Goal: Contribute content: Add original content to the website for others to see

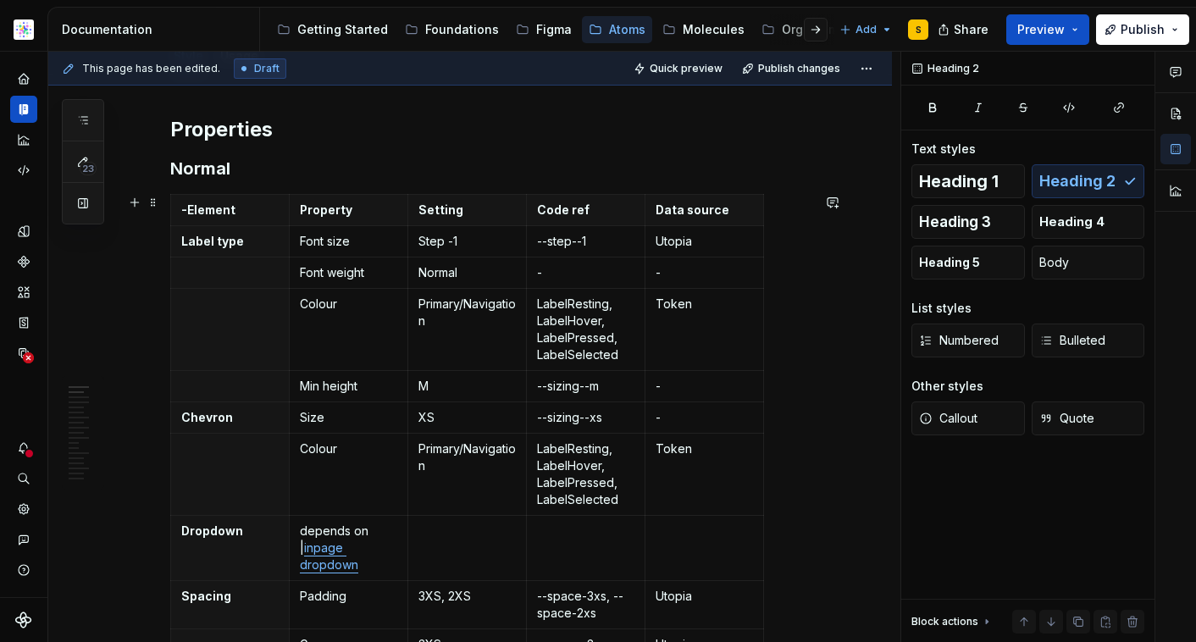
scroll to position [68, 0]
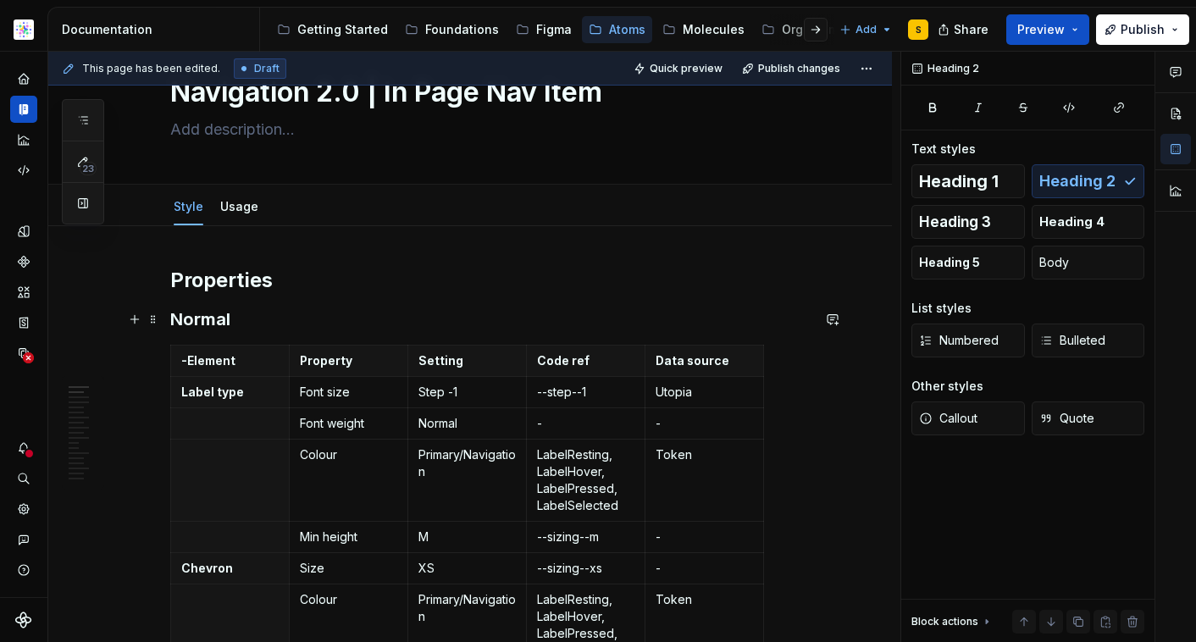
click at [265, 316] on h3 "Normal" at bounding box center [490, 320] width 641 height 24
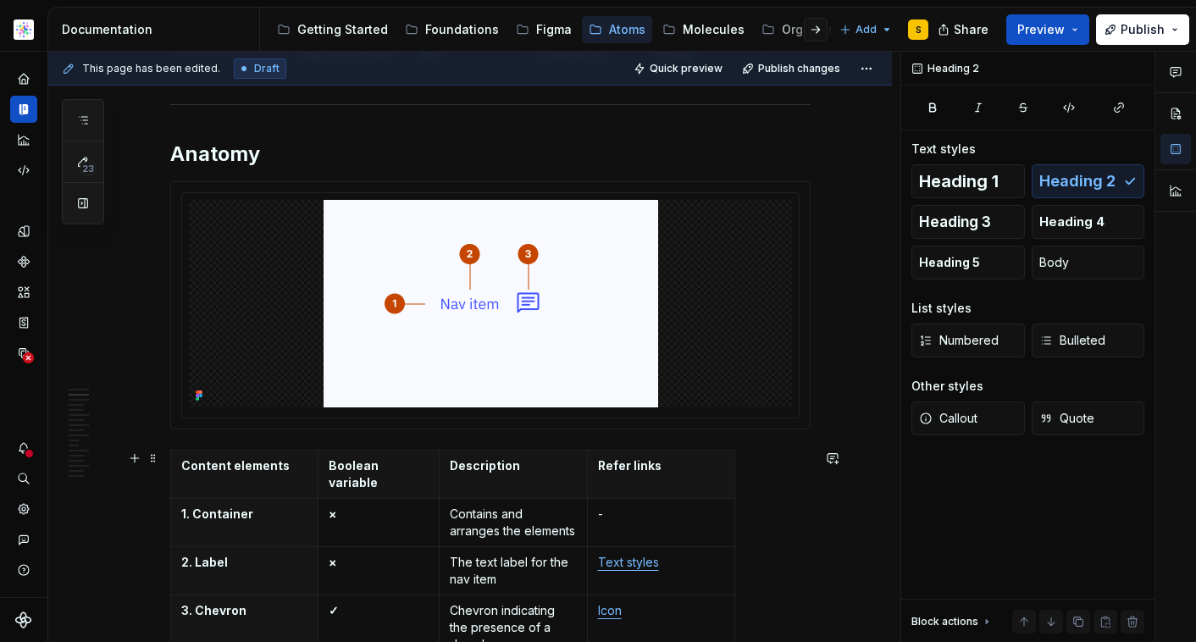
scroll to position [817, 0]
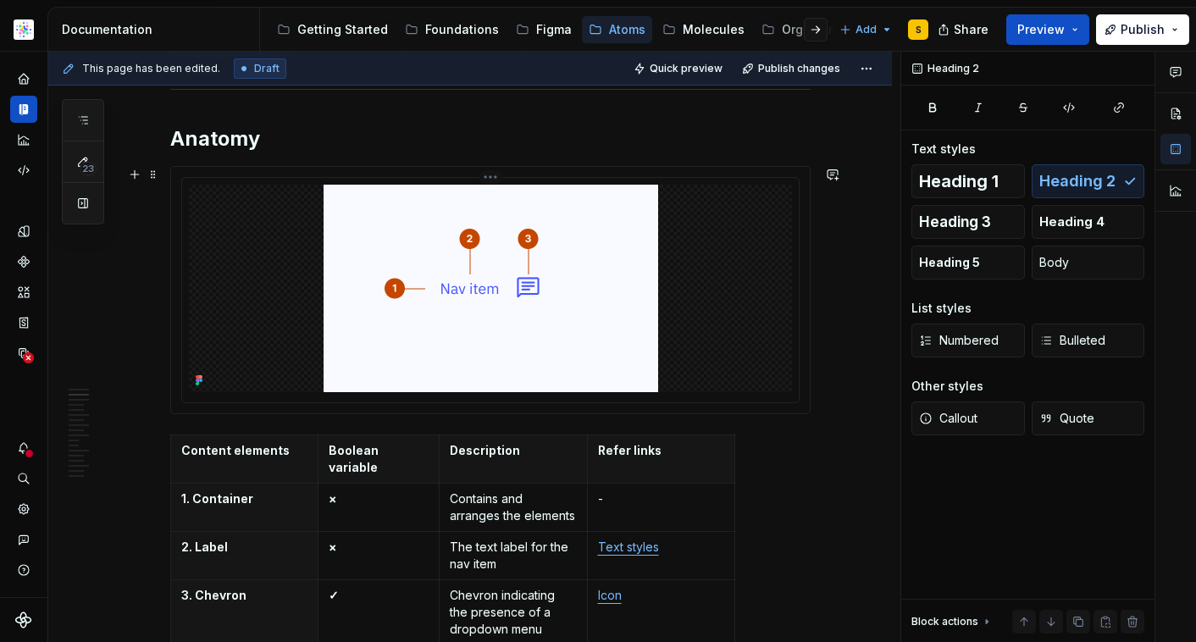
click at [696, 311] on div at bounding box center [490, 289] width 603 height 208
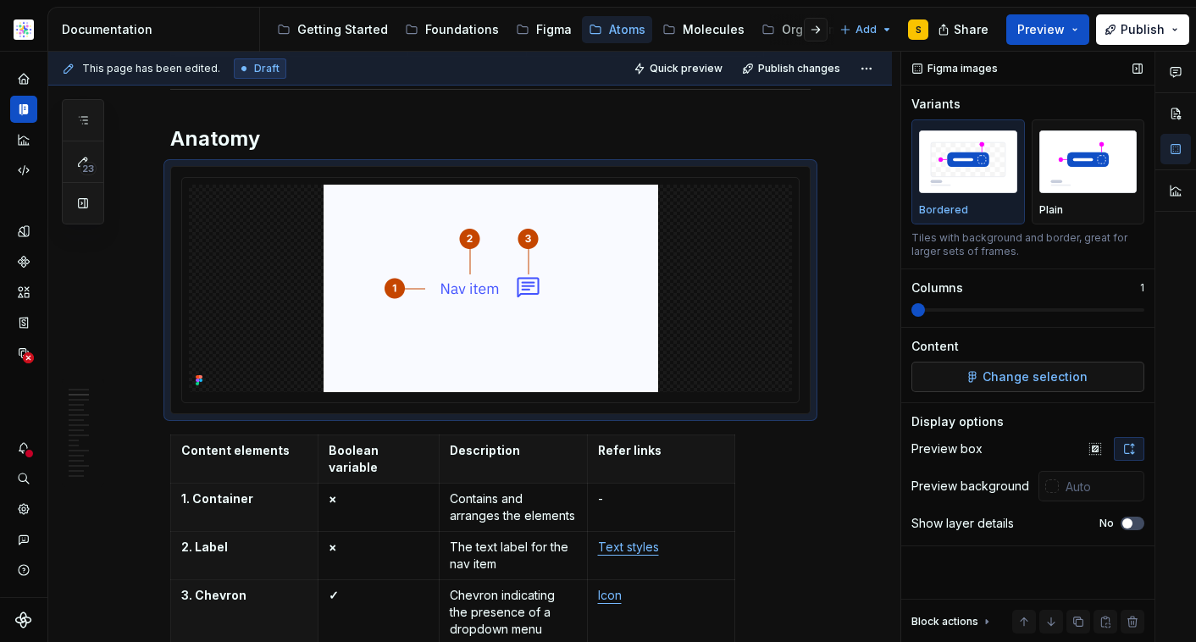
click at [1030, 374] on span "Change selection" at bounding box center [1035, 377] width 105 height 17
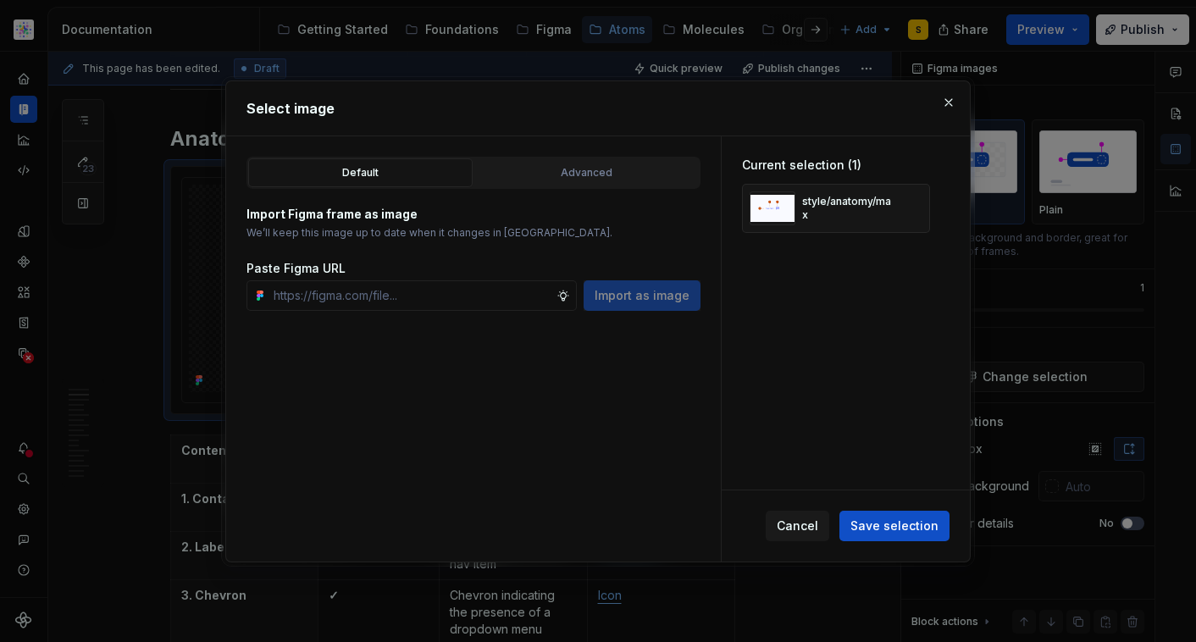
type textarea "*"
click at [896, 524] on span "Save selection" at bounding box center [895, 525] width 88 height 17
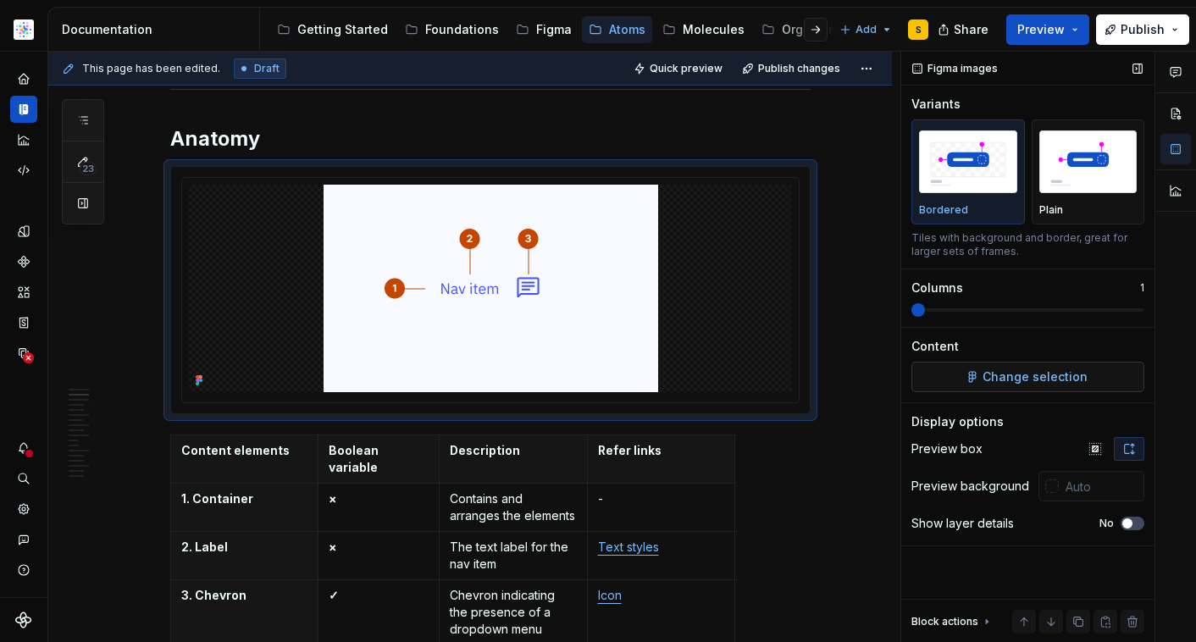
click at [1001, 377] on span "Change selection" at bounding box center [1035, 377] width 105 height 17
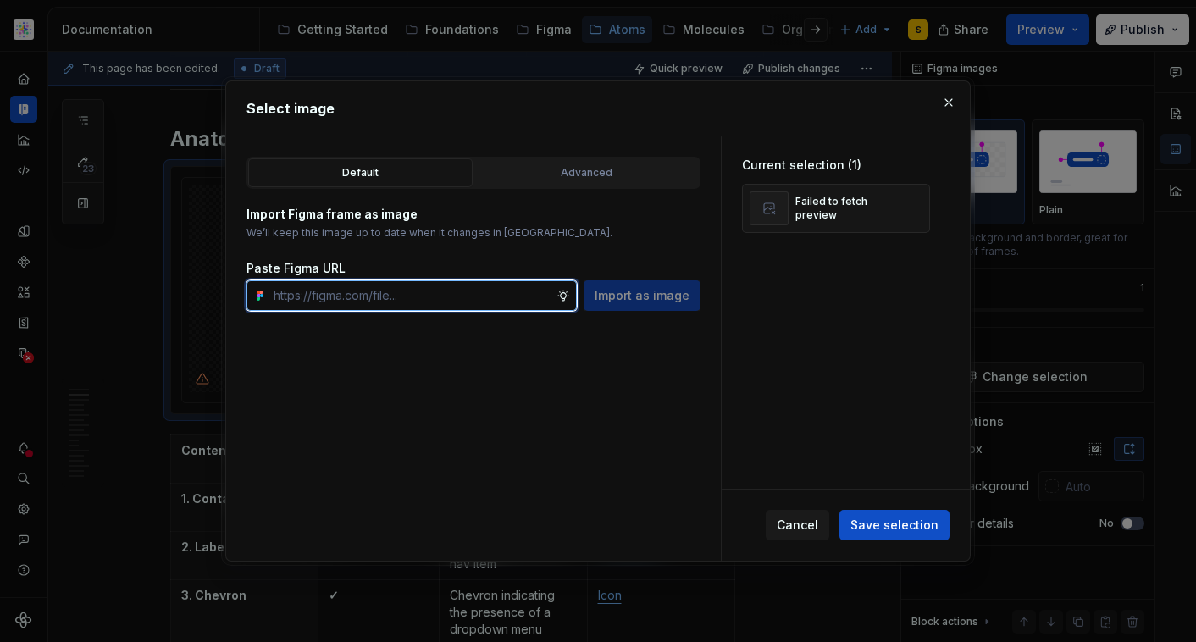
paste input "[URL][DOMAIN_NAME]"
type input "[URL][DOMAIN_NAME]"
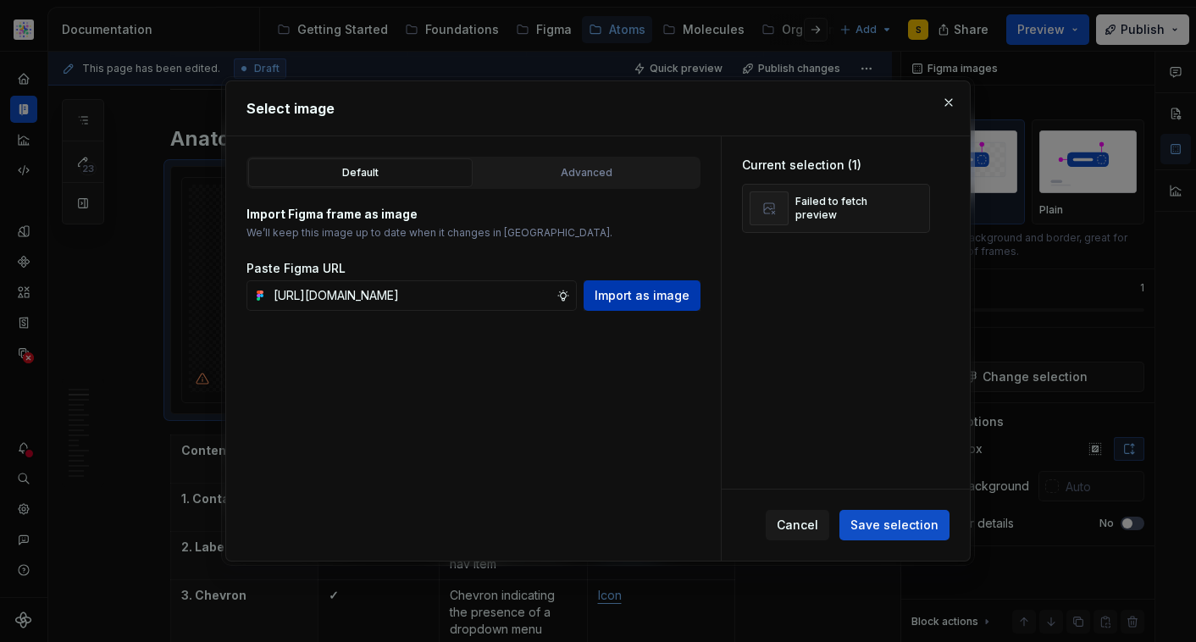
click at [641, 297] on span "Import as image" at bounding box center [642, 295] width 95 height 17
click at [911, 208] on button "button" at bounding box center [911, 209] width 24 height 24
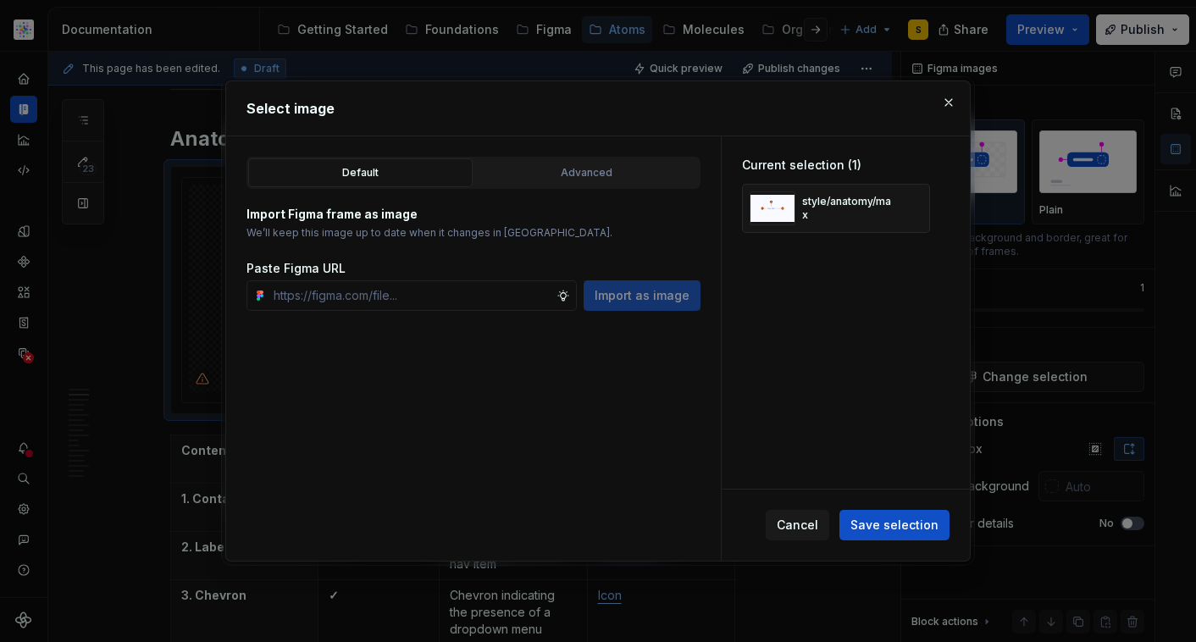
click at [914, 524] on span "Save selection" at bounding box center [895, 525] width 88 height 17
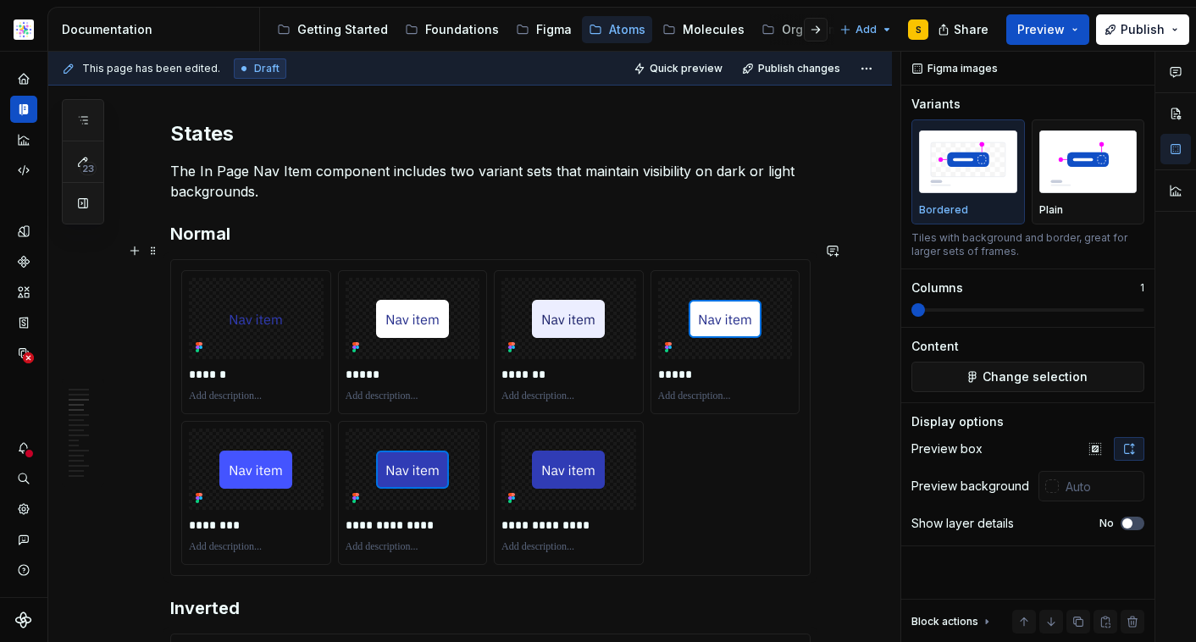
scroll to position [1413, 0]
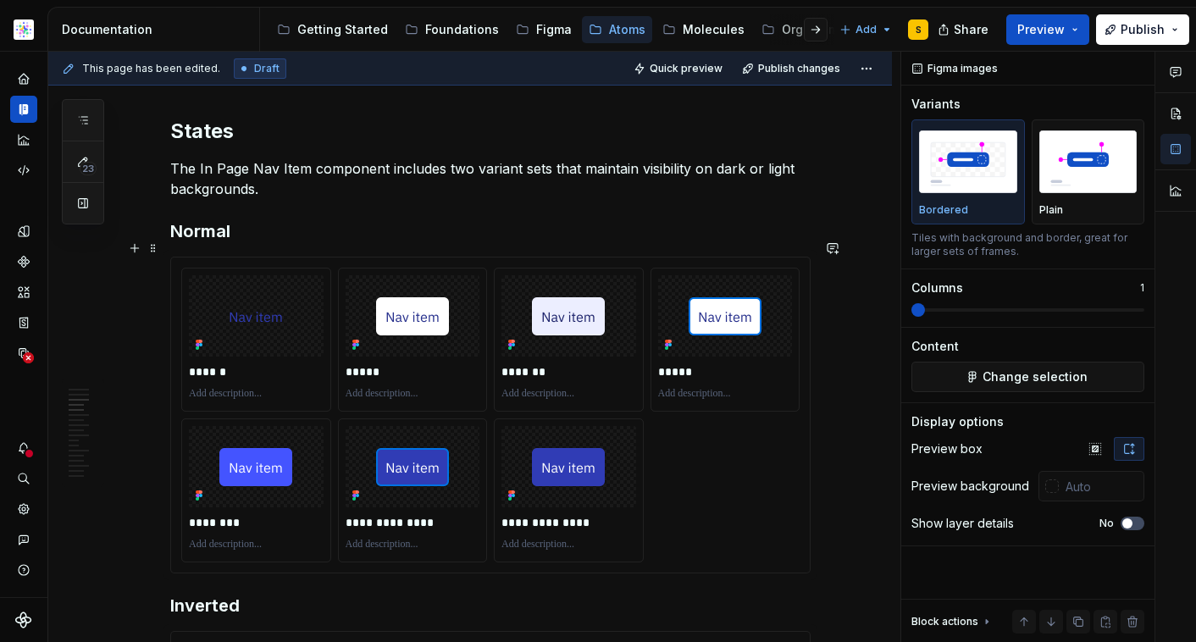
click at [757, 462] on div "**********" at bounding box center [490, 415] width 619 height 295
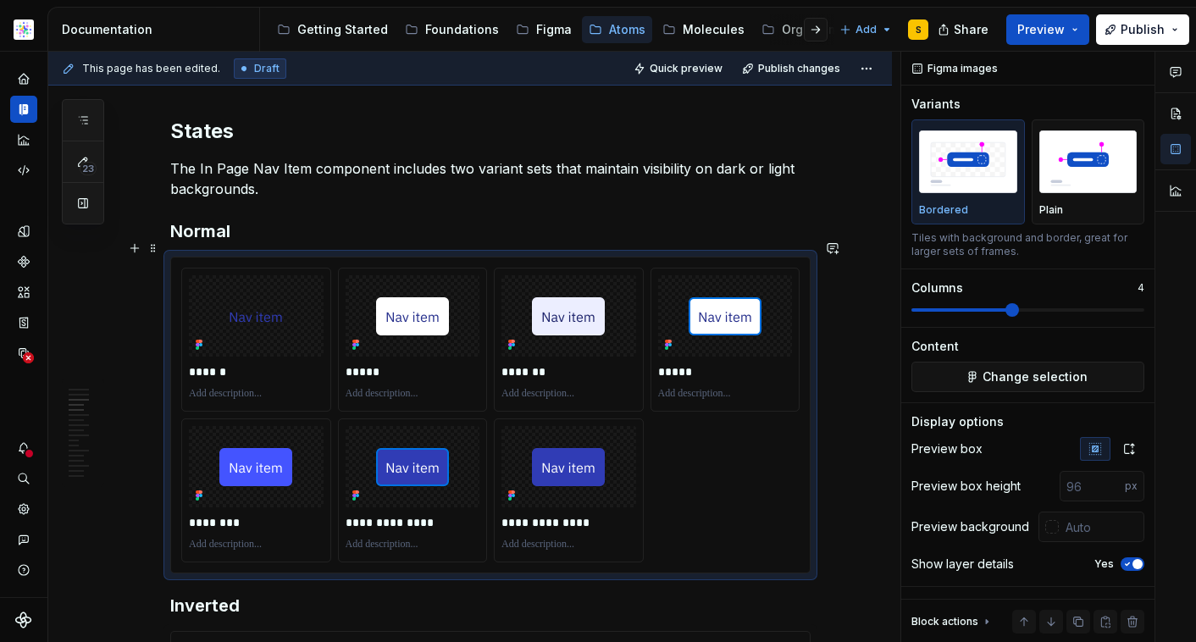
click at [759, 467] on div "**********" at bounding box center [490, 415] width 619 height 295
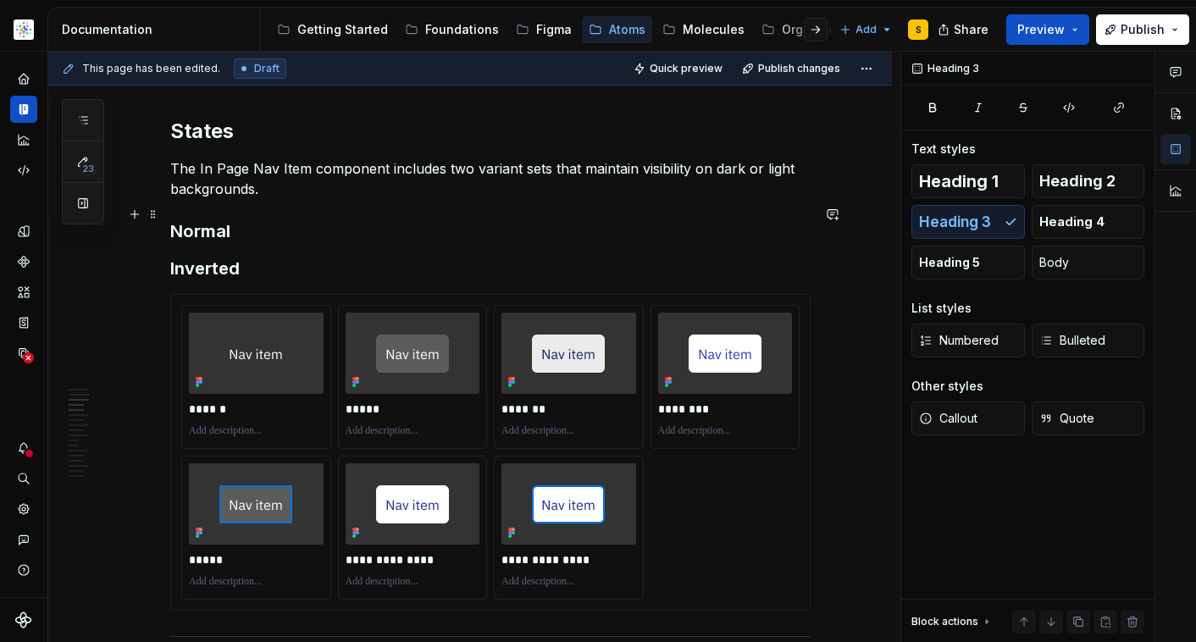
click at [254, 221] on h3 "Normal" at bounding box center [490, 231] width 641 height 24
click at [135, 217] on button "button" at bounding box center [135, 214] width 24 height 24
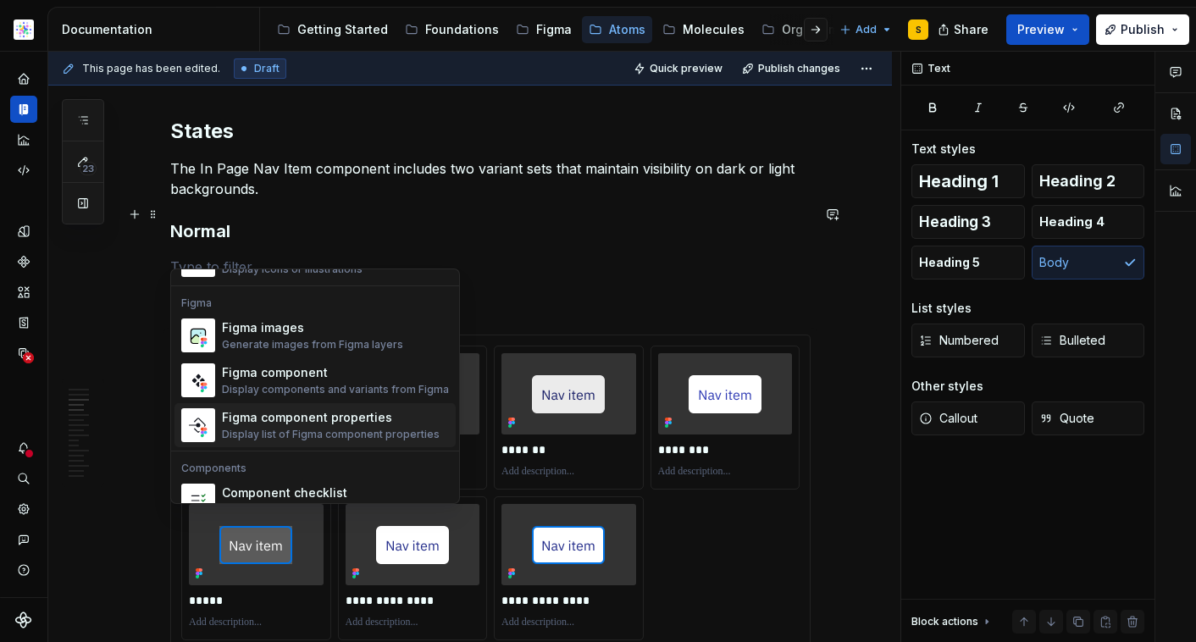
scroll to position [1579, 0]
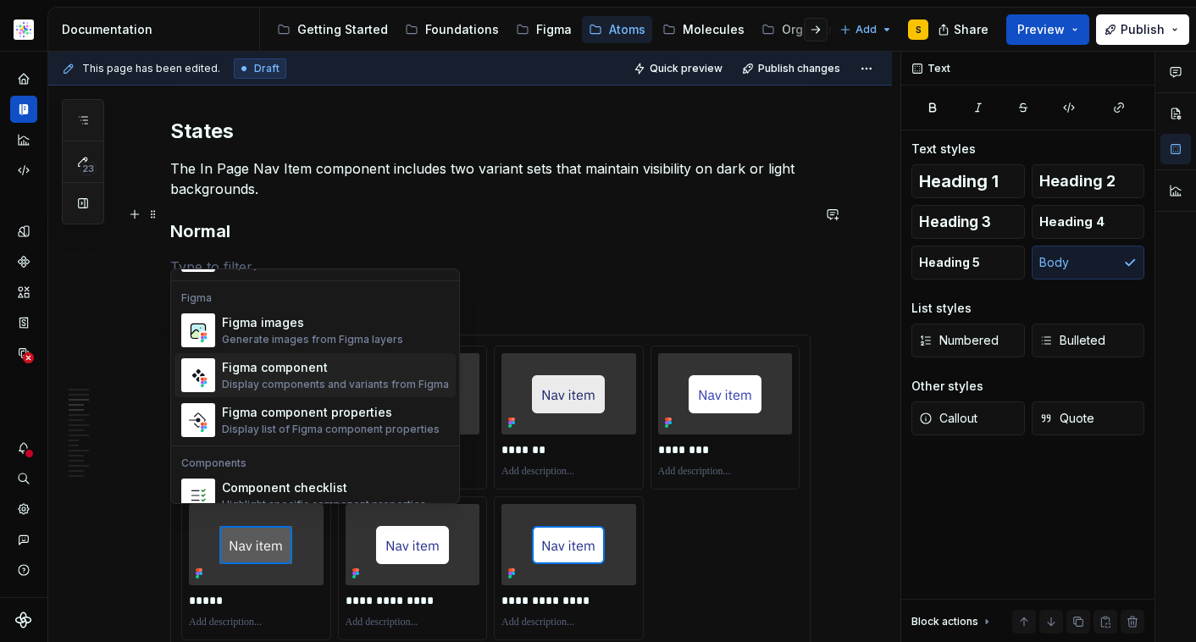
click at [374, 374] on div "Figma component" at bounding box center [335, 367] width 227 height 17
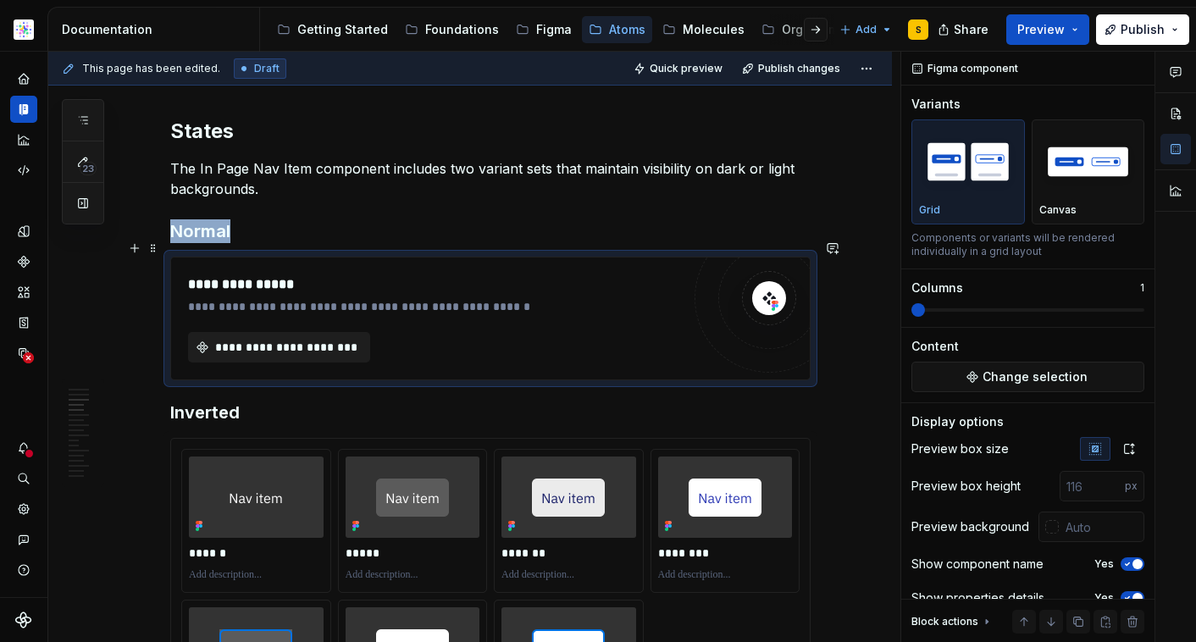
click at [290, 339] on span "**********" at bounding box center [286, 347] width 147 height 17
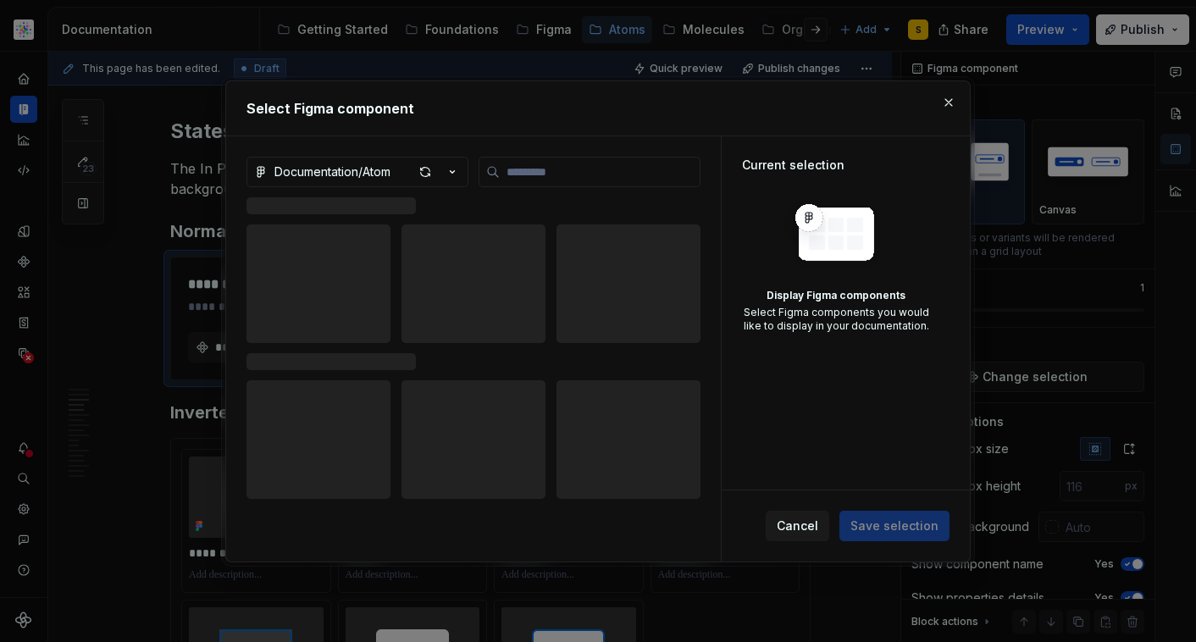
type textarea "*"
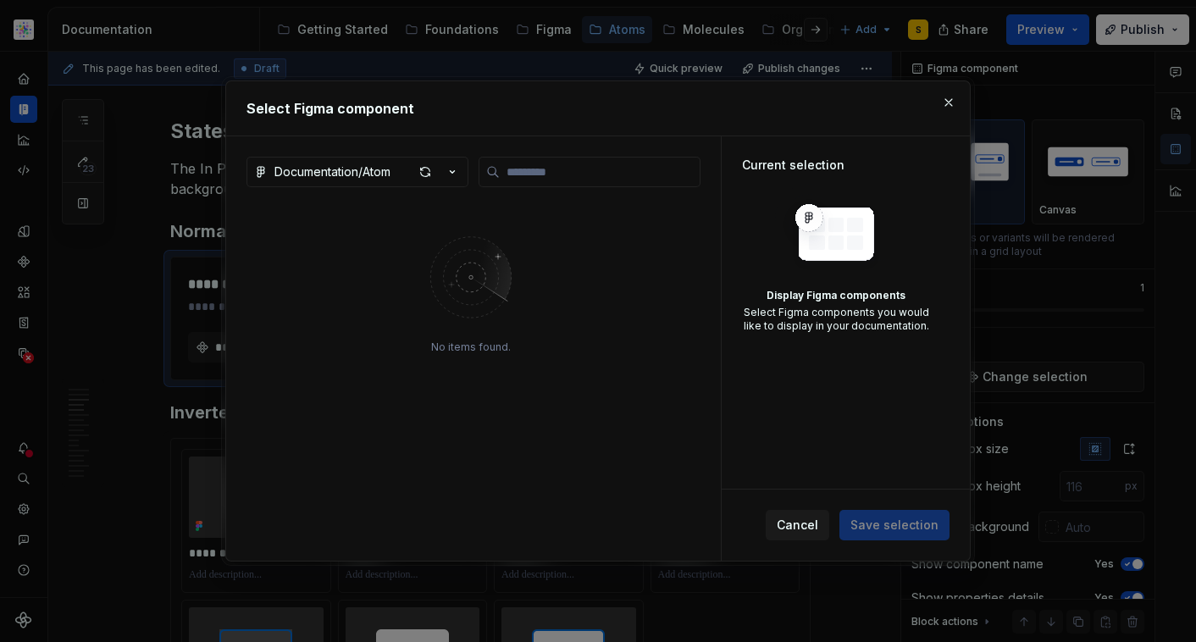
click at [457, 171] on icon "button" at bounding box center [452, 172] width 17 height 17
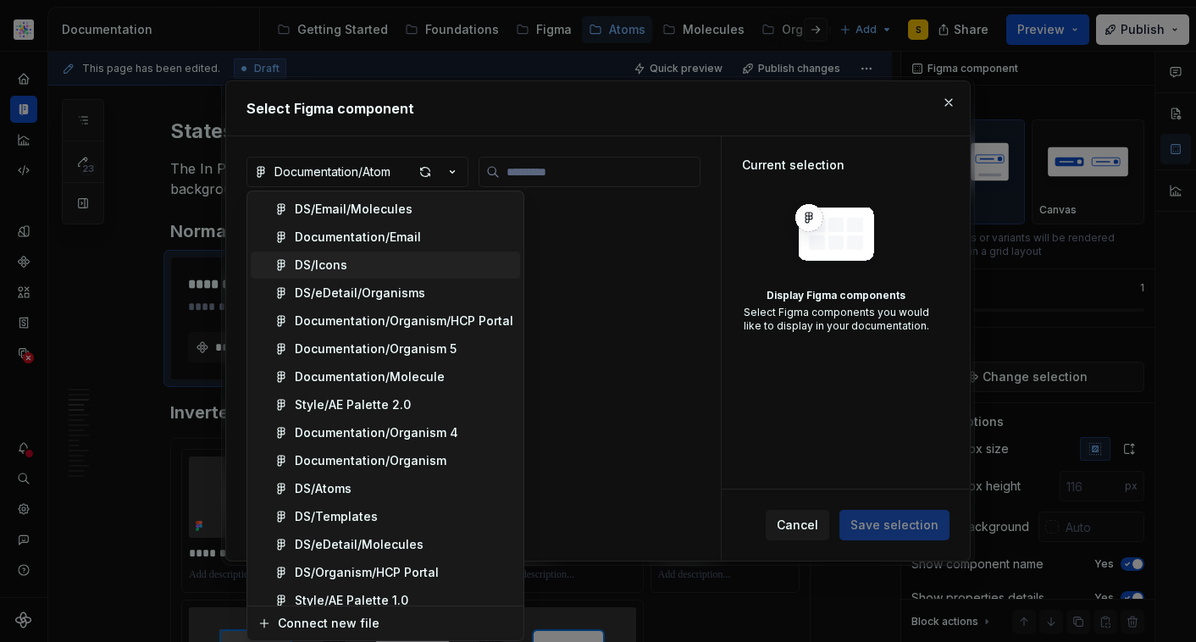
scroll to position [308, 0]
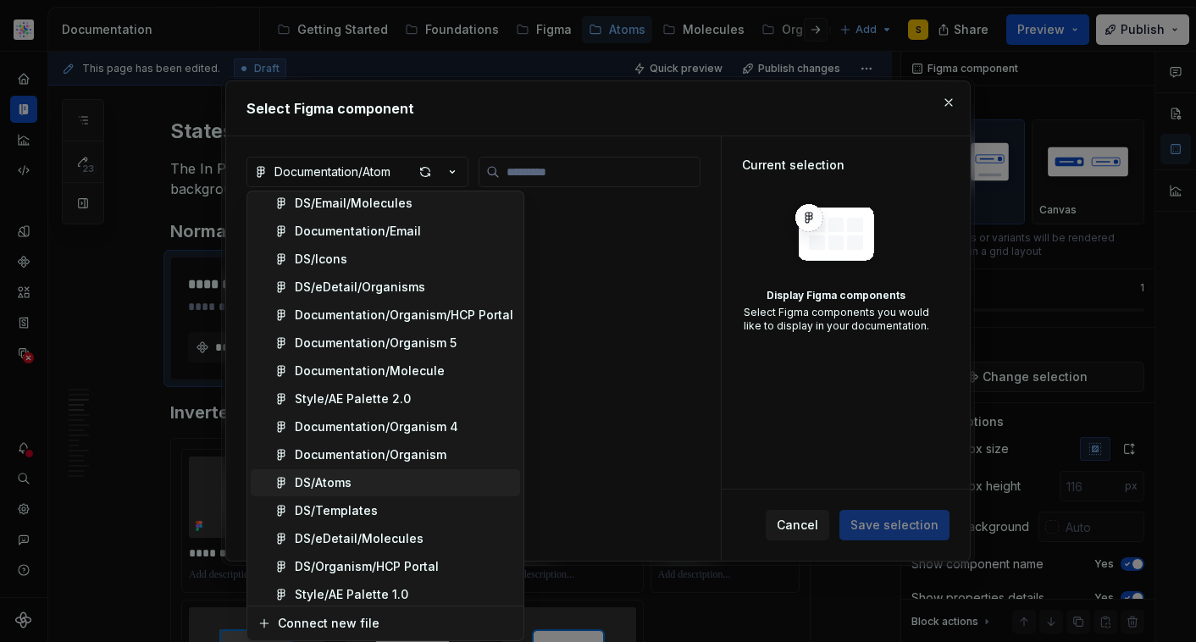
click at [343, 480] on div "DS/Atoms" at bounding box center [323, 482] width 57 height 17
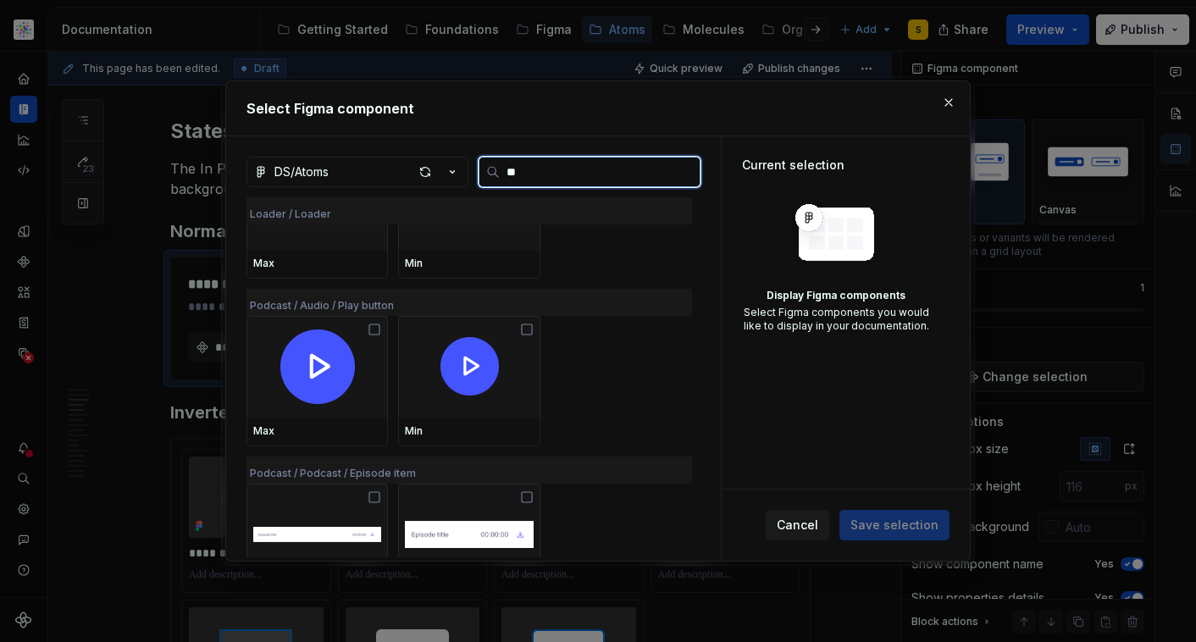
scroll to position [0, 0]
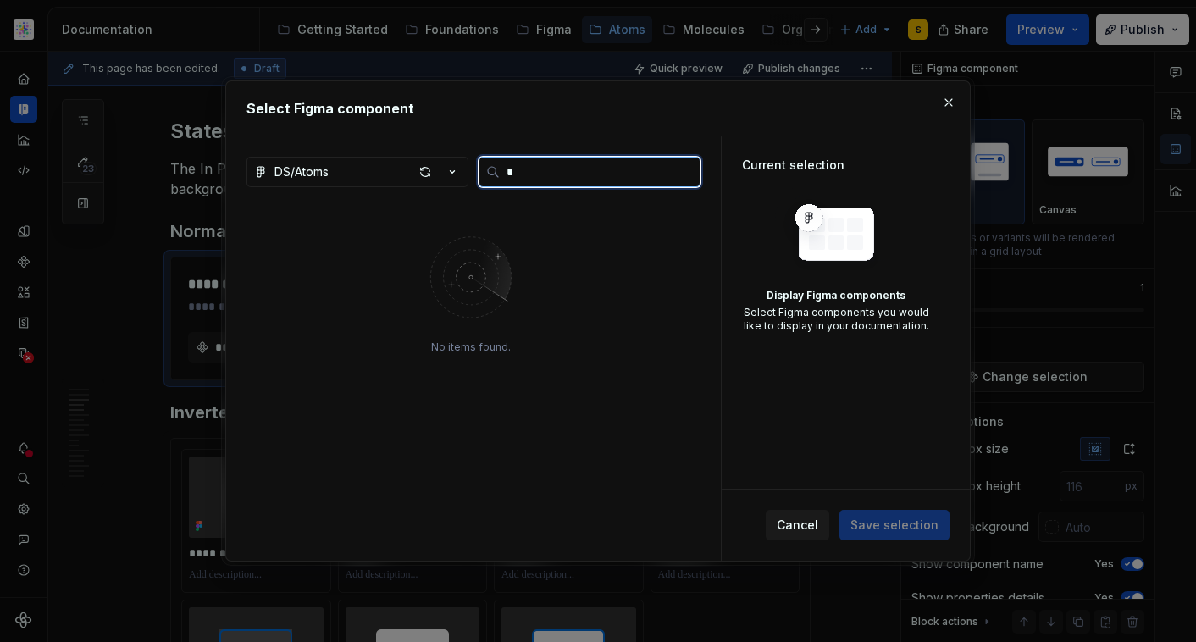
type input "*"
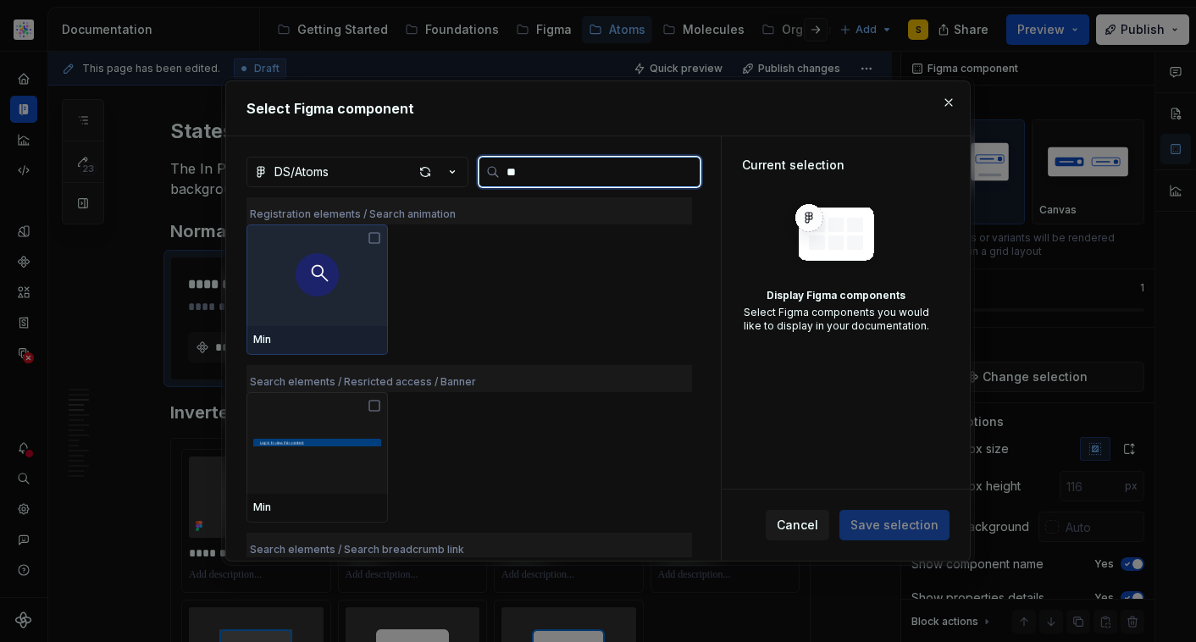
type input "*"
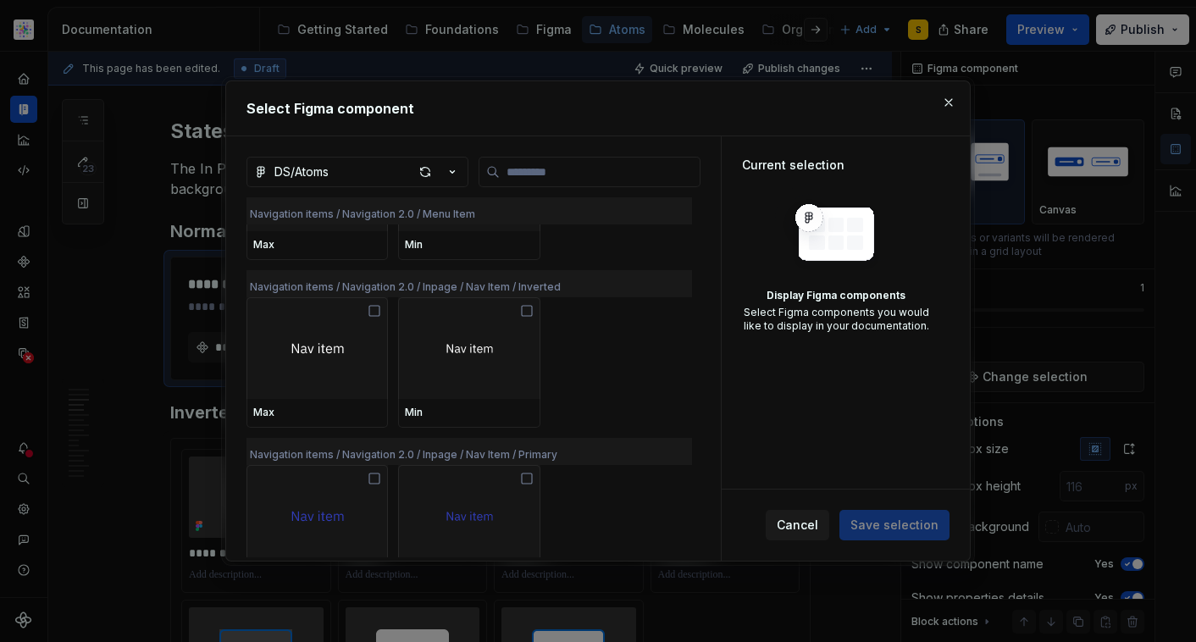
scroll to position [12827, 0]
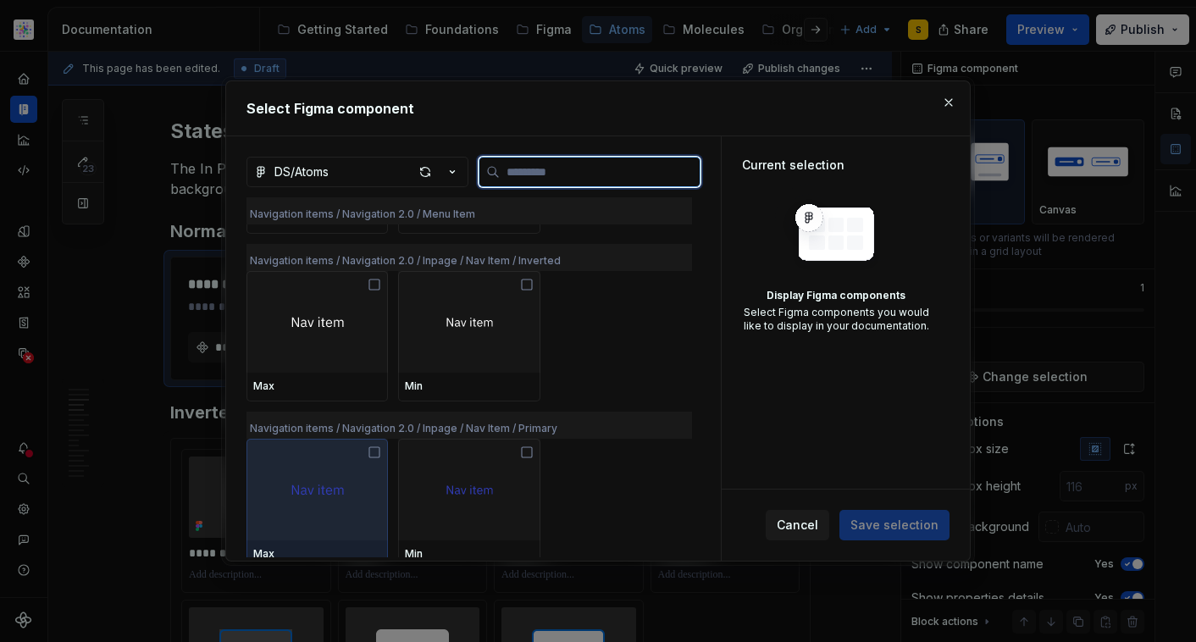
click at [321, 491] on img at bounding box center [317, 489] width 73 height 38
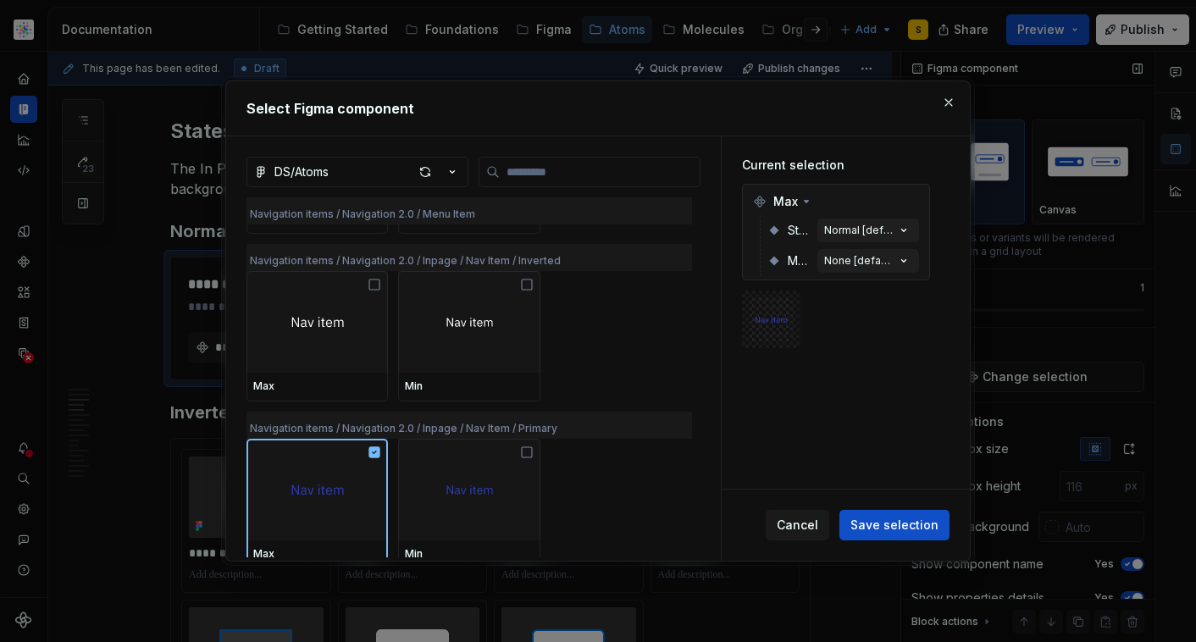
click at [907, 526] on span "Save selection" at bounding box center [895, 525] width 88 height 17
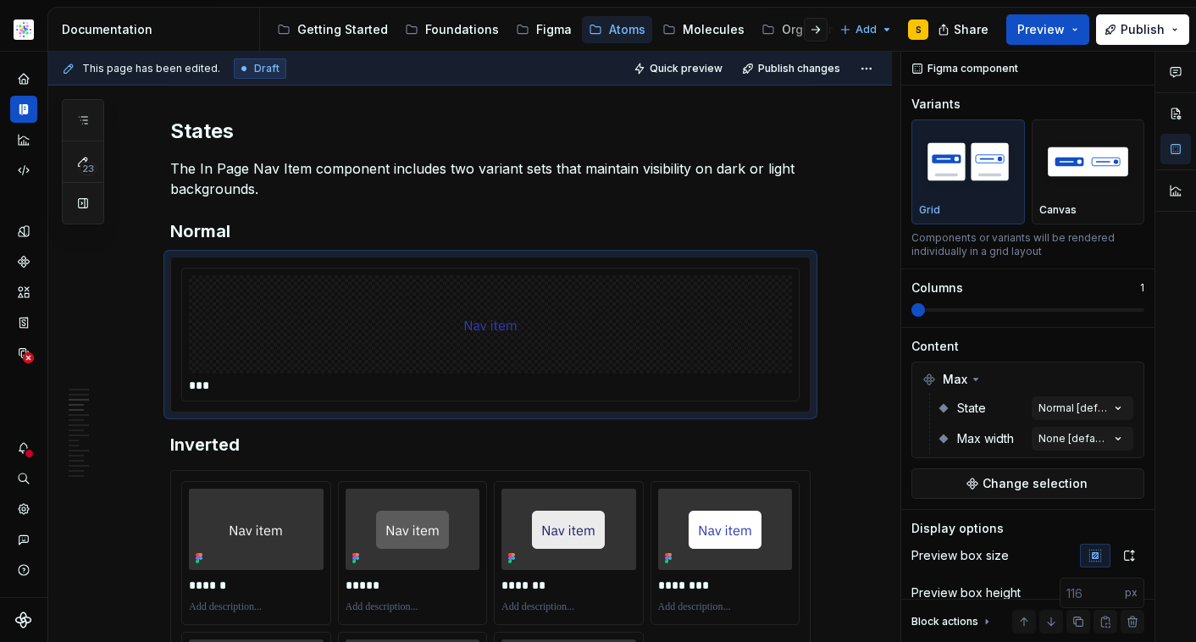
click at [1074, 408] on div "Comments Open comments No comments yet Select ‘Comment’ from the block context …" at bounding box center [1049, 347] width 295 height 591
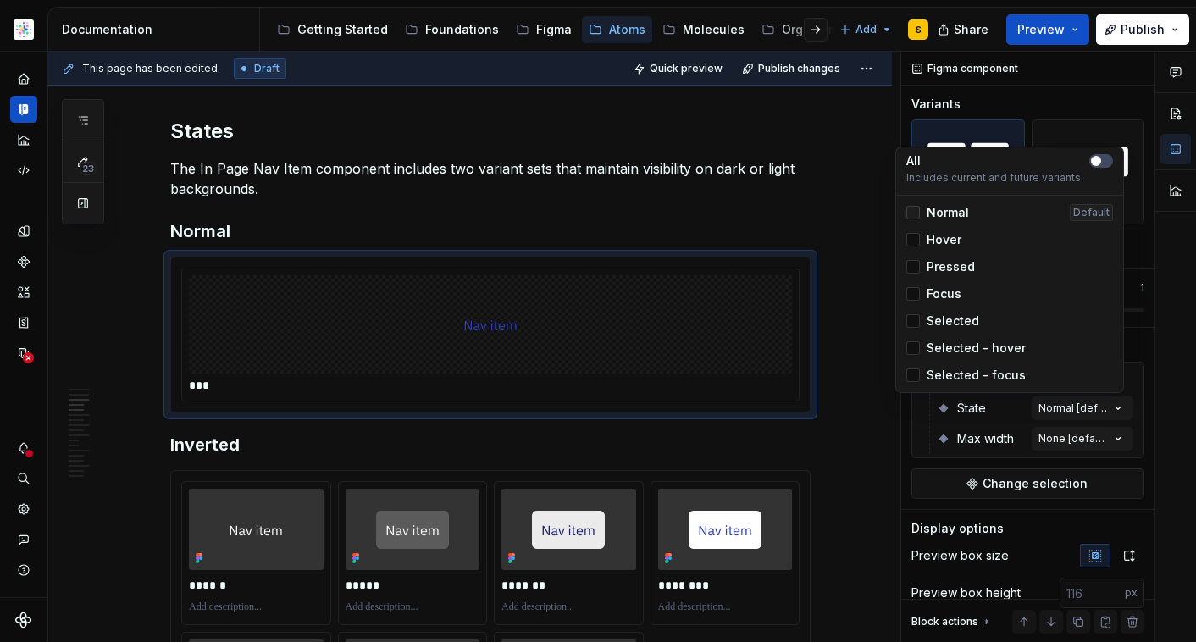
click at [913, 209] on div at bounding box center [914, 213] width 14 height 14
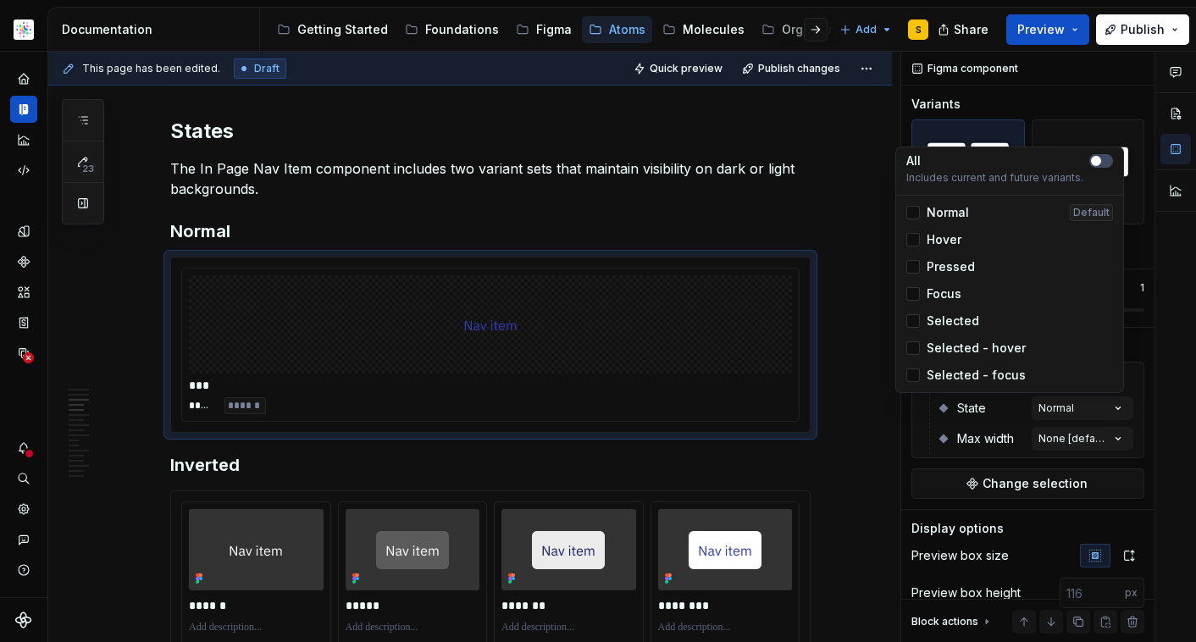
click at [914, 240] on div at bounding box center [914, 240] width 14 height 14
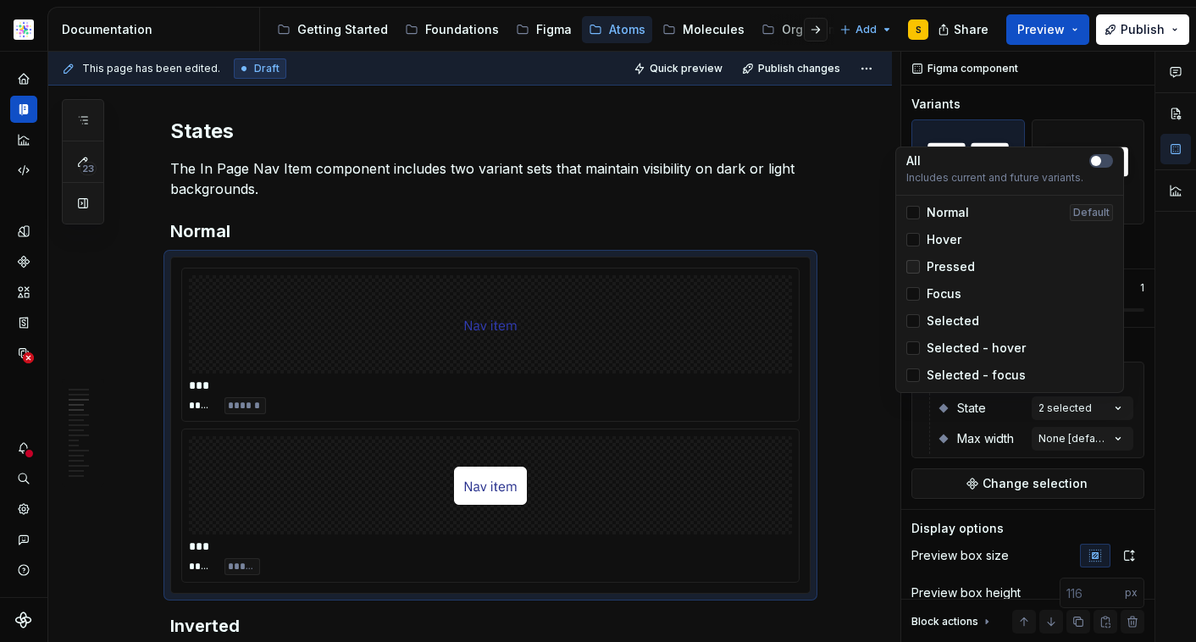
click at [914, 266] on div at bounding box center [914, 267] width 14 height 14
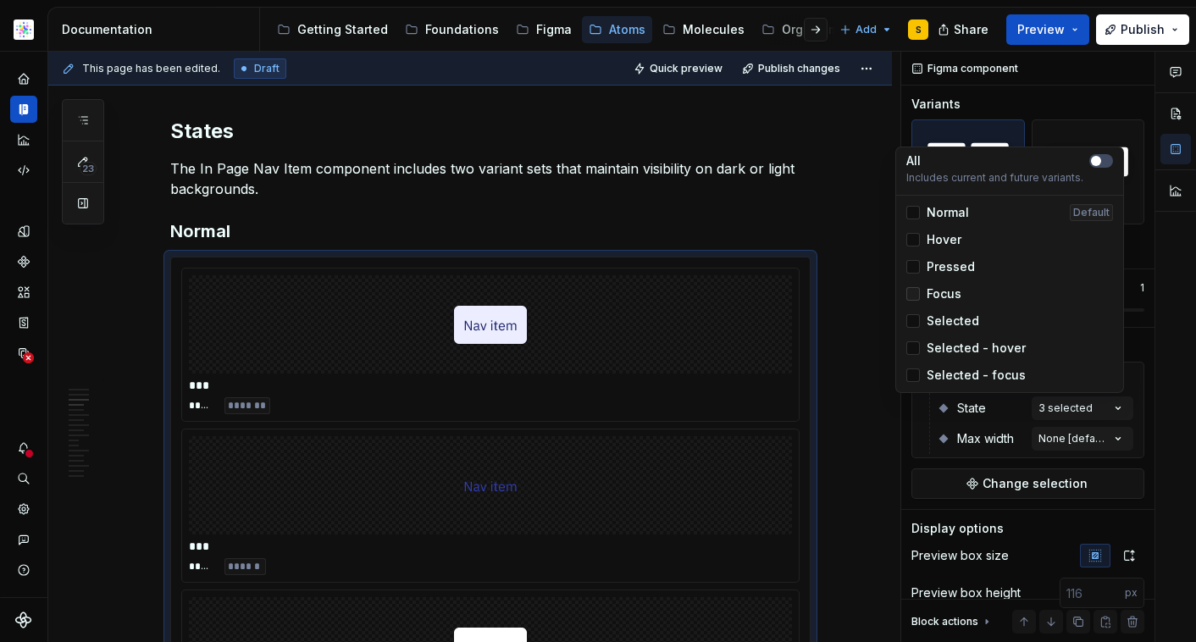
click at [913, 290] on div at bounding box center [914, 294] width 14 height 14
click at [913, 317] on div at bounding box center [914, 321] width 14 height 14
drag, startPoint x: 913, startPoint y: 342, endPoint x: 913, endPoint y: 355, distance: 12.7
click at [913, 342] on div at bounding box center [914, 348] width 14 height 14
drag, startPoint x: 913, startPoint y: 376, endPoint x: 937, endPoint y: 366, distance: 26.6
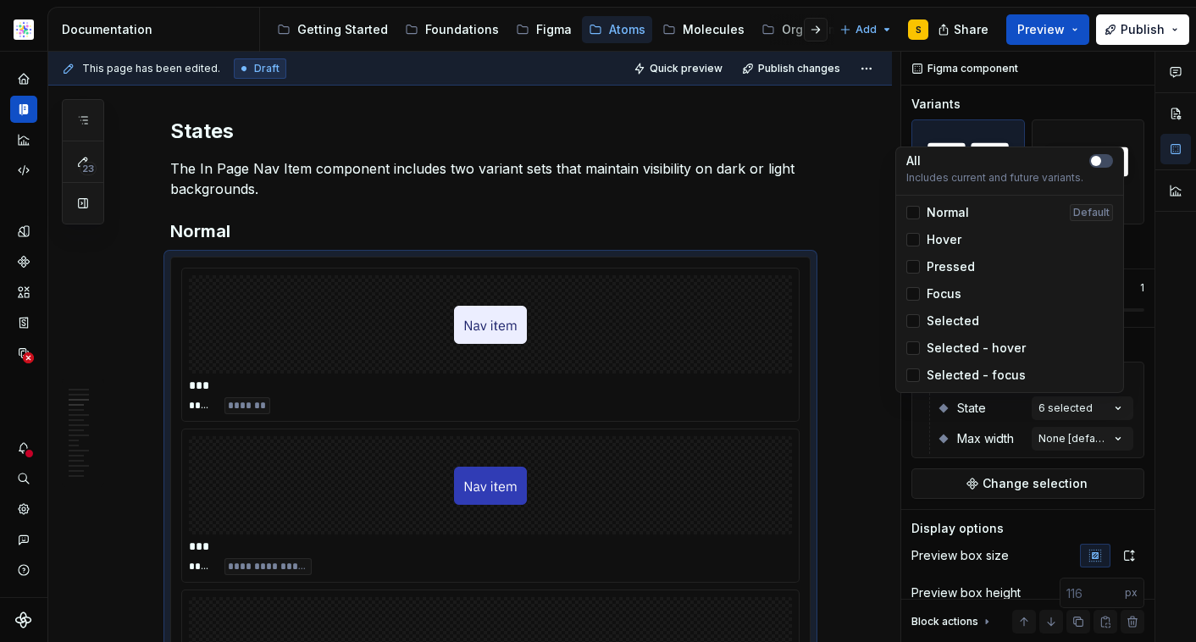
click at [913, 376] on div at bounding box center [914, 376] width 14 height 14
click at [1099, 162] on span "button" at bounding box center [1096, 161] width 10 height 10
click at [1138, 246] on div "Comments Open comments No comments yet Select ‘Comment’ from the block context …" at bounding box center [1049, 347] width 295 height 591
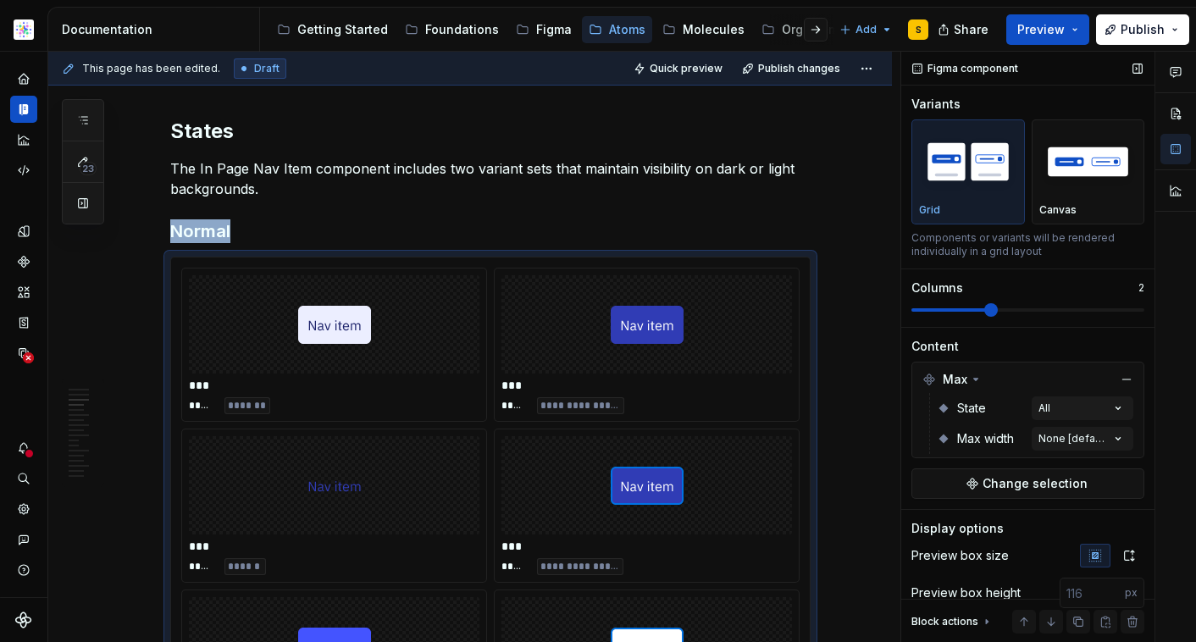
scroll to position [1601, 0]
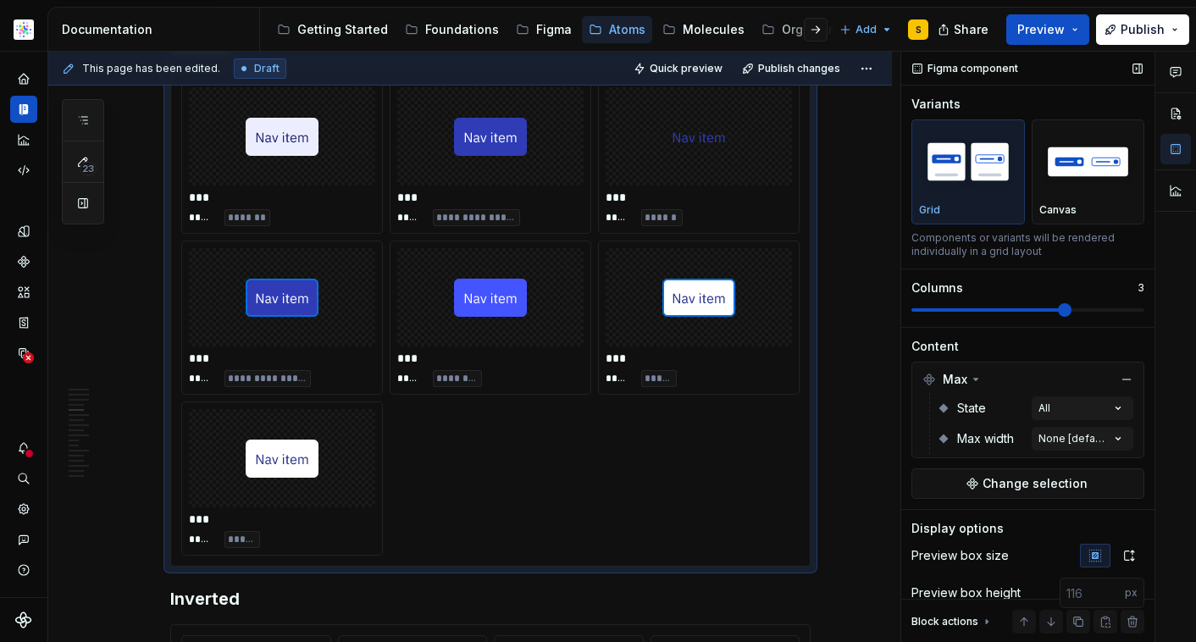
click at [1058, 309] on span at bounding box center [1065, 310] width 14 height 14
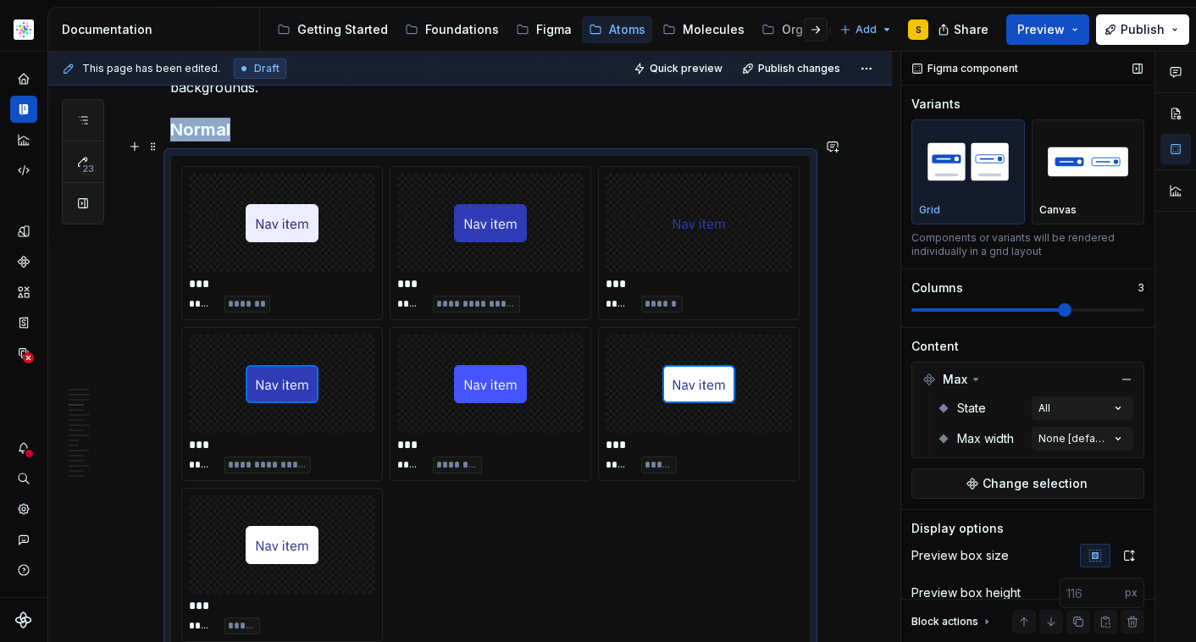
scroll to position [1513, 0]
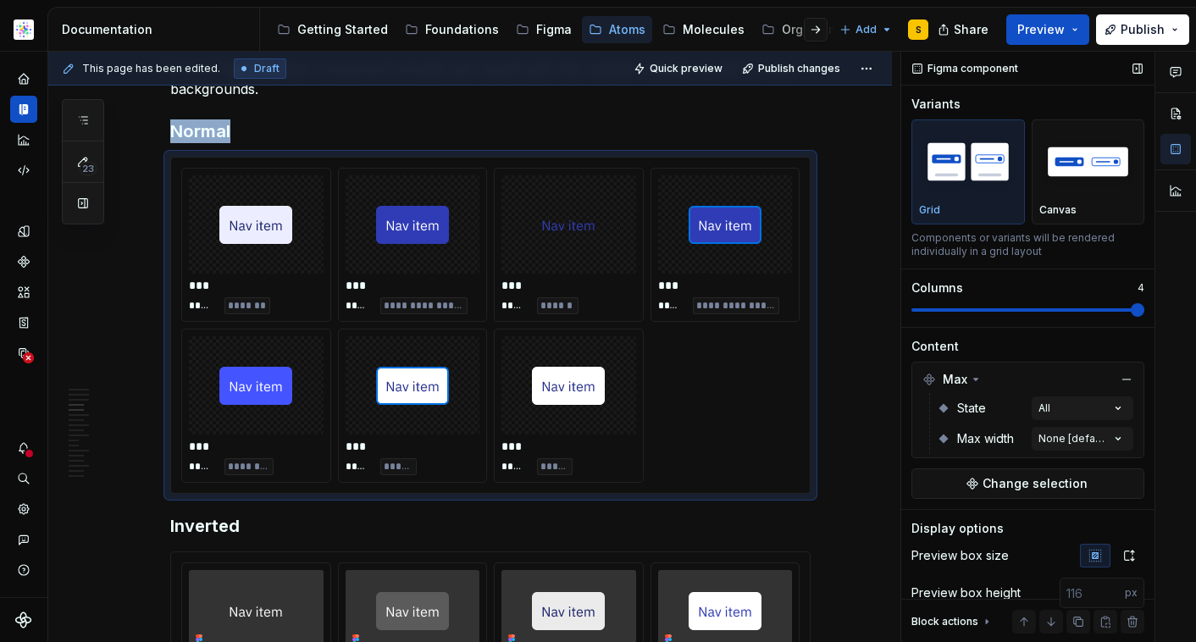
click at [1120, 314] on span at bounding box center [1028, 310] width 233 height 14
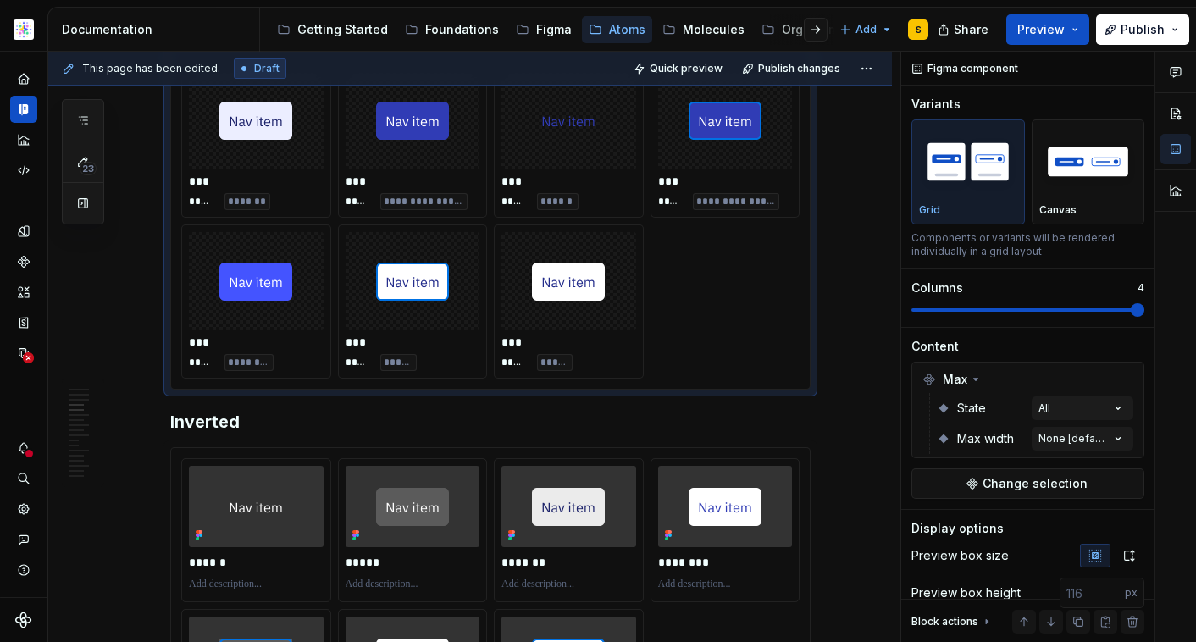
scroll to position [1574, 0]
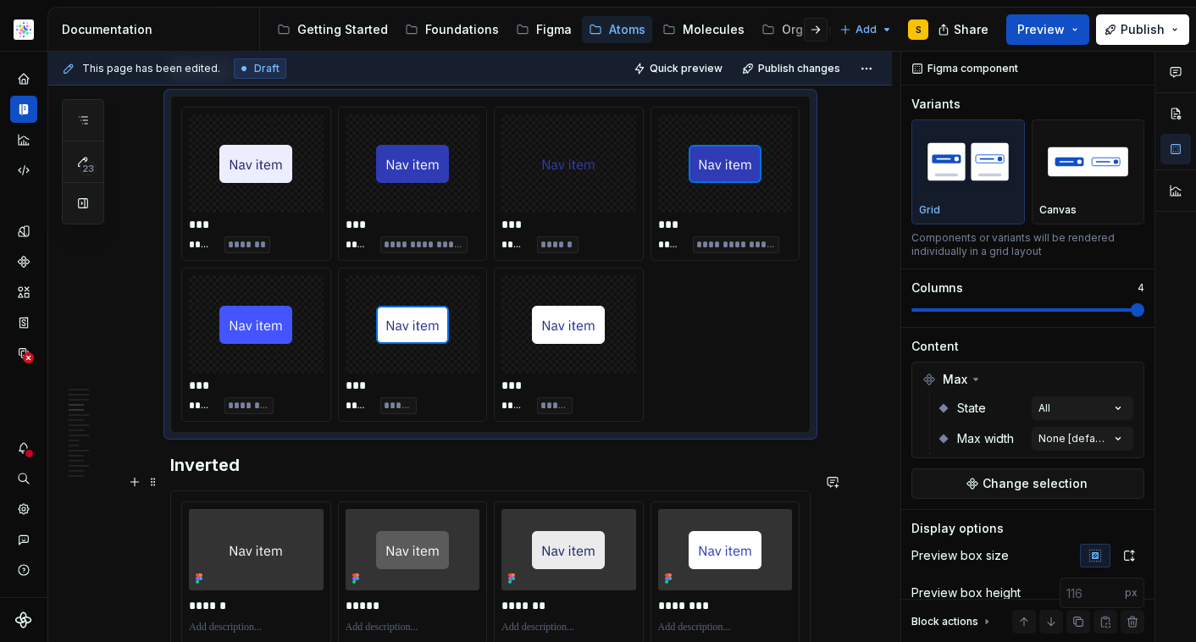
copy h3 "Normal"
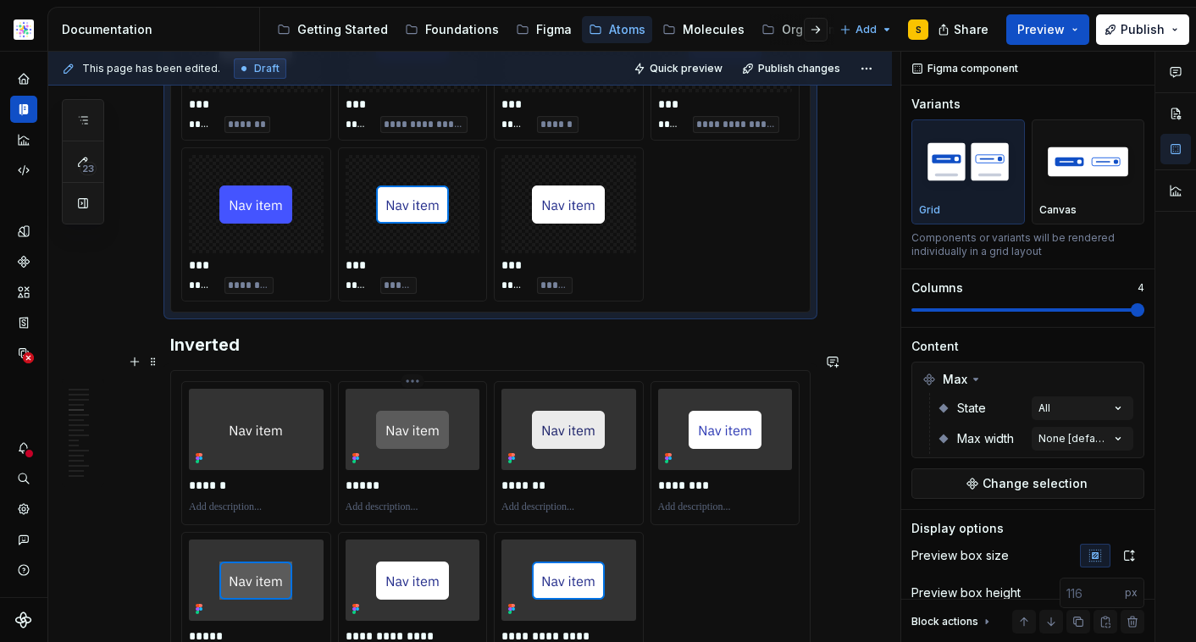
scroll to position [1717, 0]
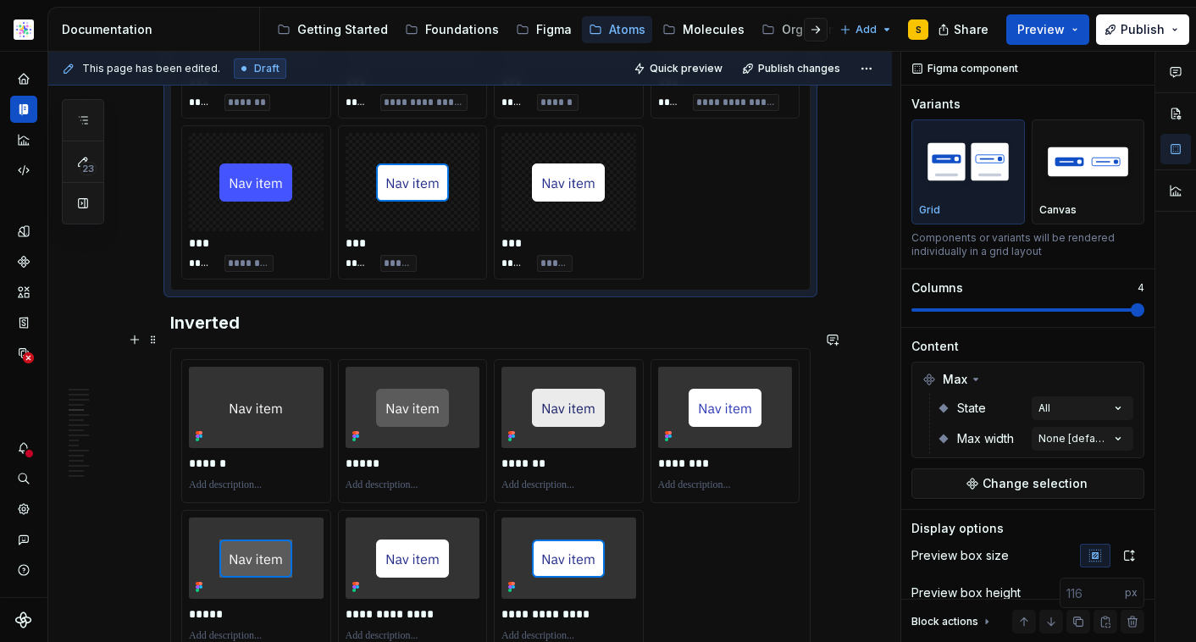
click at [175, 349] on div "**********" at bounding box center [490, 506] width 639 height 315
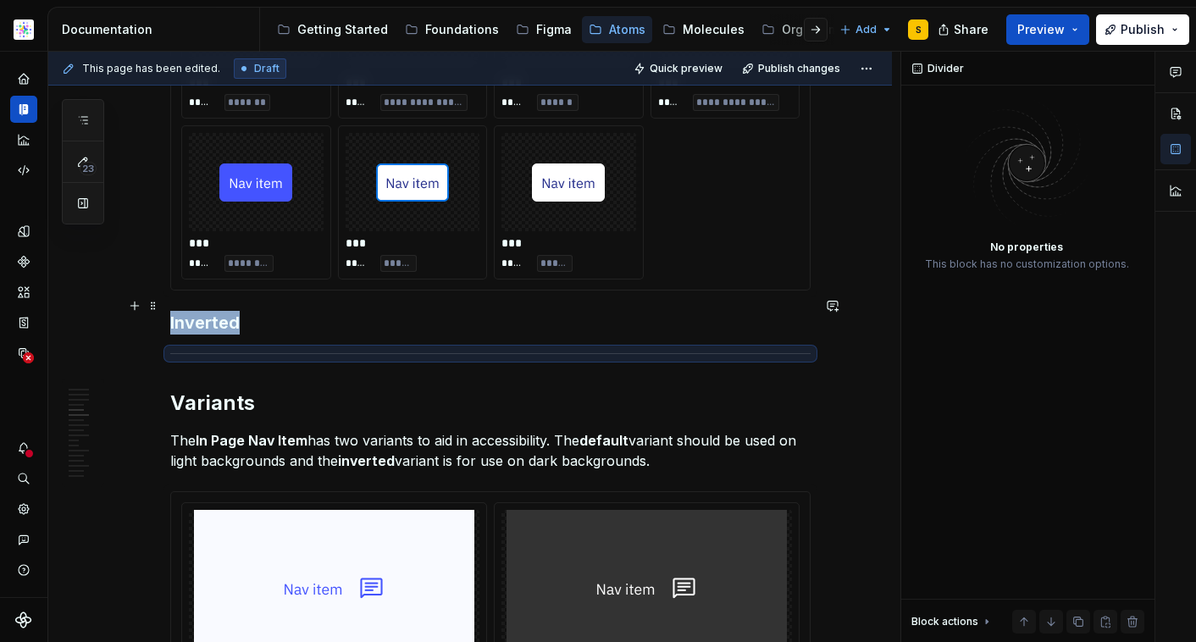
click at [252, 311] on h3 "Inverted" at bounding box center [490, 323] width 641 height 24
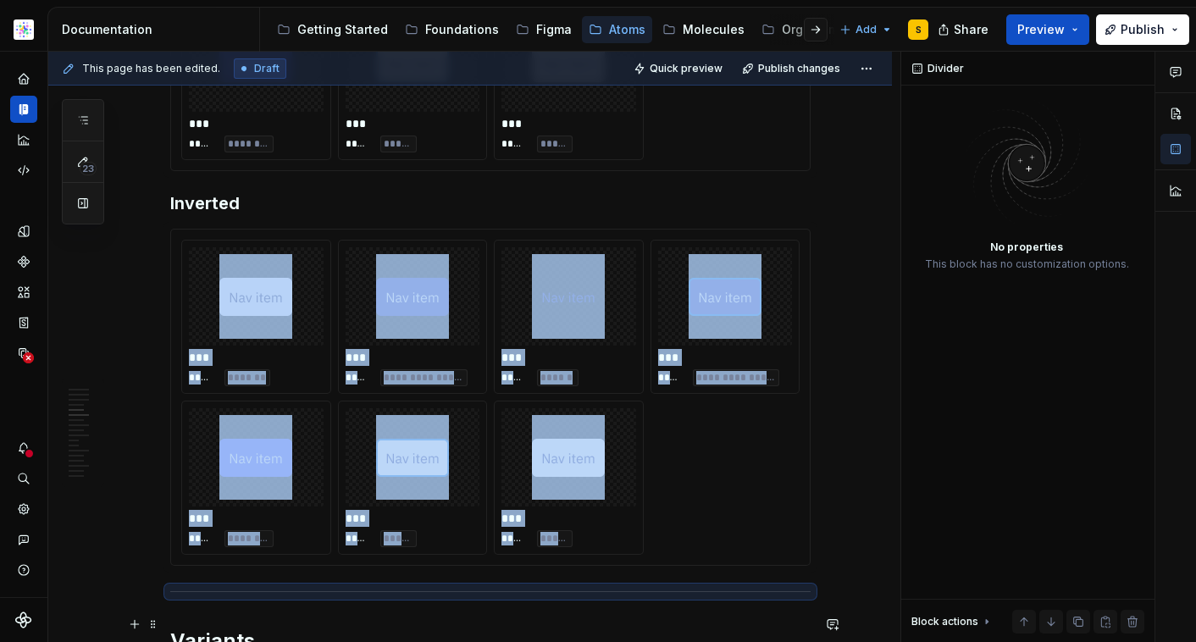
scroll to position [1835, 0]
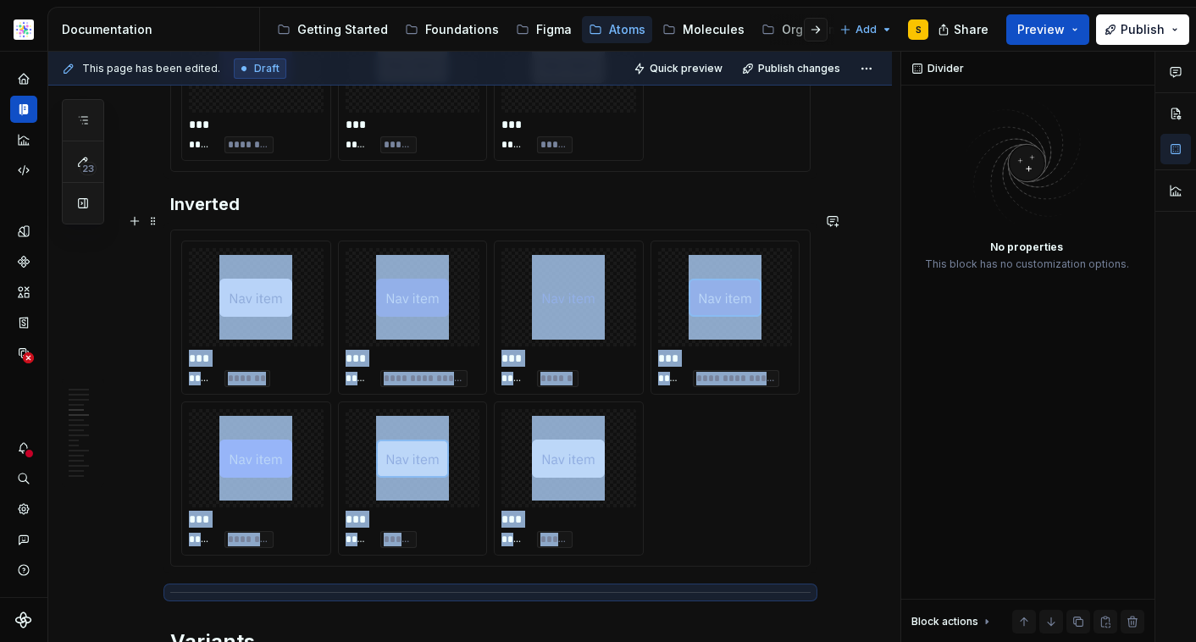
click at [335, 241] on div "**********" at bounding box center [490, 398] width 619 height 315
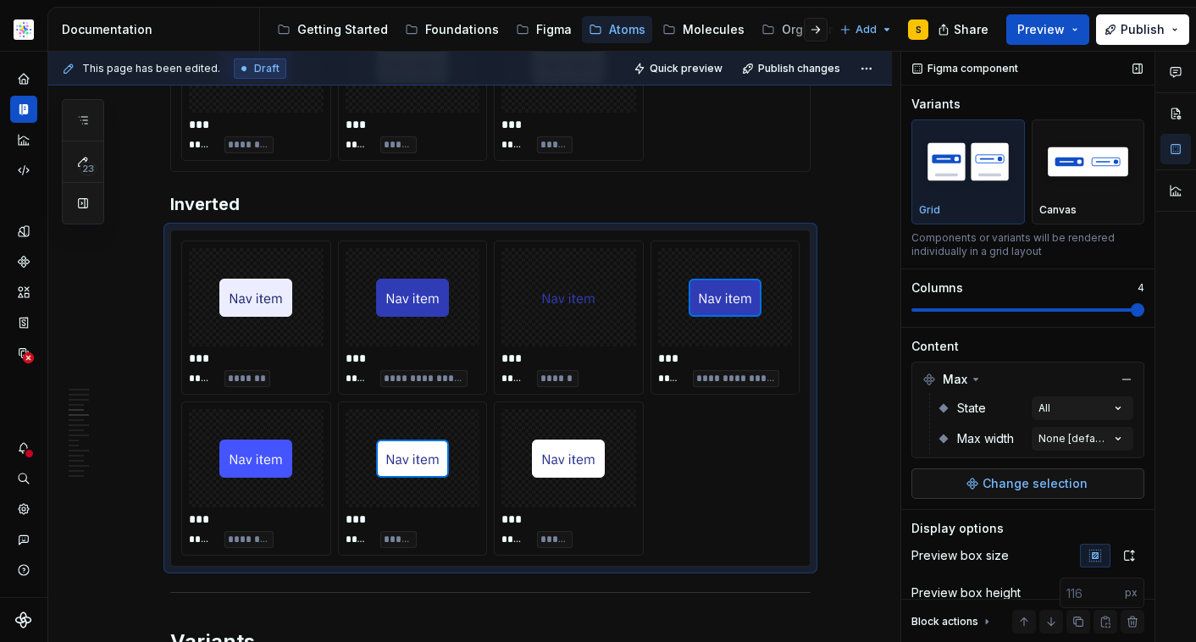
click at [996, 485] on span "Change selection" at bounding box center [1035, 483] width 105 height 17
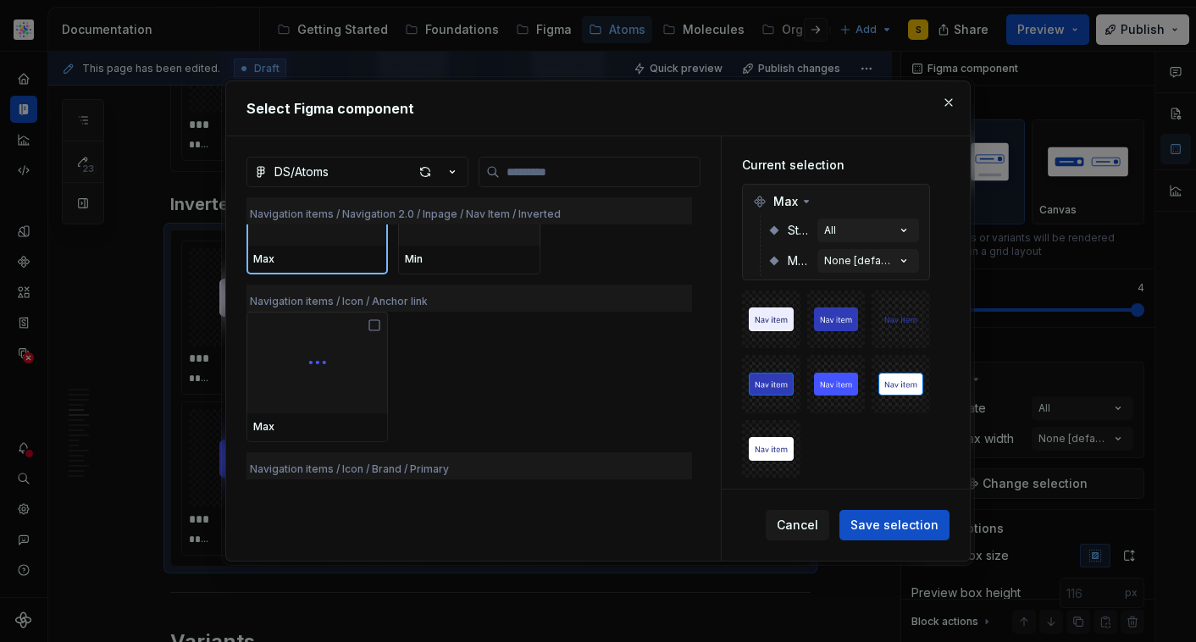
scroll to position [12918, 0]
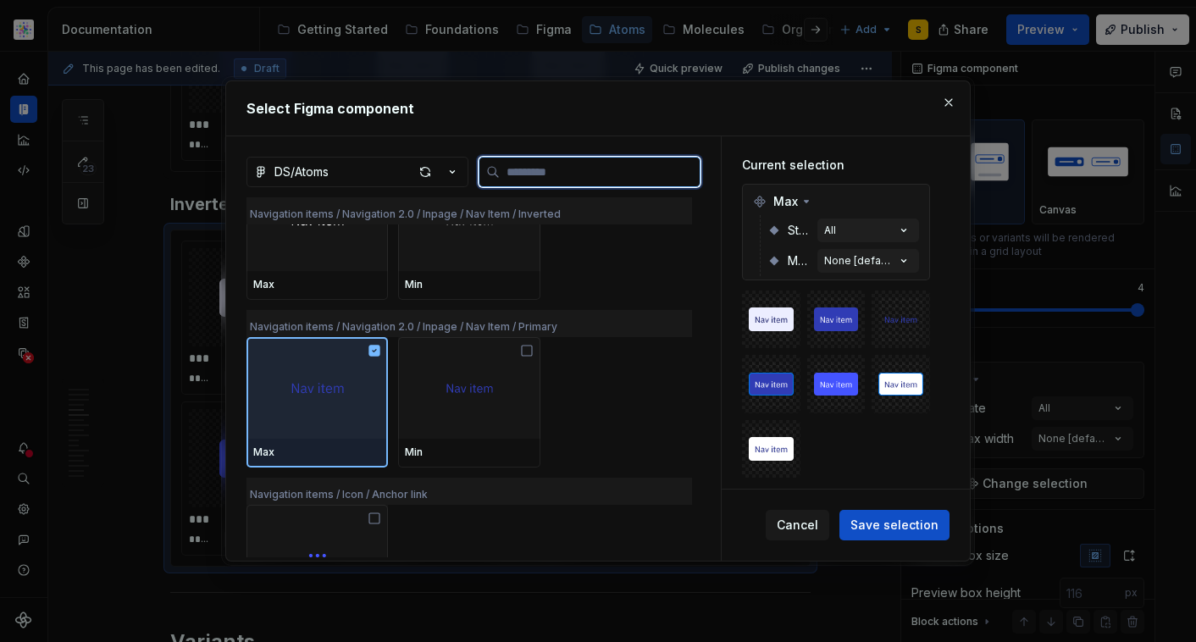
click at [341, 392] on img at bounding box center [317, 388] width 73 height 38
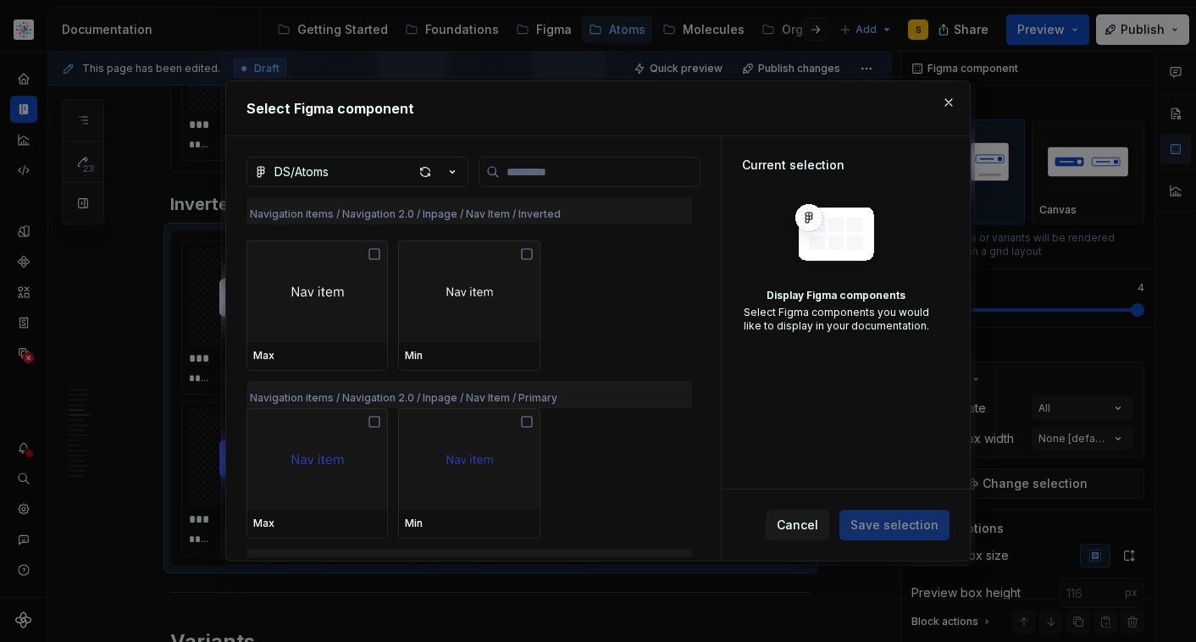
scroll to position [12830, 0]
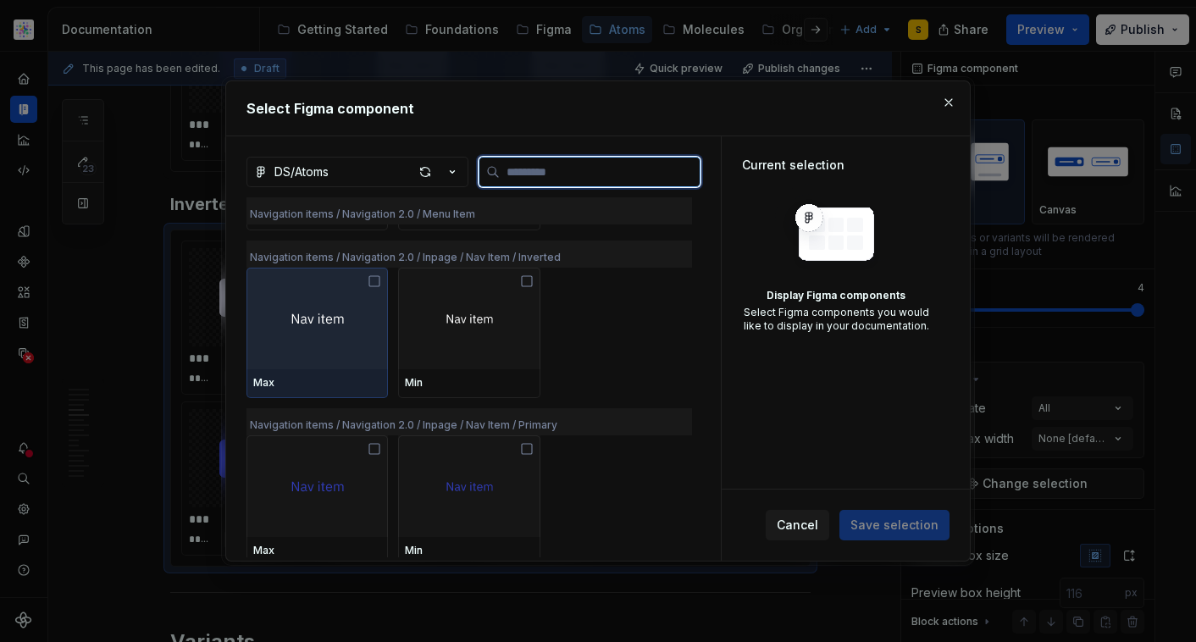
click at [347, 336] on img at bounding box center [317, 318] width 73 height 38
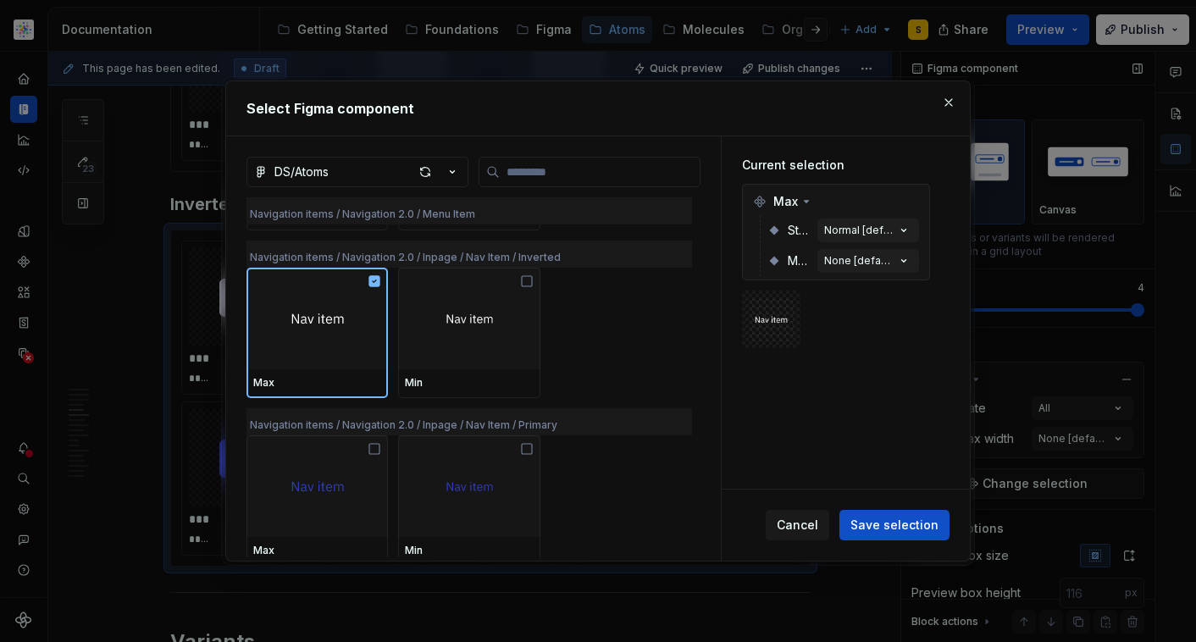
click at [908, 523] on span "Save selection" at bounding box center [895, 525] width 88 height 17
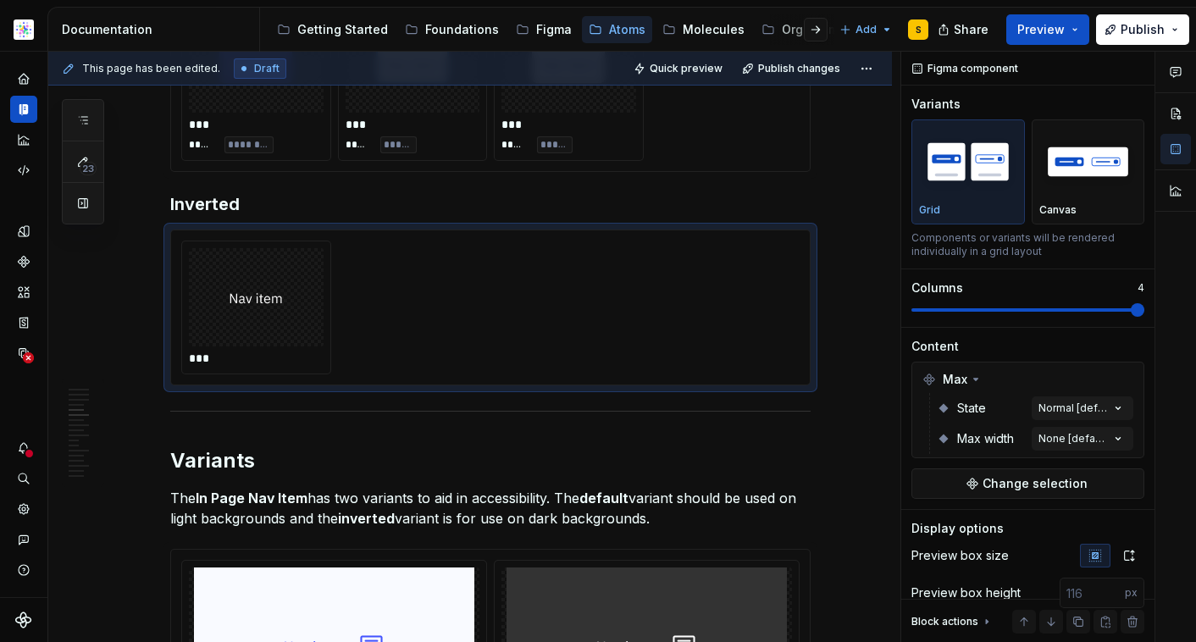
click at [1113, 406] on div "Comments Open comments No comments yet Select ‘Comment’ from the block context …" at bounding box center [1049, 347] width 295 height 591
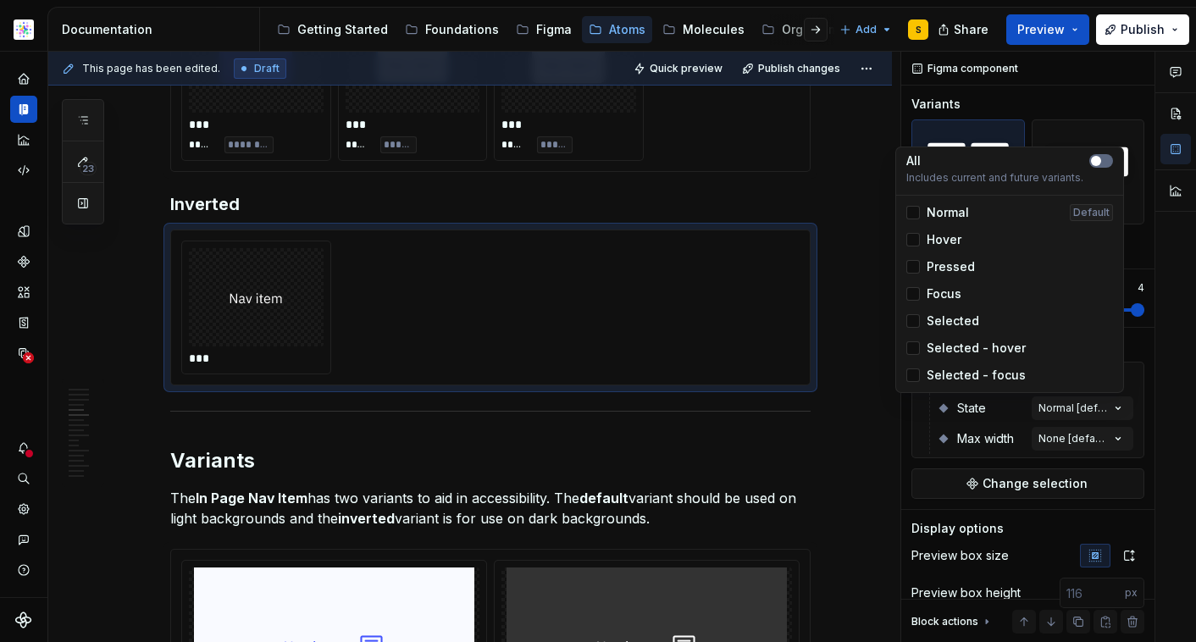
click at [1103, 158] on button "button" at bounding box center [1102, 161] width 24 height 14
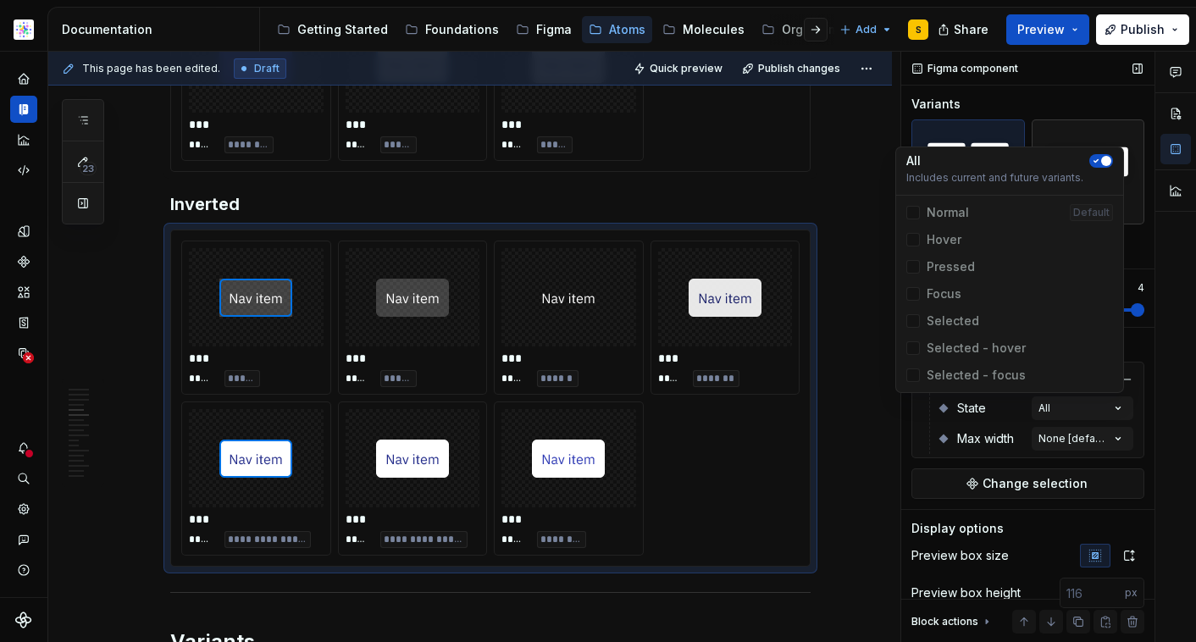
click at [1103, 136] on div "Comments Open comments No comments yet Select ‘Comment’ from the block context …" at bounding box center [1049, 347] width 295 height 591
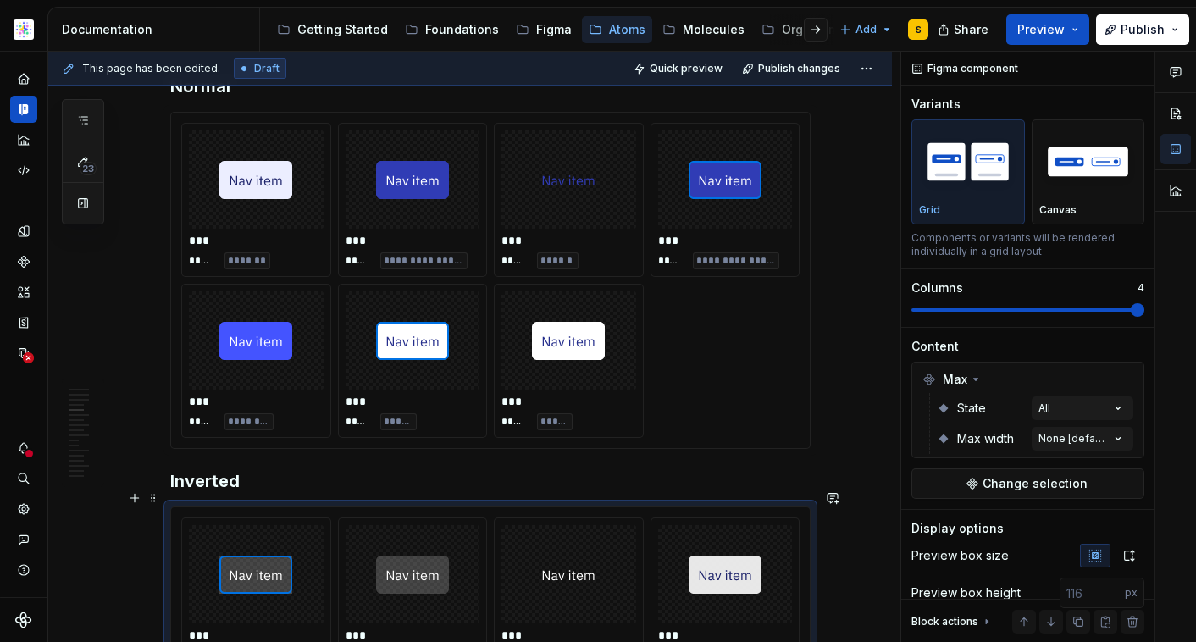
scroll to position [1445, 0]
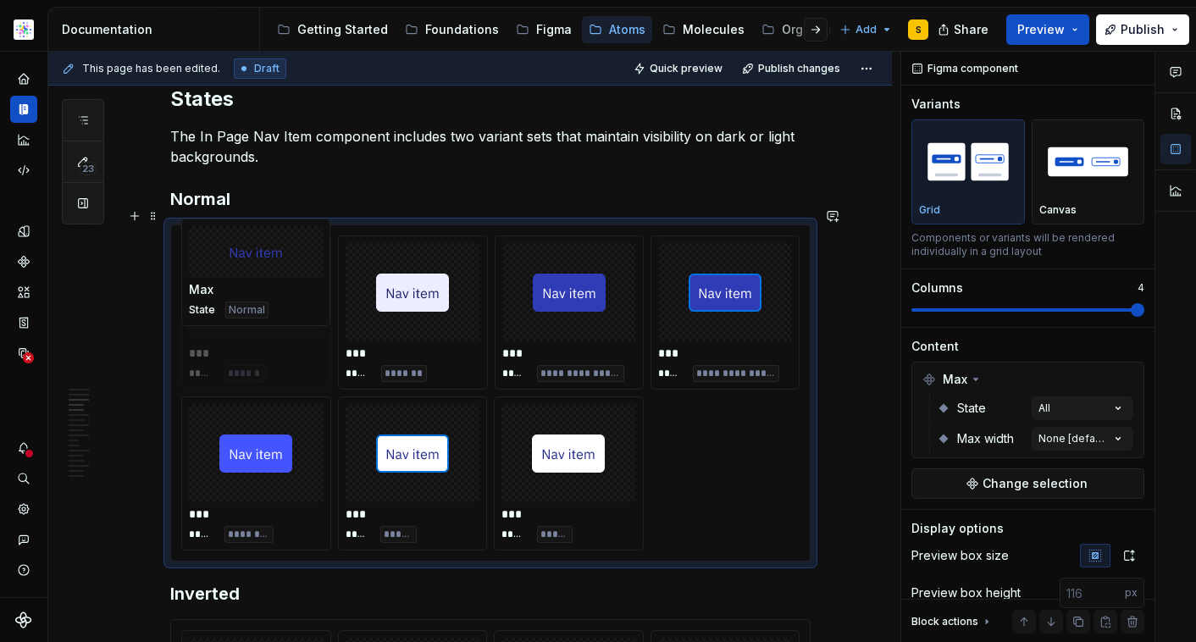
drag, startPoint x: 595, startPoint y: 290, endPoint x: 335, endPoint y: 291, distance: 260.1
click at [300, 289] on body "Astellas Elements S Dataset Core Documentation Accessibility guide for tree Pag…" at bounding box center [598, 321] width 1196 height 642
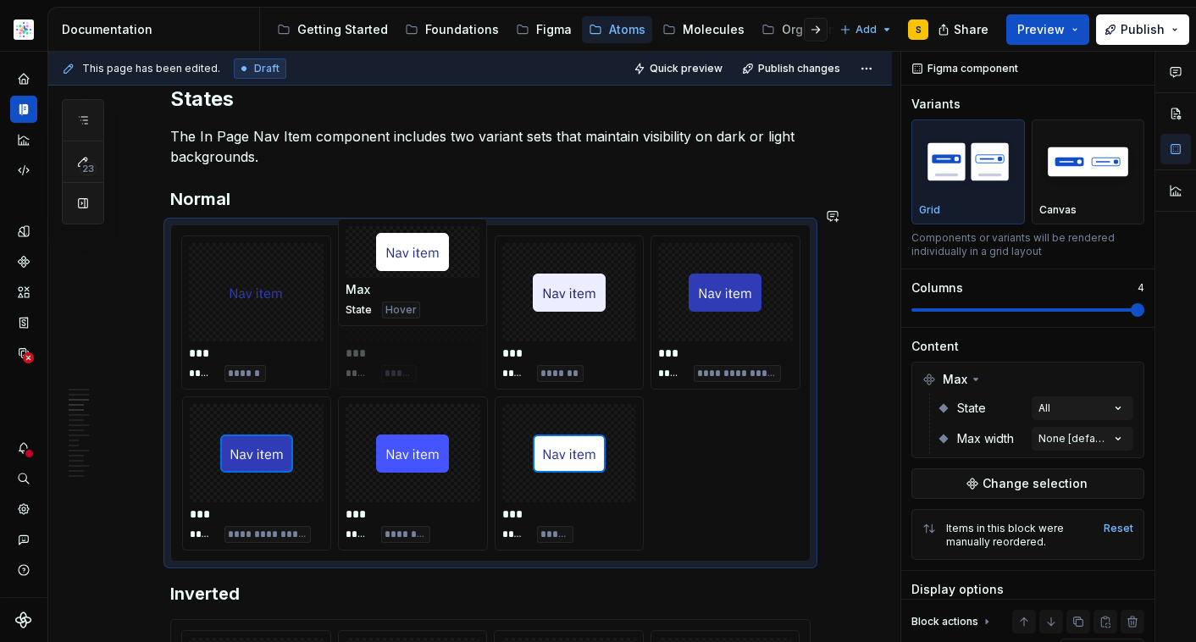
drag, startPoint x: 546, startPoint y: 453, endPoint x: 440, endPoint y: 306, distance: 182.0
click at [404, 302] on body "Astellas Elements S Dataset Core Documentation Accessibility guide for tree Pag…" at bounding box center [598, 321] width 1196 height 642
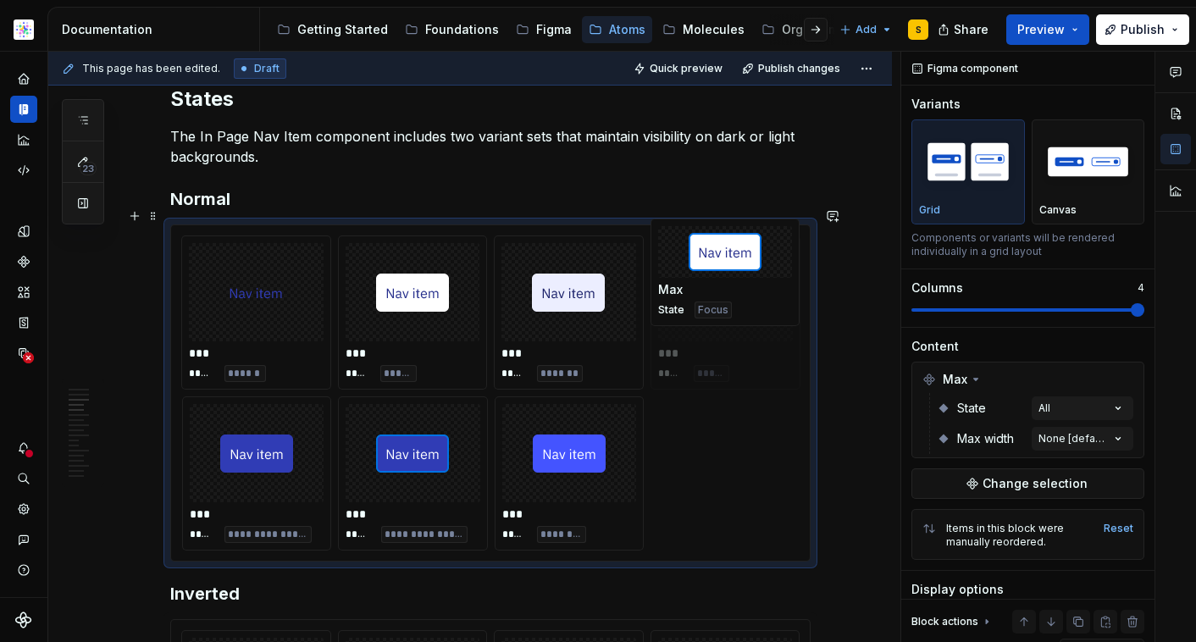
drag, startPoint x: 565, startPoint y: 448, endPoint x: 740, endPoint y: 299, distance: 229.6
click at [737, 296] on body "Astellas Elements S Dataset Core Documentation Accessibility guide for tree Pag…" at bounding box center [598, 321] width 1196 height 642
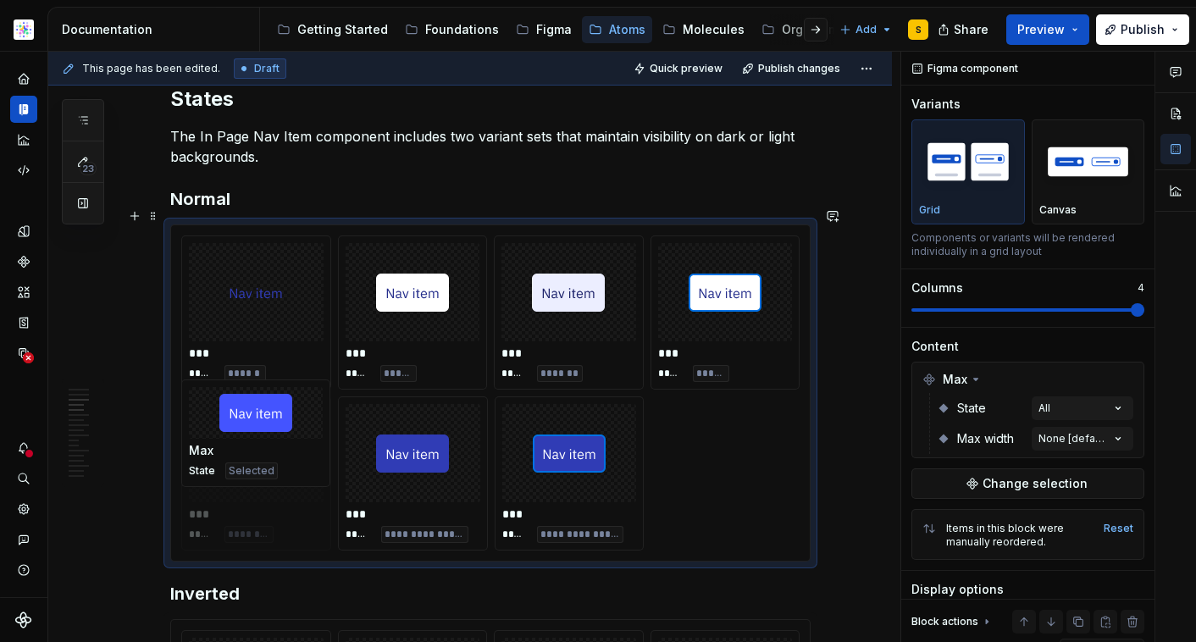
drag, startPoint x: 550, startPoint y: 459, endPoint x: 277, endPoint y: 477, distance: 273.4
click at [254, 467] on body "Astellas Elements S Dataset Core Documentation Accessibility guide for tree Pag…" at bounding box center [598, 321] width 1196 height 642
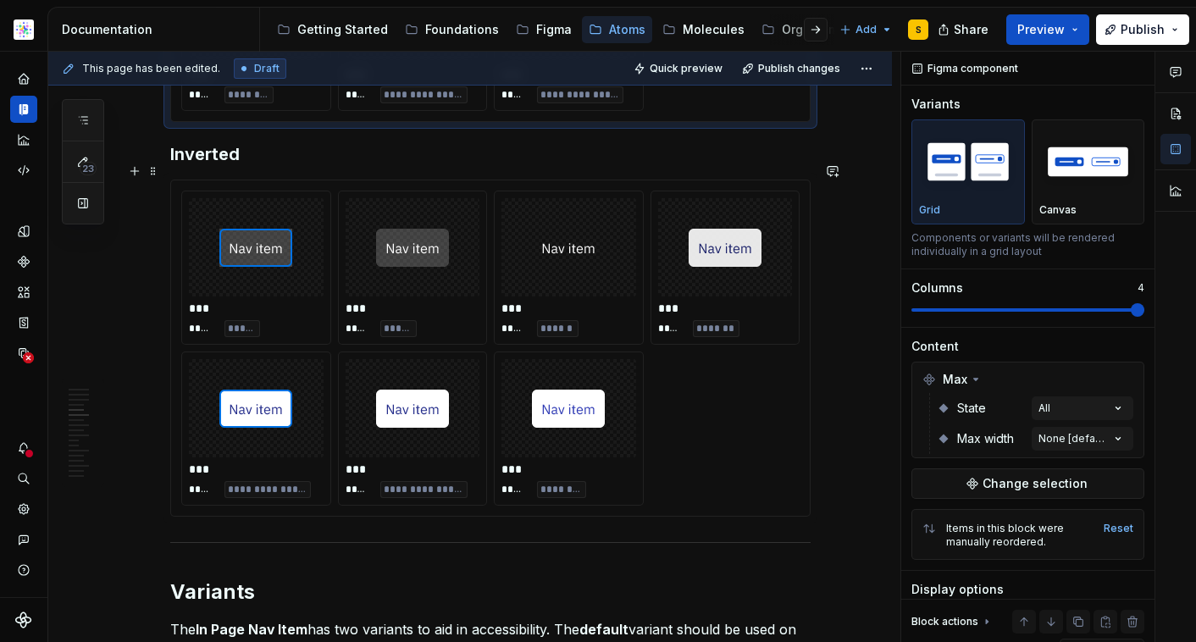
scroll to position [1886, 0]
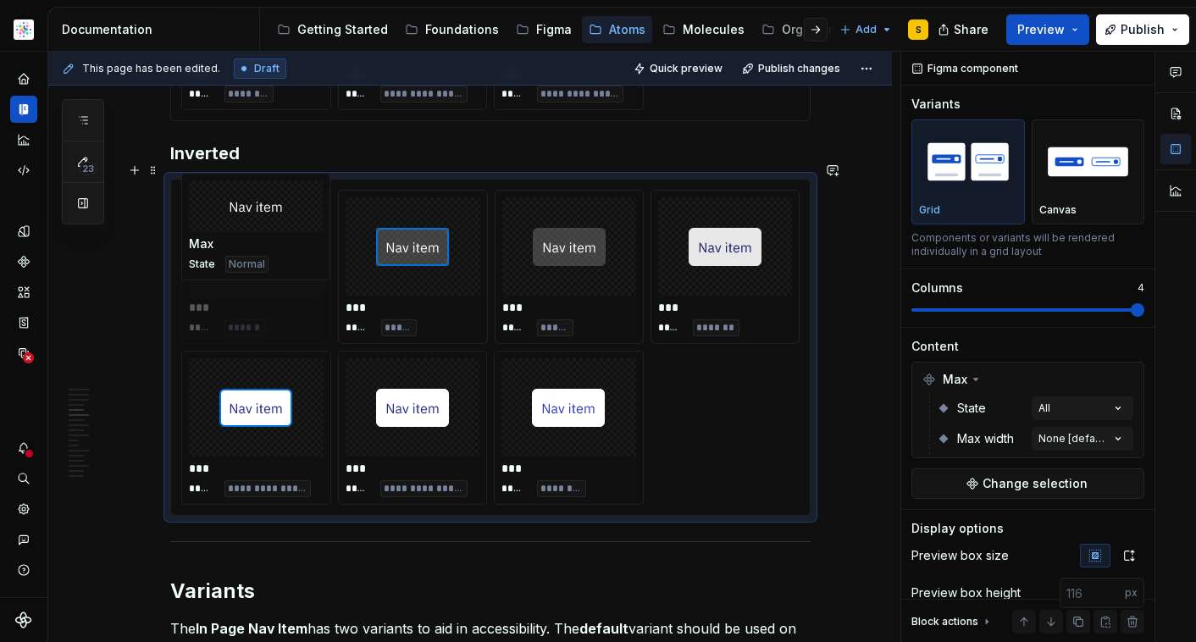
drag, startPoint x: 534, startPoint y: 247, endPoint x: 291, endPoint y: 253, distance: 243.2
click at [236, 247] on body "Astellas Elements S Dataset Core Documentation Accessibility guide for tree Pag…" at bounding box center [598, 321] width 1196 height 642
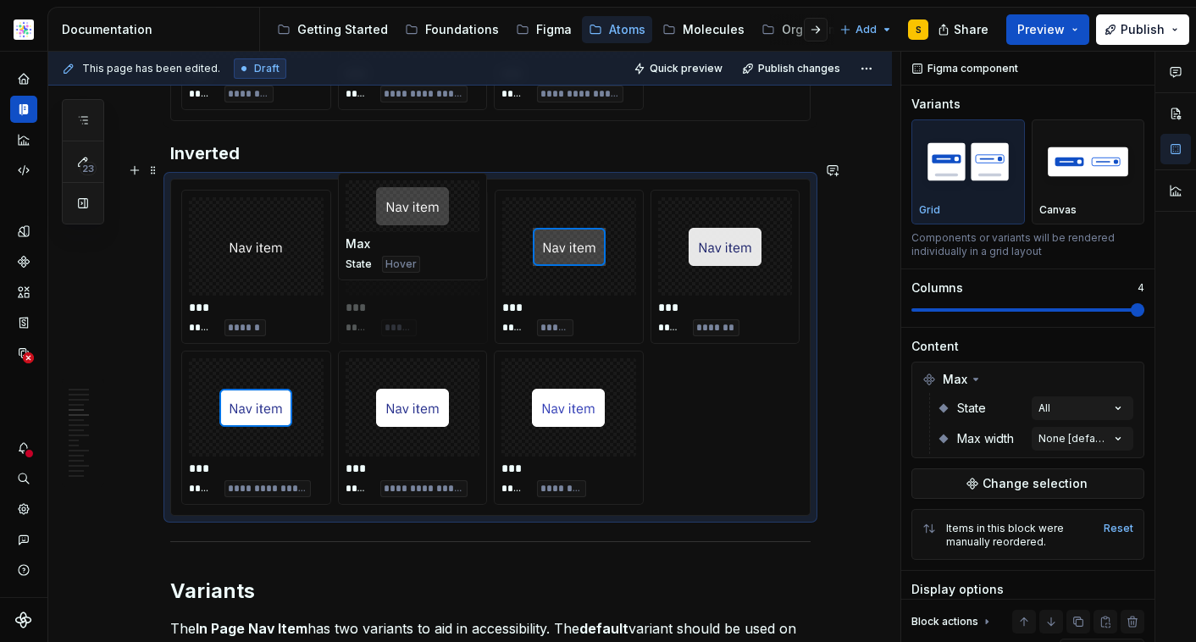
drag, startPoint x: 576, startPoint y: 260, endPoint x: 505, endPoint y: 256, distance: 71.3
click at [397, 252] on body "Astellas Elements S Dataset Core Documentation Accessibility guide for tree Pag…" at bounding box center [598, 321] width 1196 height 642
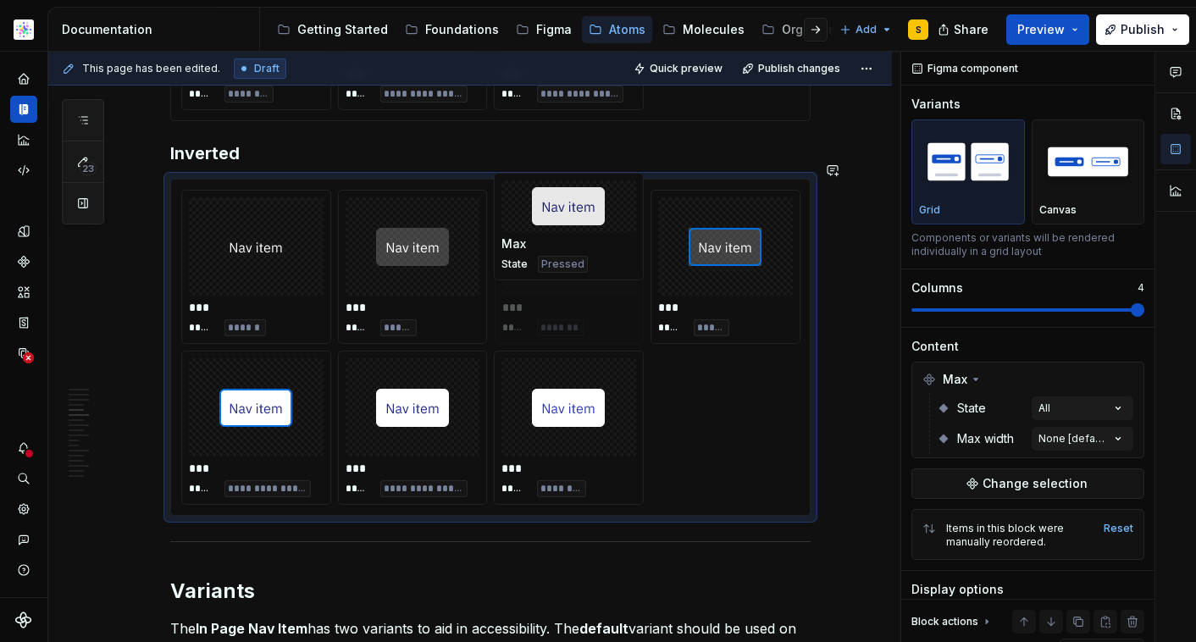
drag, startPoint x: 735, startPoint y: 255, endPoint x: 567, endPoint y: 285, distance: 170.4
click at [571, 274] on body "Astellas Elements S Dataset Core Documentation Accessibility guide for tree Pag…" at bounding box center [598, 321] width 1196 height 642
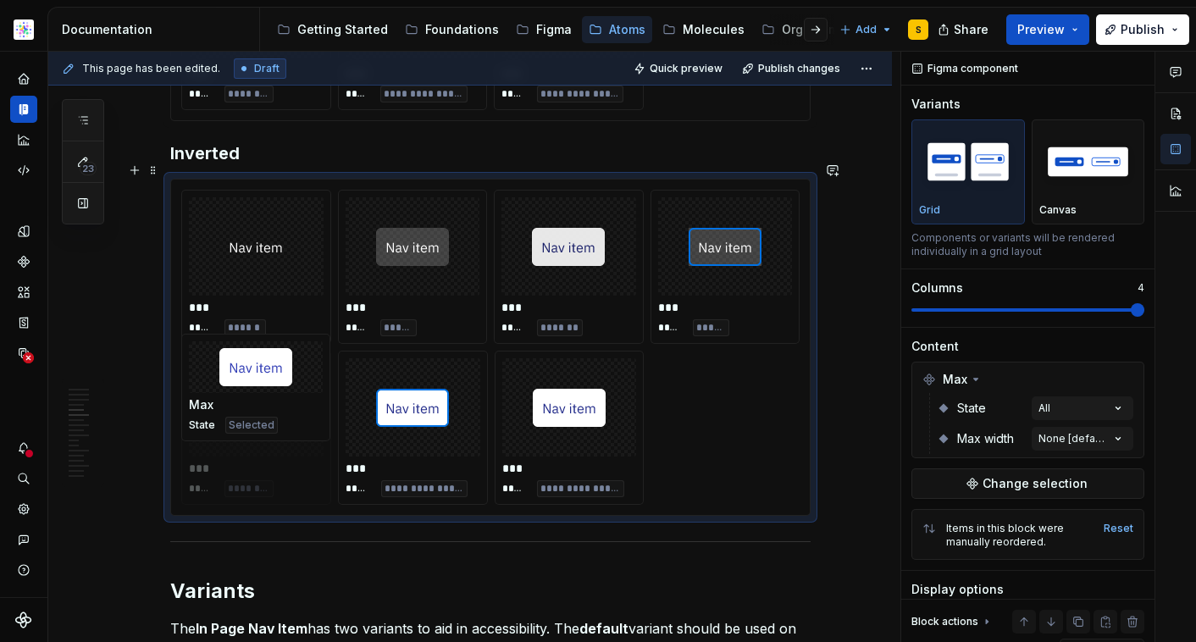
drag, startPoint x: 567, startPoint y: 411, endPoint x: 300, endPoint y: 433, distance: 267.8
click at [280, 417] on body "Astellas Elements S Dataset Core Documentation Accessibility guide for tree Pag…" at bounding box center [598, 321] width 1196 height 642
click at [869, 359] on div "This page has been edited. Draft Quick preview Publish changes Navigation 2.0 |…" at bounding box center [474, 347] width 852 height 591
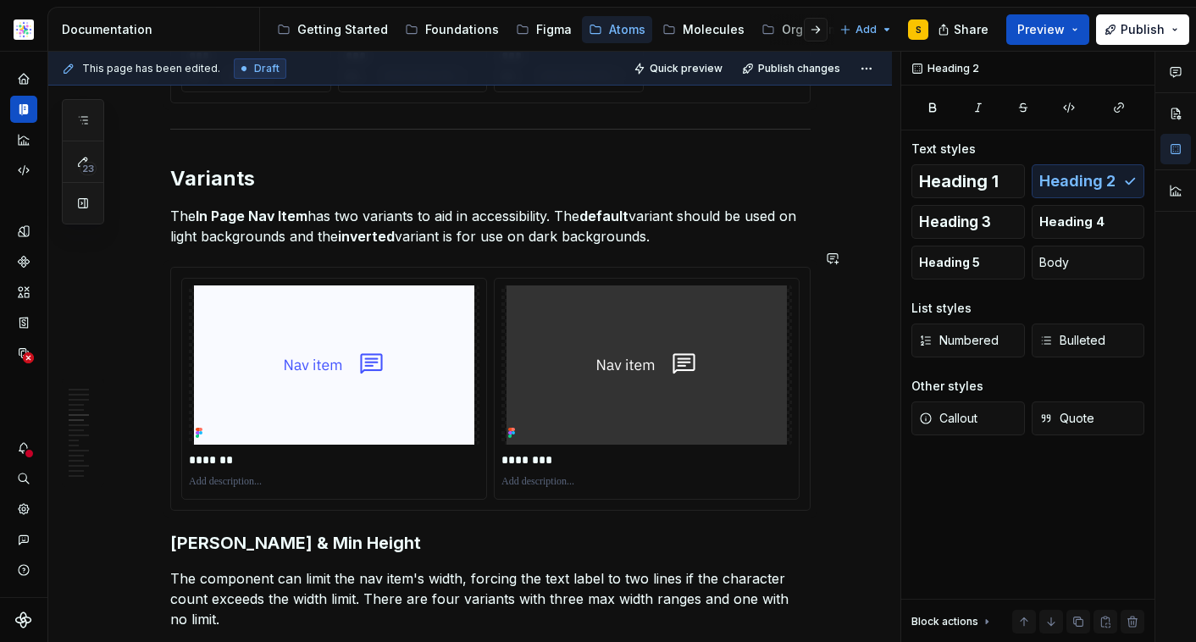
scroll to position [2300, 0]
click at [414, 399] on img at bounding box center [334, 364] width 280 height 159
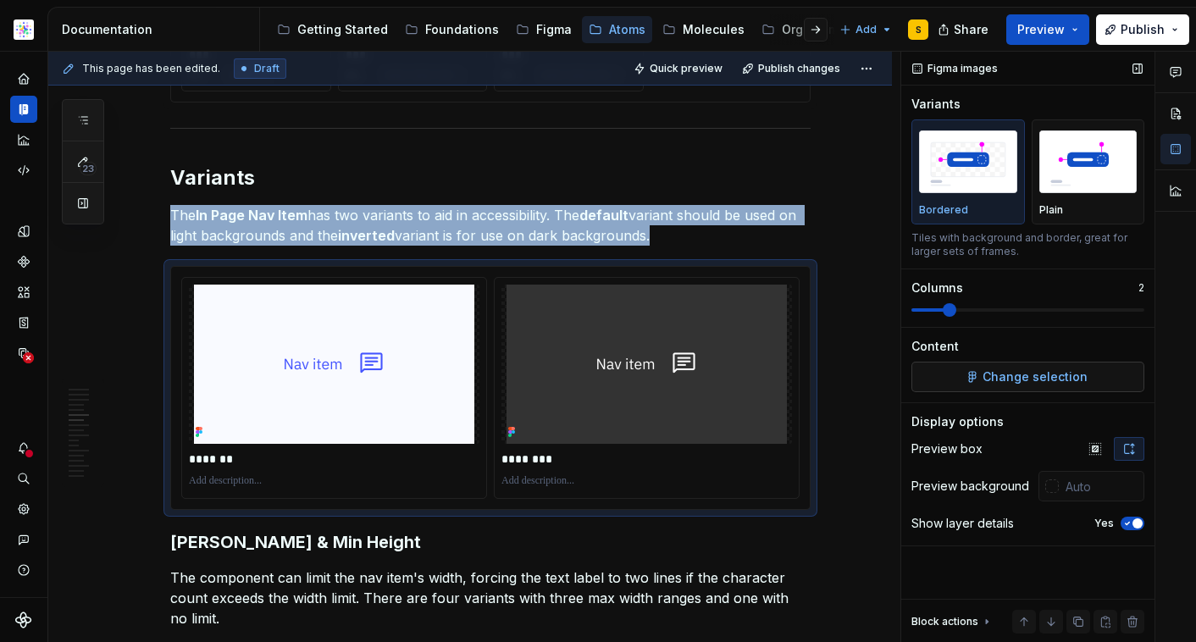
click at [1023, 383] on span "Change selection" at bounding box center [1035, 377] width 105 height 17
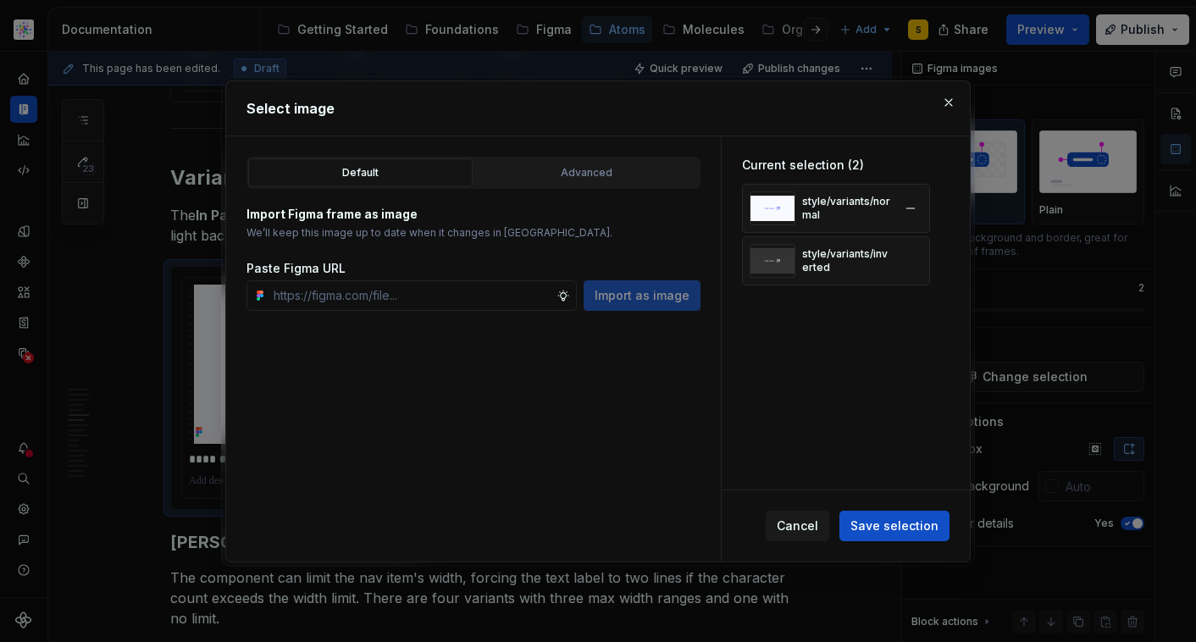
type textarea "*"
click at [909, 208] on button "button" at bounding box center [911, 209] width 24 height 24
click at [911, 208] on button "button" at bounding box center [911, 209] width 24 height 24
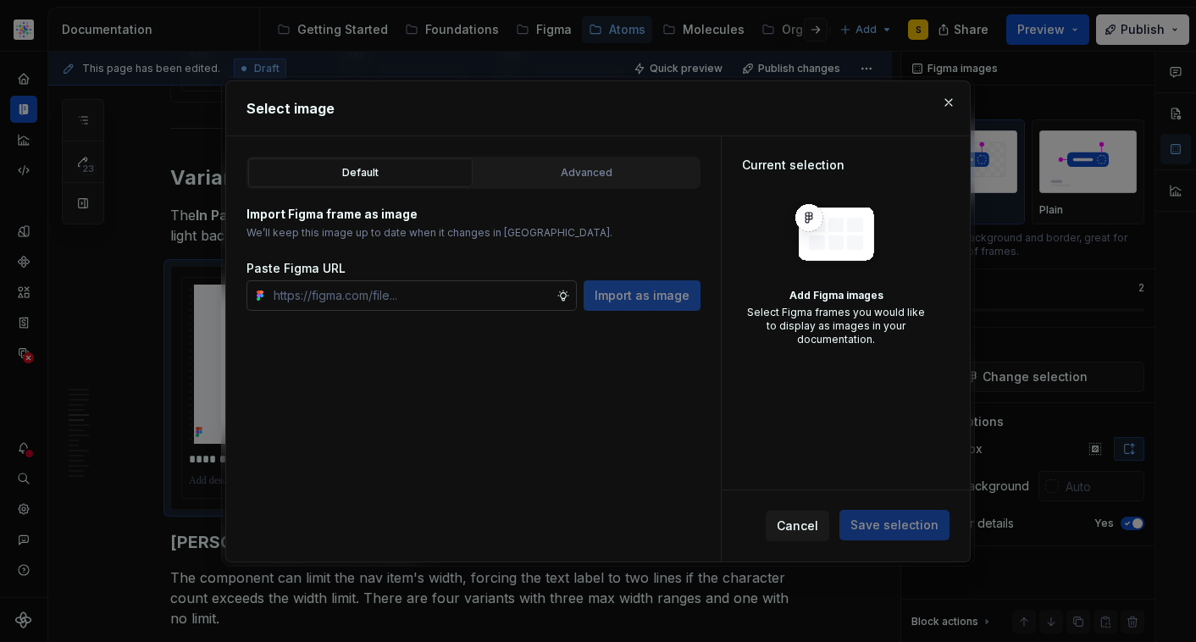
click at [414, 302] on input "text" at bounding box center [412, 295] width 290 height 31
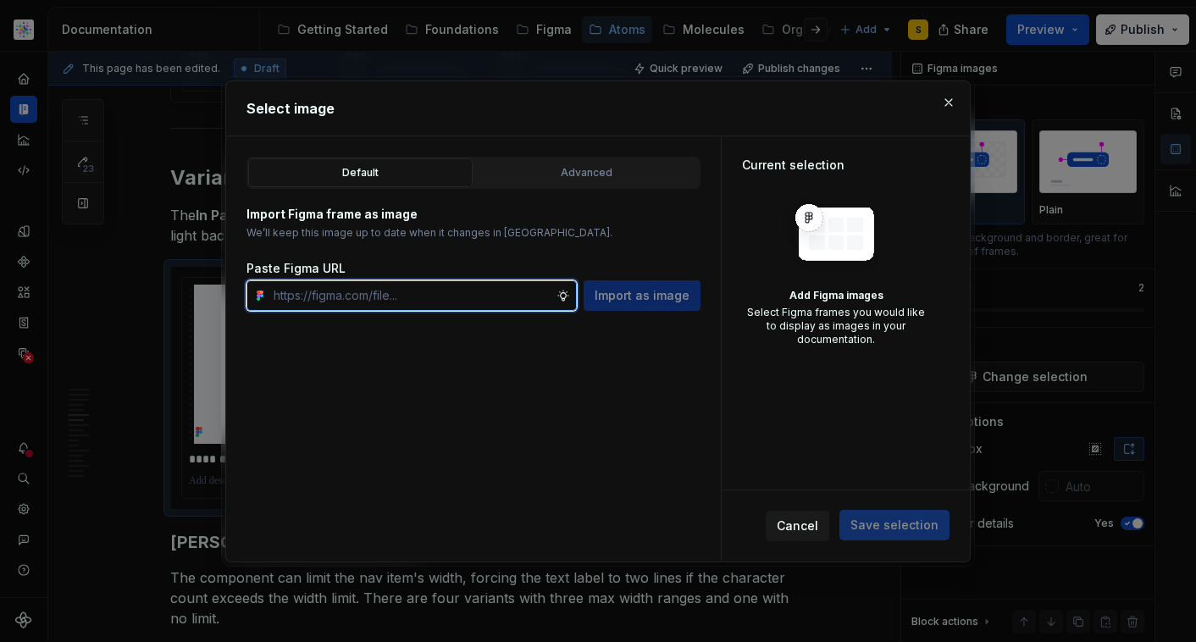
paste input "[URL][DOMAIN_NAME]"
type input "[URL][DOMAIN_NAME]"
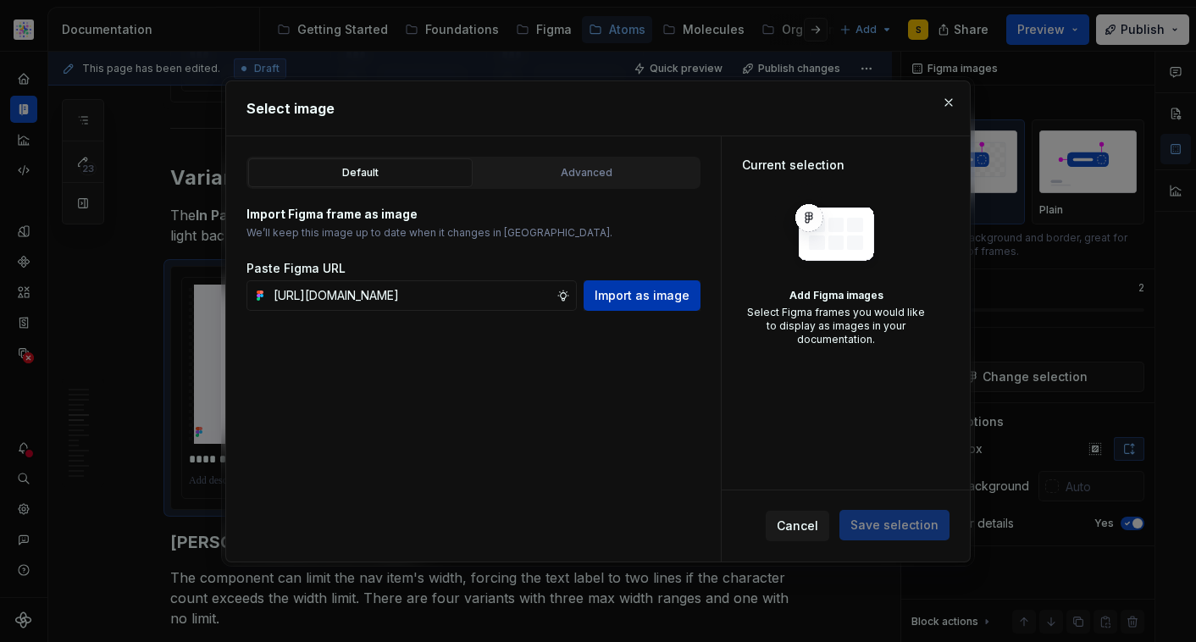
click at [663, 291] on span "Import as image" at bounding box center [642, 295] width 95 height 17
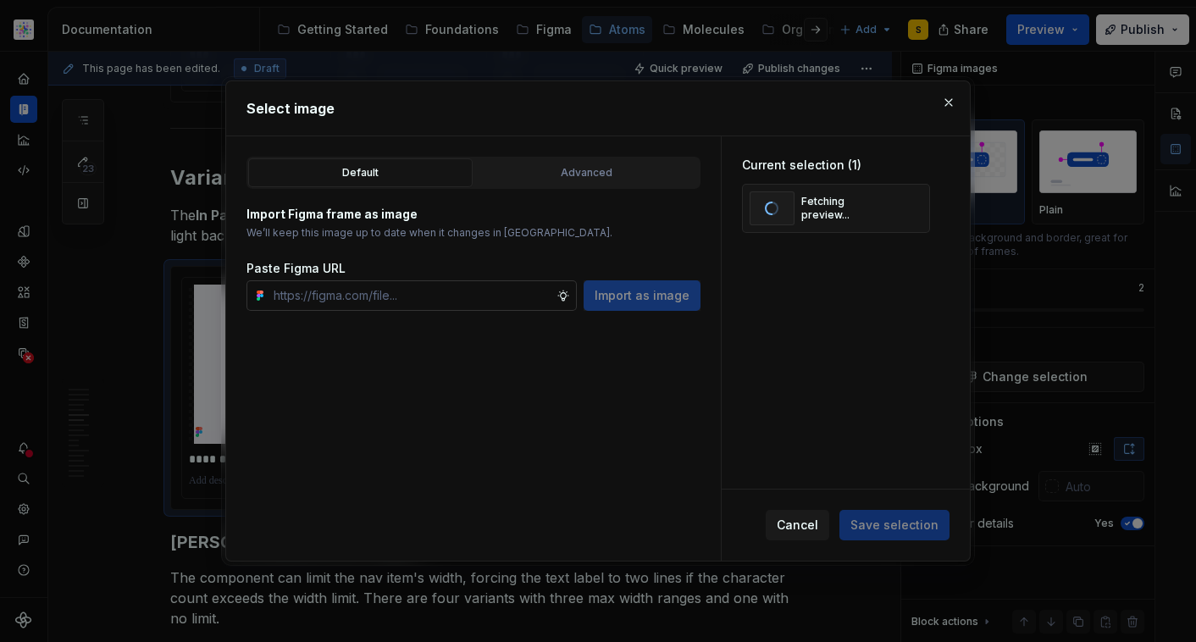
click at [470, 299] on input "text" at bounding box center [412, 295] width 290 height 31
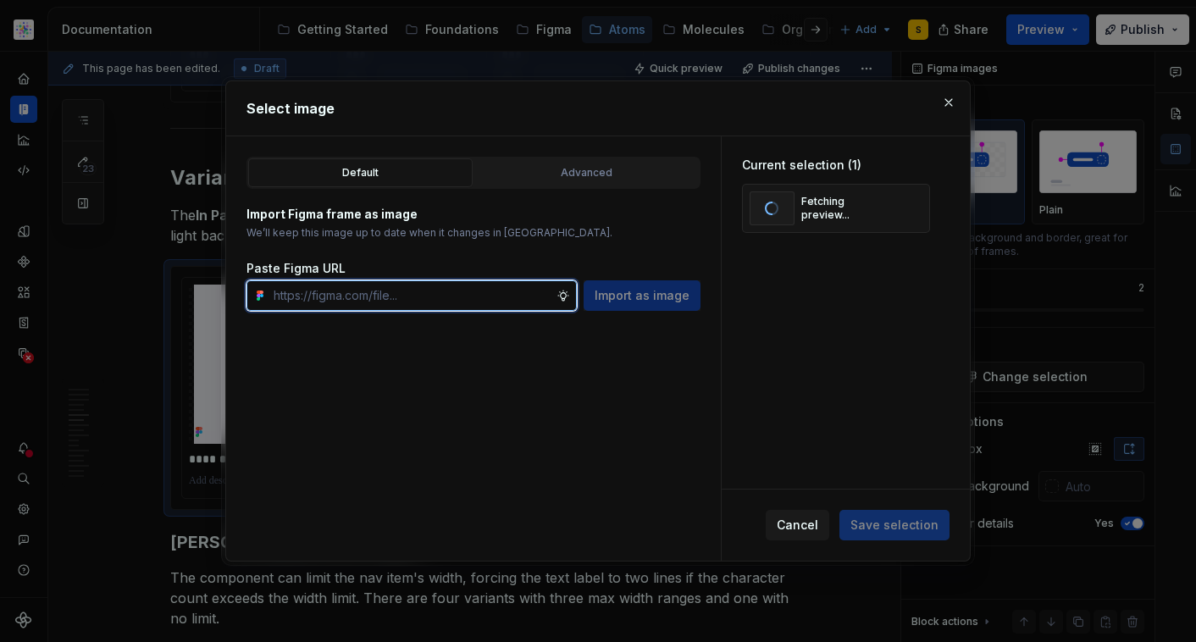
paste input "[URL][DOMAIN_NAME]"
type input "[URL][DOMAIN_NAME]"
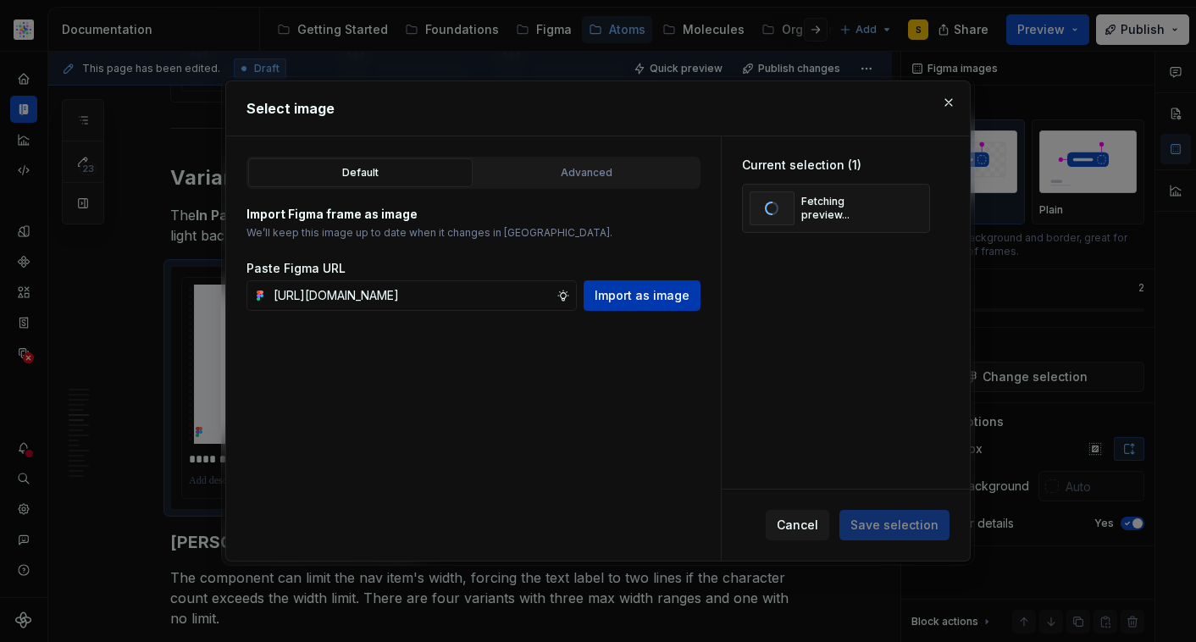
click at [648, 298] on span "Import as image" at bounding box center [642, 295] width 95 height 17
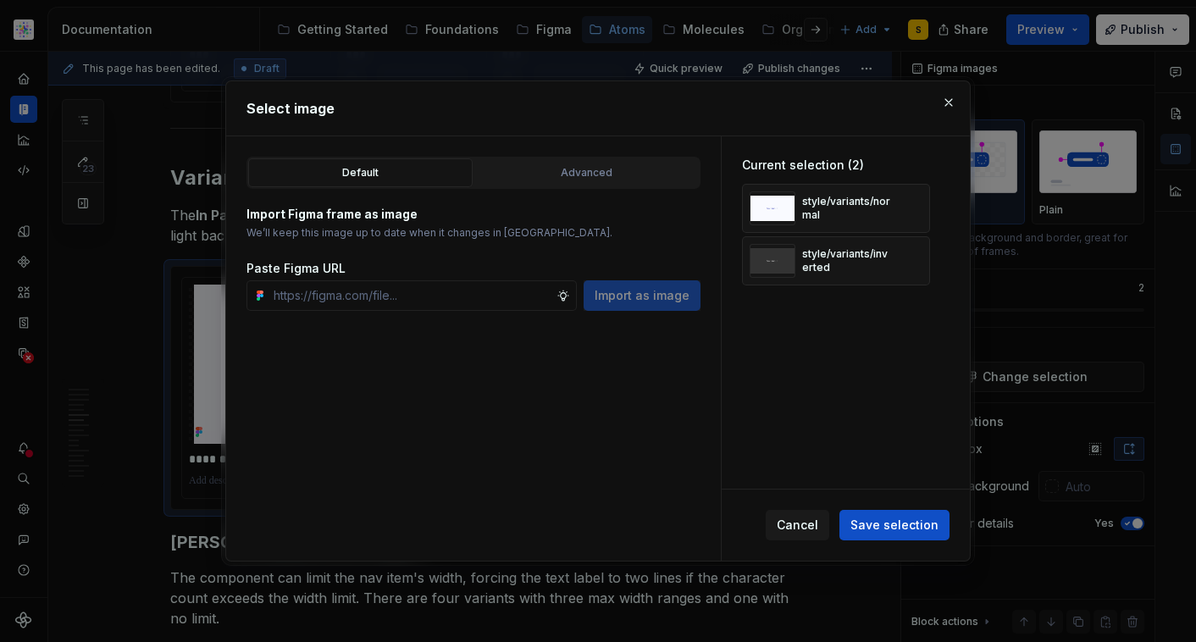
click at [904, 523] on span "Save selection" at bounding box center [895, 525] width 88 height 17
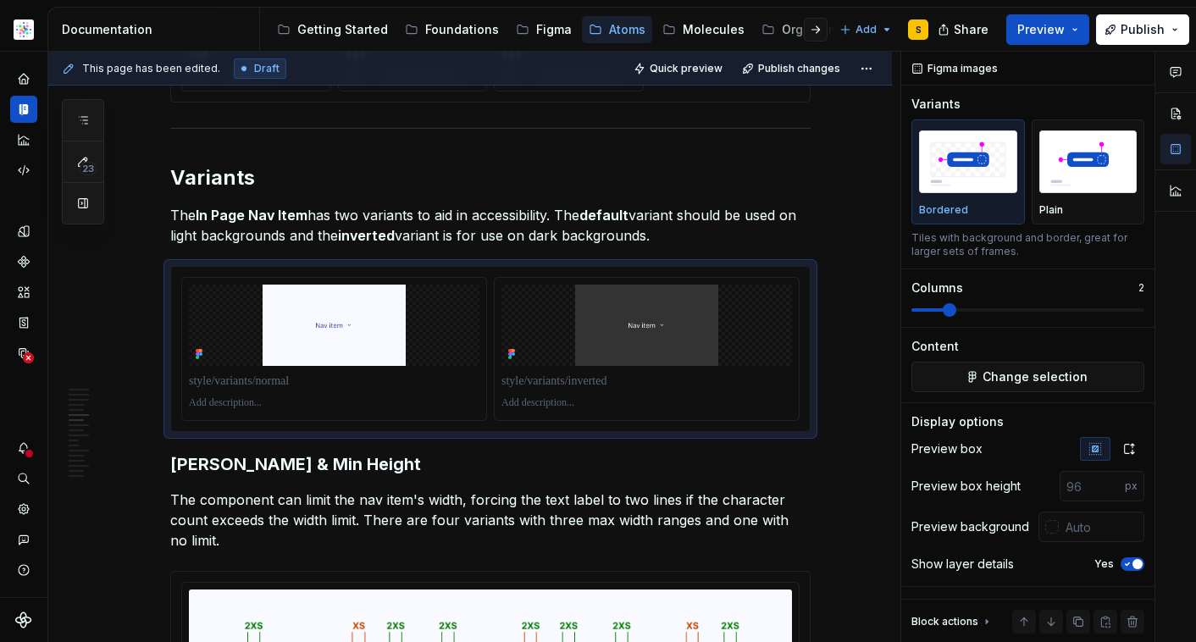
type textarea "*"
click at [1129, 450] on icon "button" at bounding box center [1130, 449] width 14 height 14
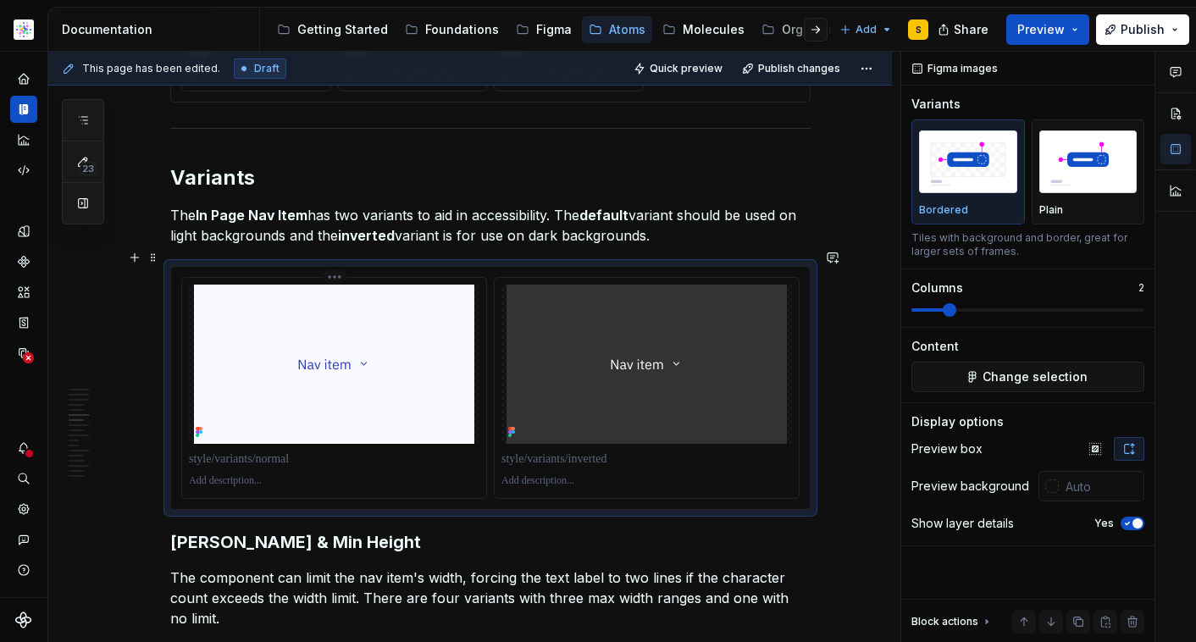
click at [319, 451] on p at bounding box center [334, 459] width 291 height 17
click at [598, 451] on p at bounding box center [647, 459] width 291 height 17
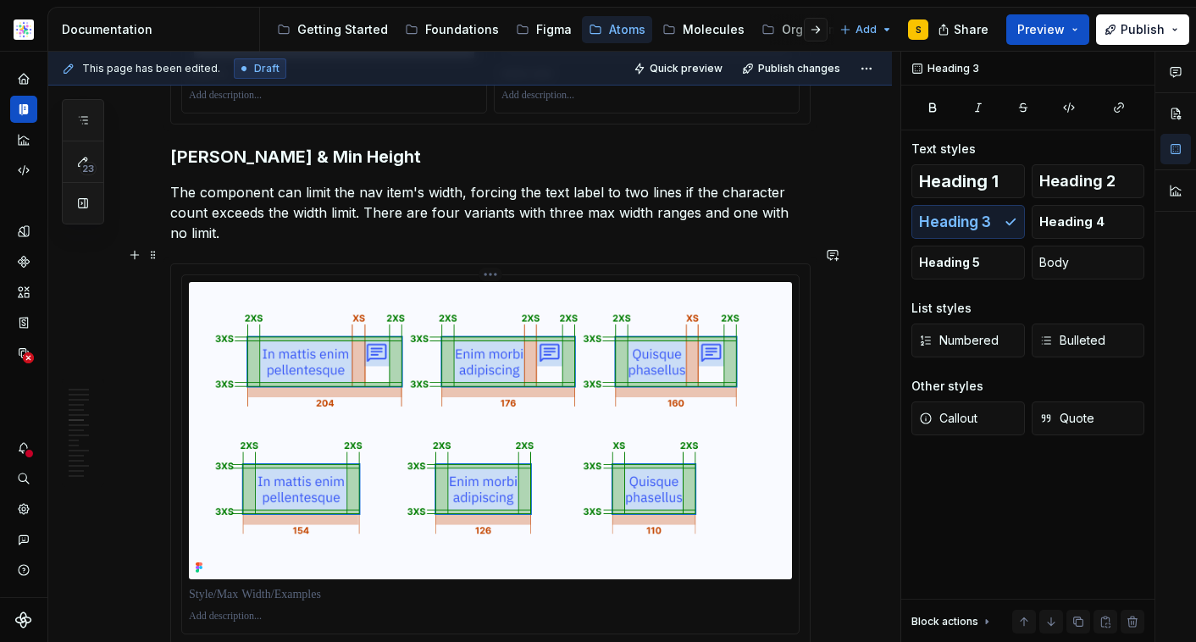
scroll to position [2686, 0]
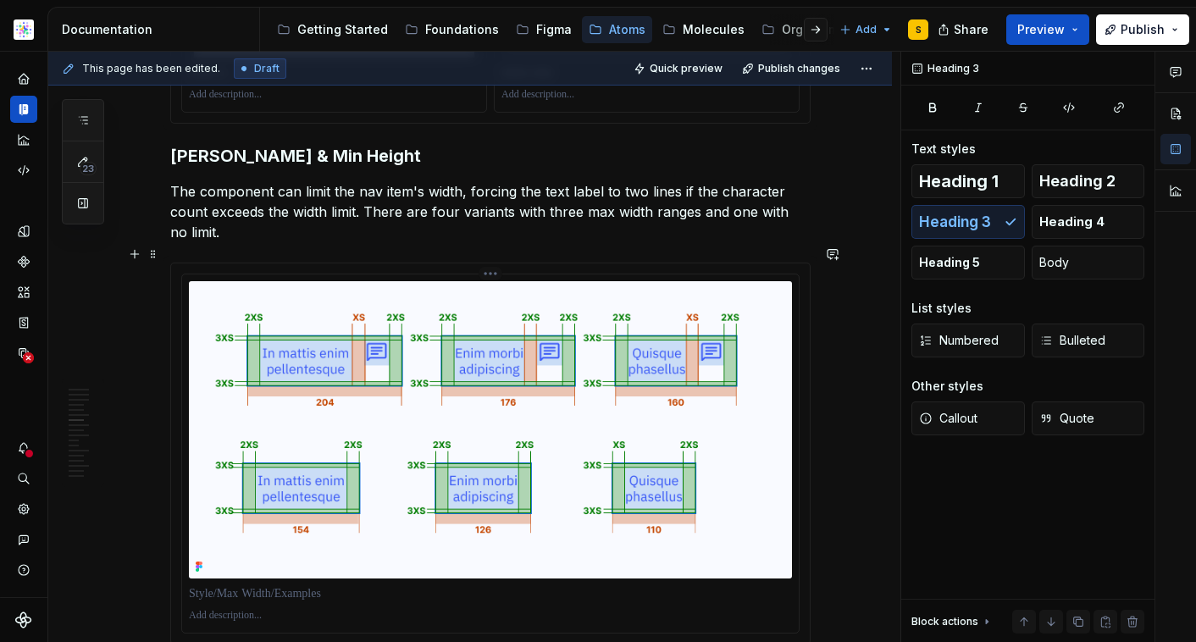
click at [776, 459] on img at bounding box center [490, 429] width 603 height 297
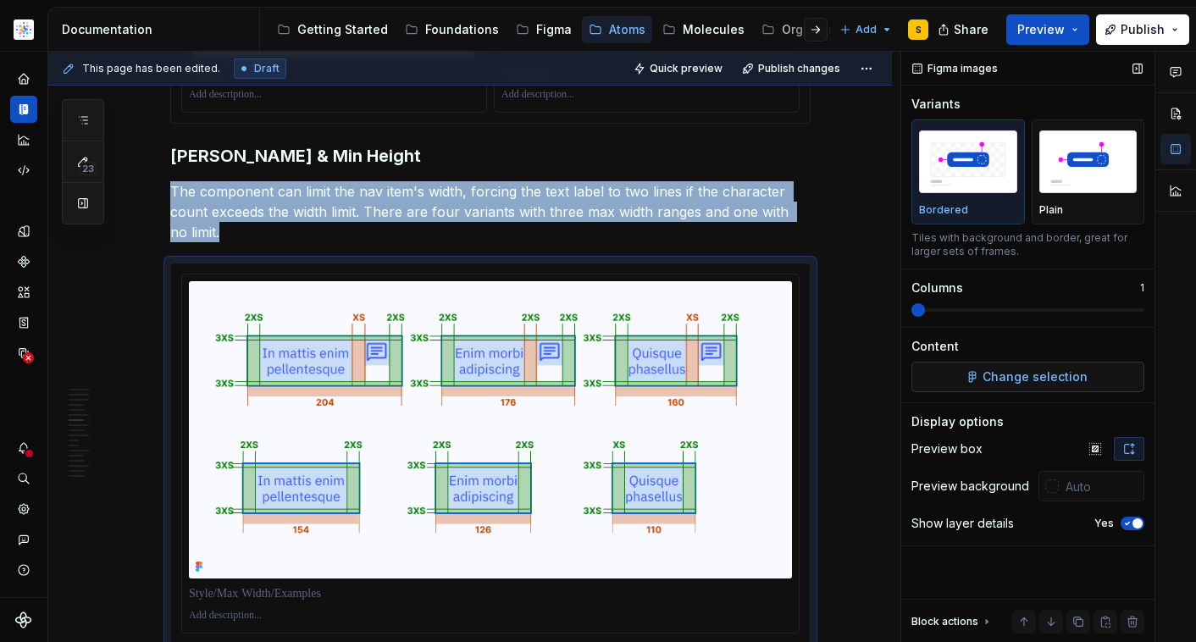
click at [992, 382] on span "Change selection" at bounding box center [1035, 377] width 105 height 17
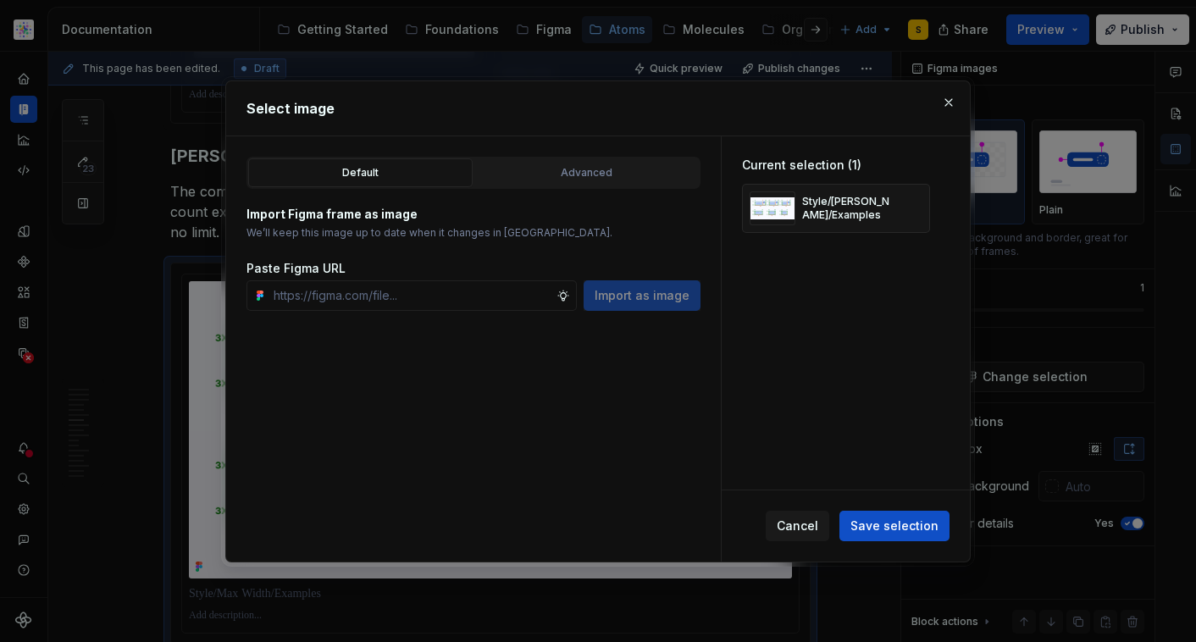
type textarea "*"
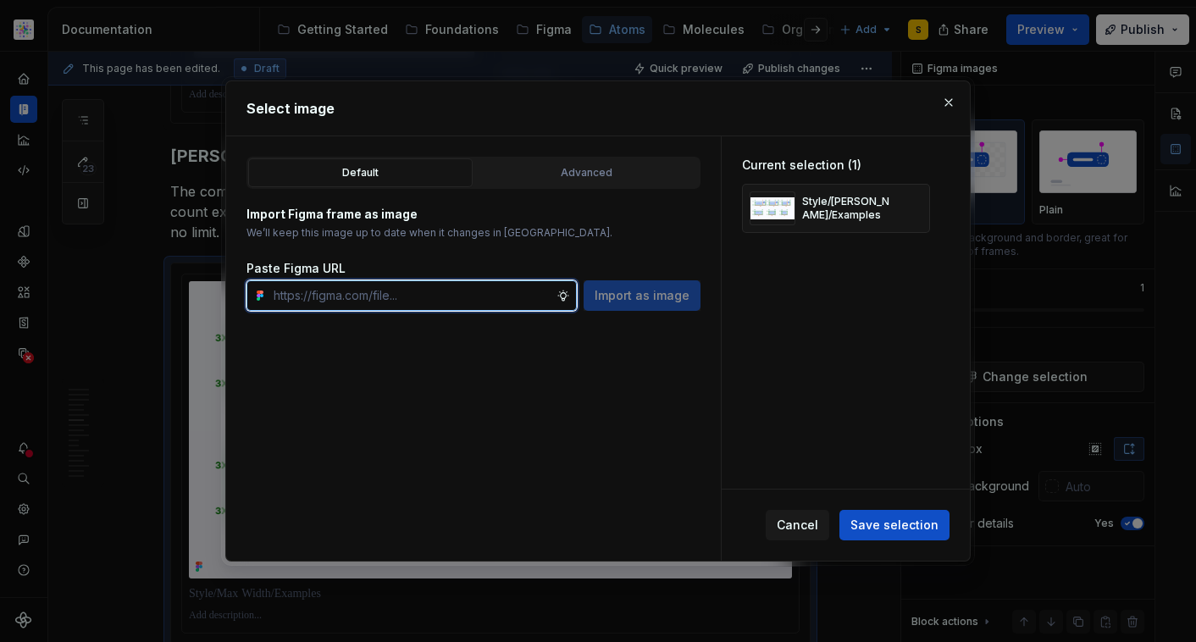
drag, startPoint x: 505, startPoint y: 296, endPoint x: 550, endPoint y: 299, distance: 45.0
click at [504, 296] on input "text" at bounding box center [412, 295] width 290 height 31
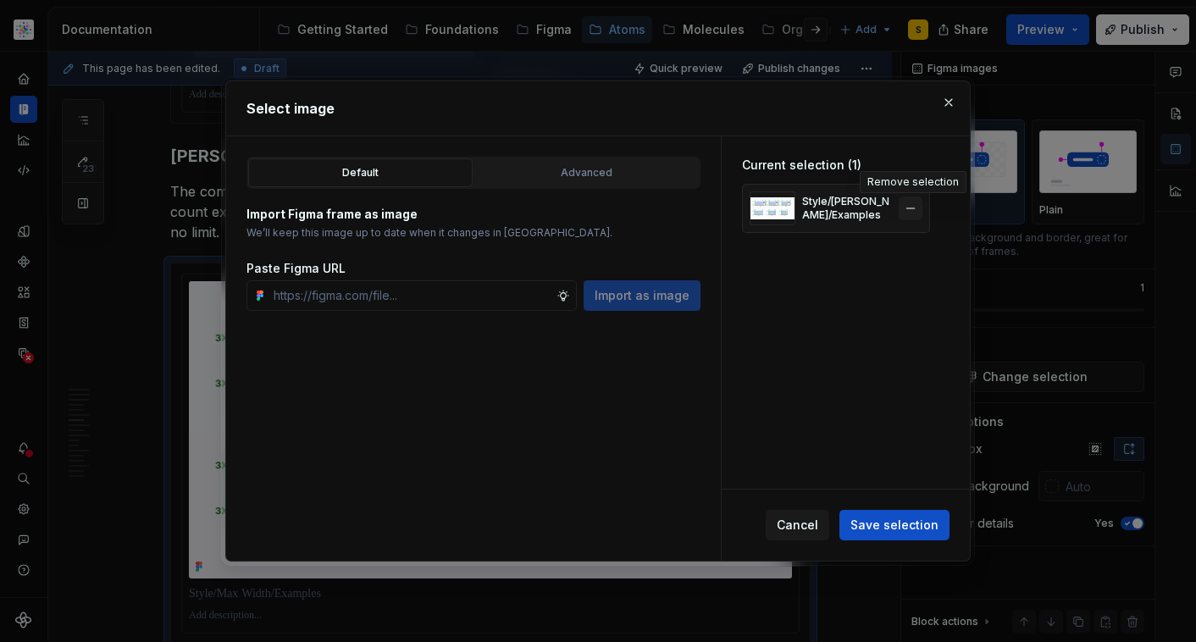
click at [910, 208] on button "button" at bounding box center [911, 209] width 24 height 24
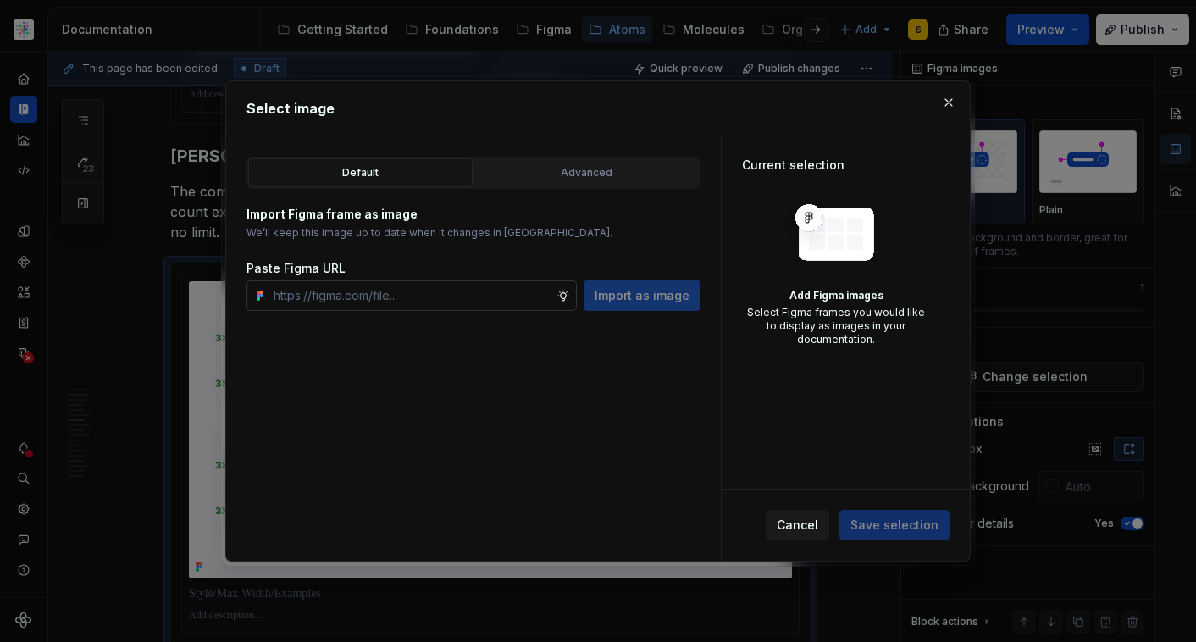
click at [441, 299] on input "text" at bounding box center [412, 295] width 290 height 31
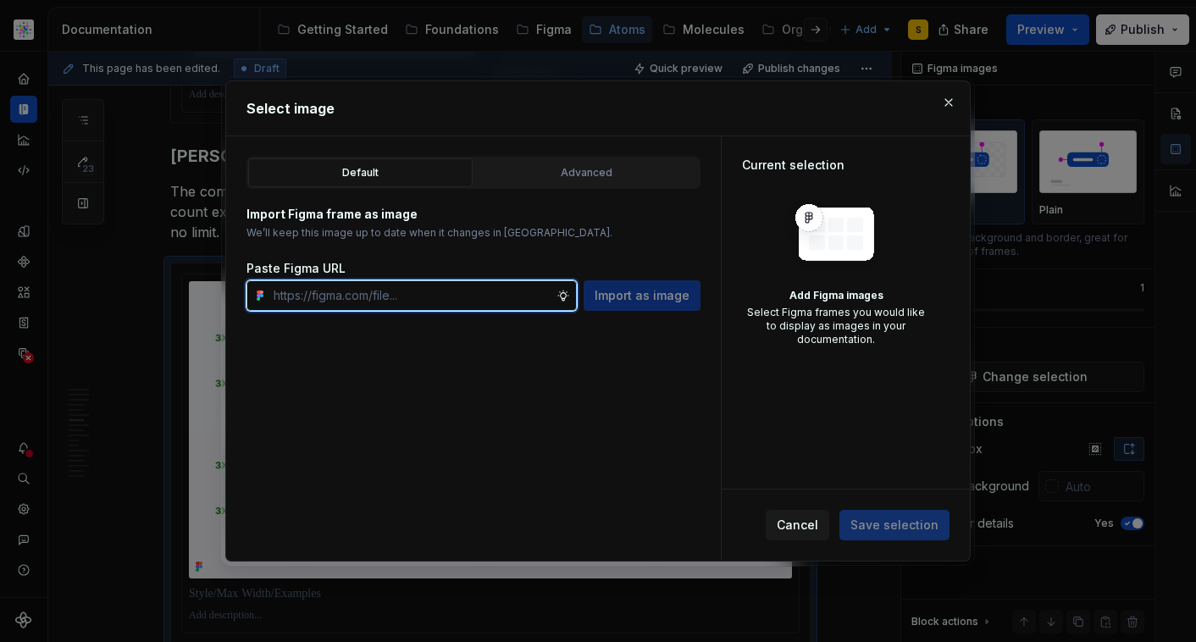
paste input "[URL][DOMAIN_NAME]"
type input "[URL][DOMAIN_NAME]"
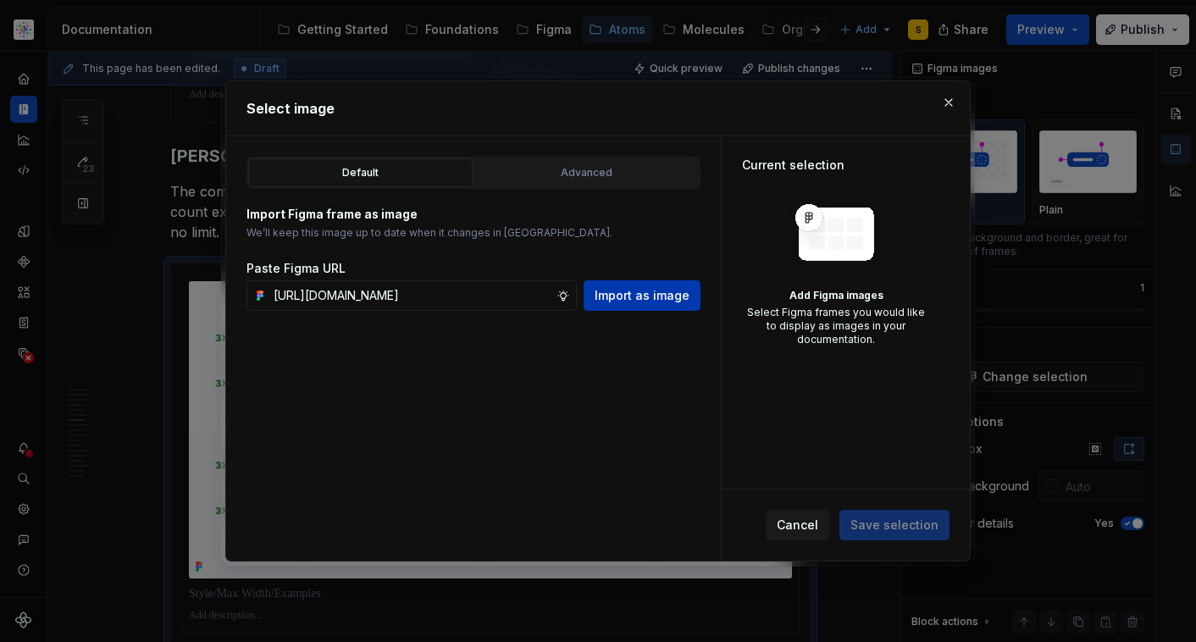
click at [630, 295] on span "Import as image" at bounding box center [642, 295] width 95 height 17
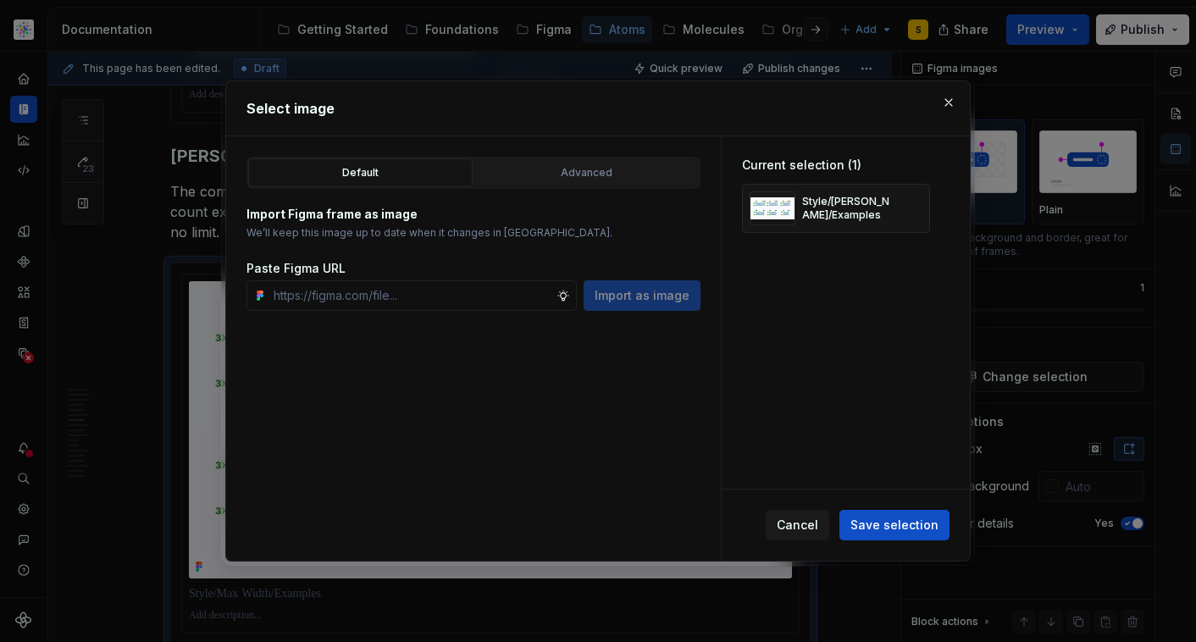
click at [600, 360] on div "Default Advanced Import Figma frame as image We’ll keep this image up to date w…" at bounding box center [473, 348] width 495 height 425
click at [885, 528] on span "Save selection" at bounding box center [895, 525] width 88 height 17
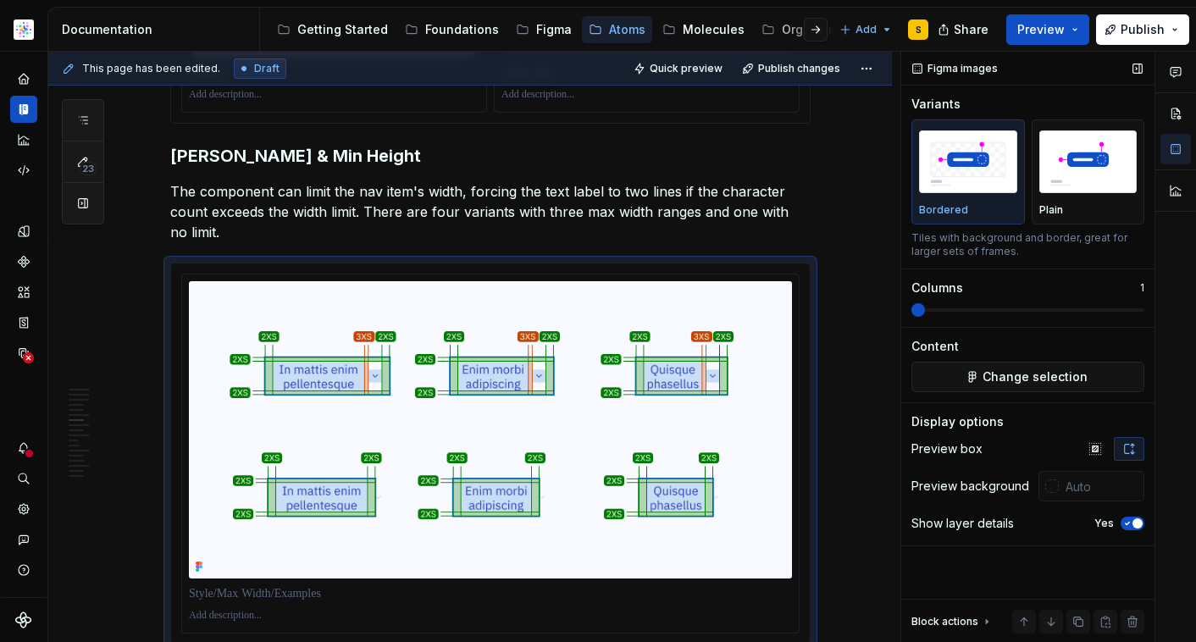
click at [1134, 519] on button "Yes" at bounding box center [1133, 524] width 24 height 14
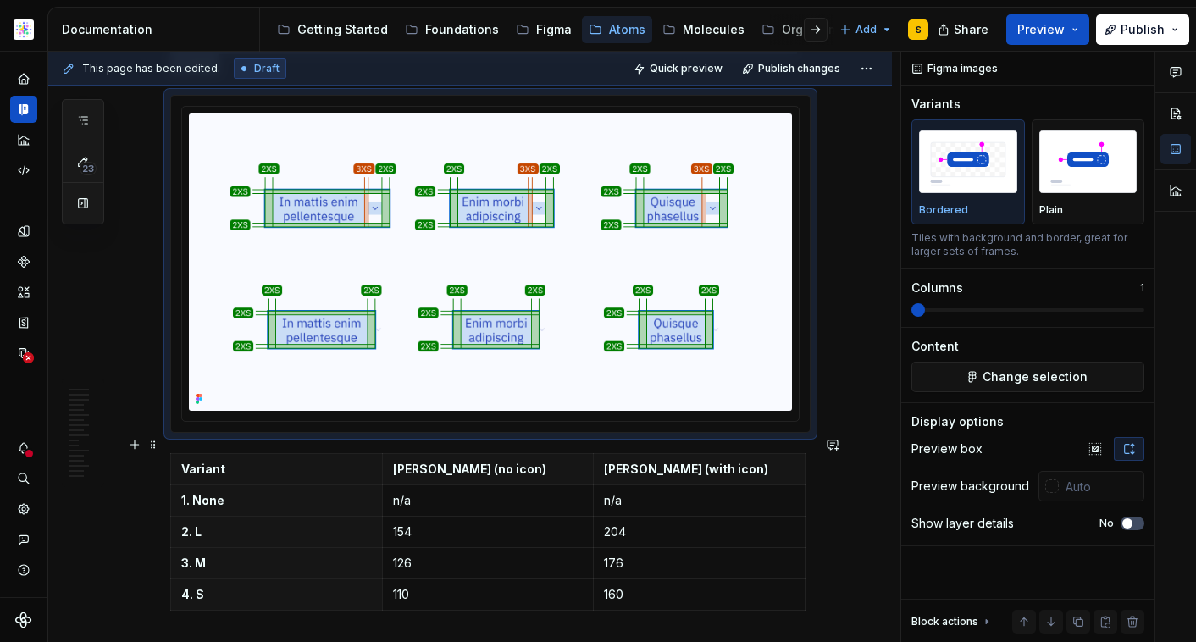
scroll to position [2852, 0]
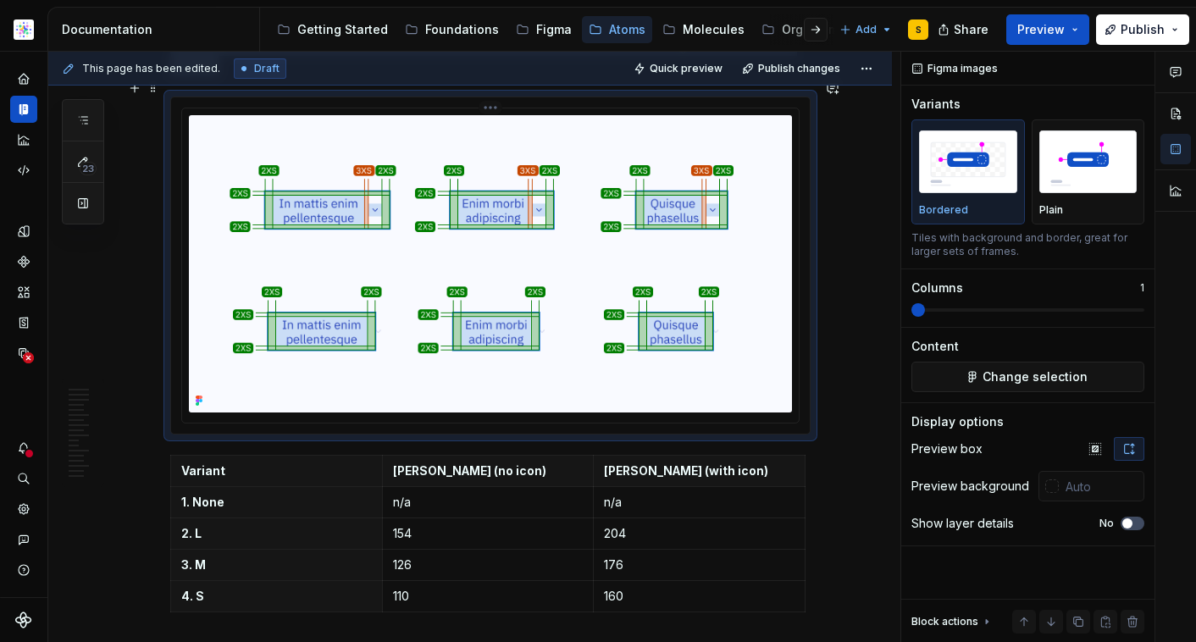
click at [721, 324] on img at bounding box center [490, 263] width 603 height 297
click at [990, 380] on span "Change selection" at bounding box center [1035, 377] width 105 height 17
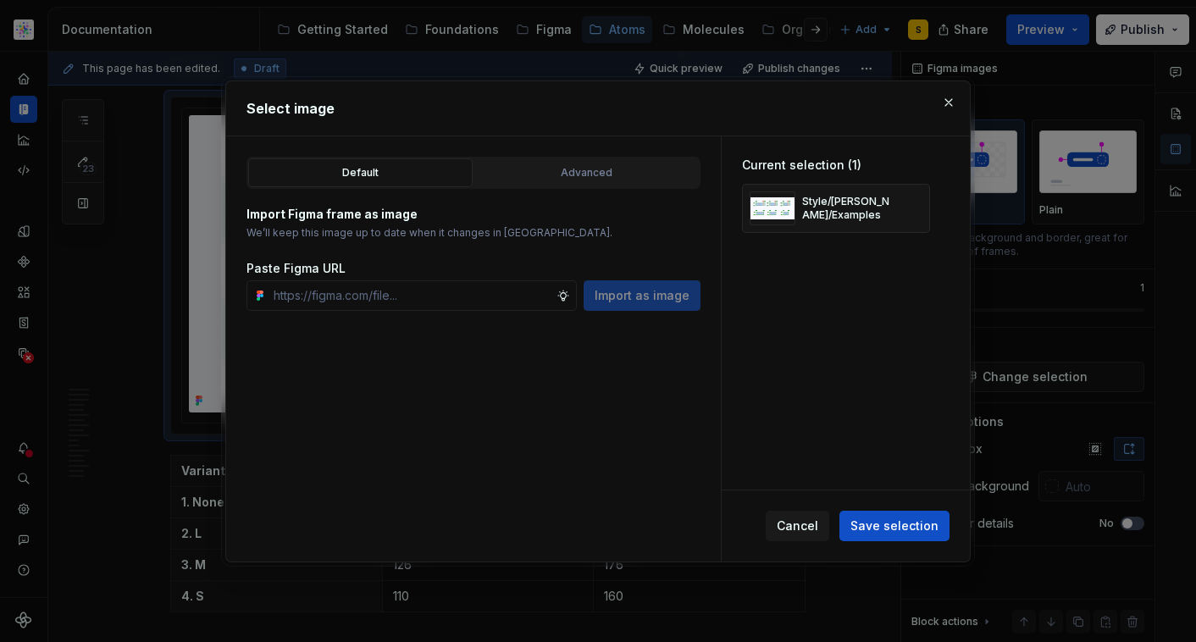
type textarea "*"
type input "[URL][DOMAIN_NAME]"
click at [680, 295] on span "Import as image" at bounding box center [642, 295] width 95 height 17
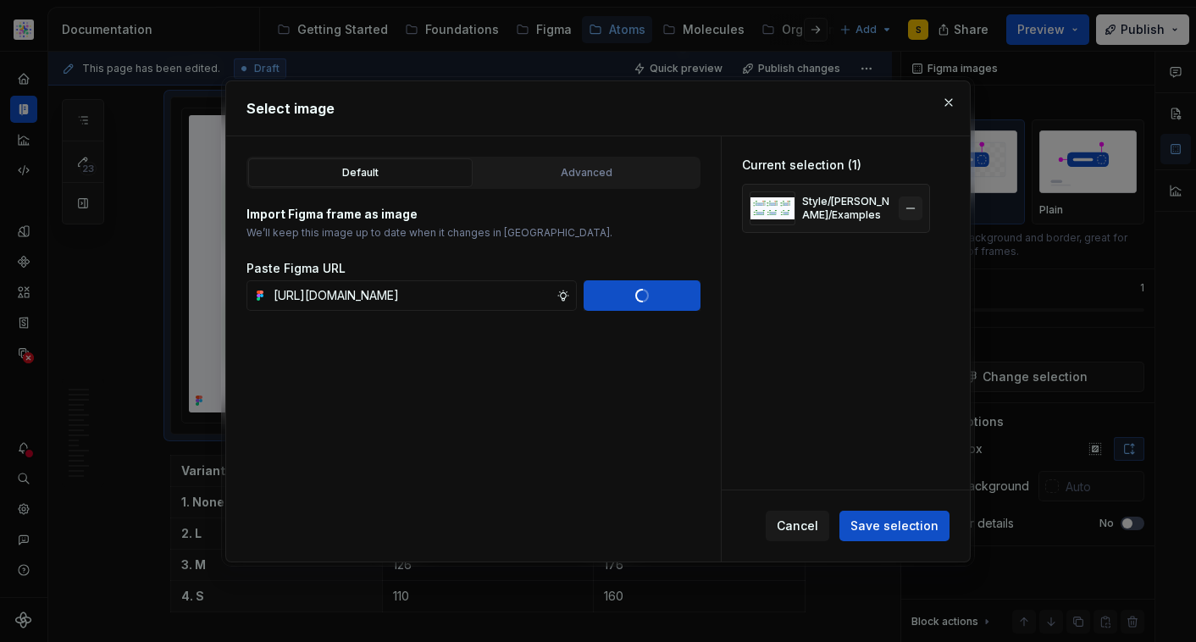
click at [908, 208] on button "button" at bounding box center [911, 209] width 24 height 24
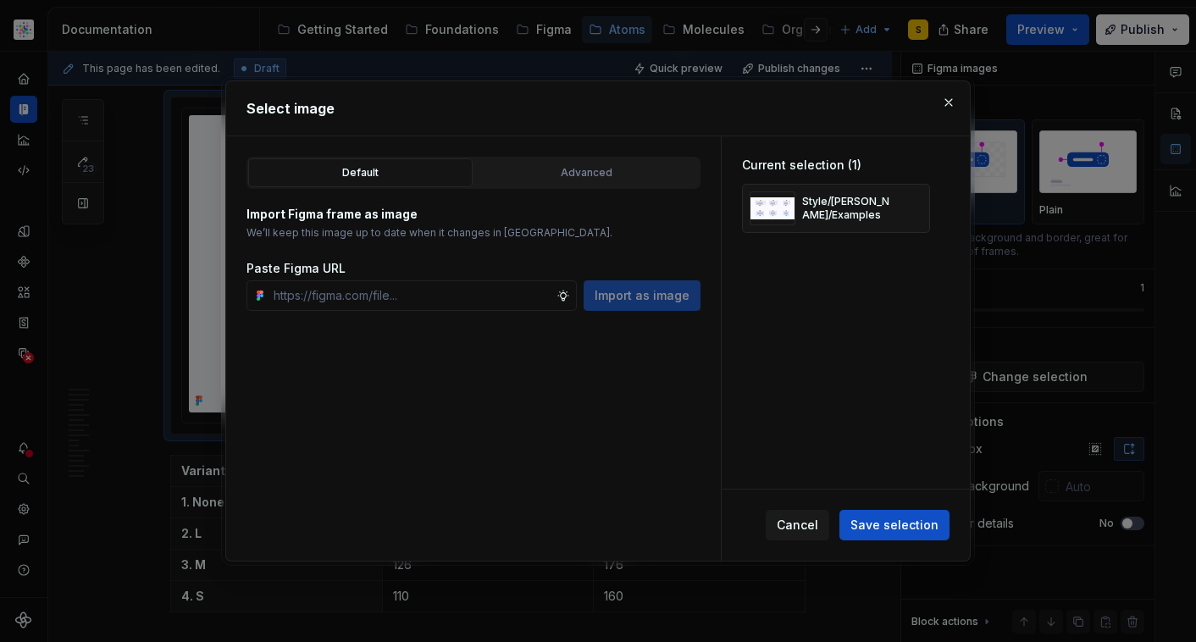
click at [922, 527] on span "Save selection" at bounding box center [895, 525] width 88 height 17
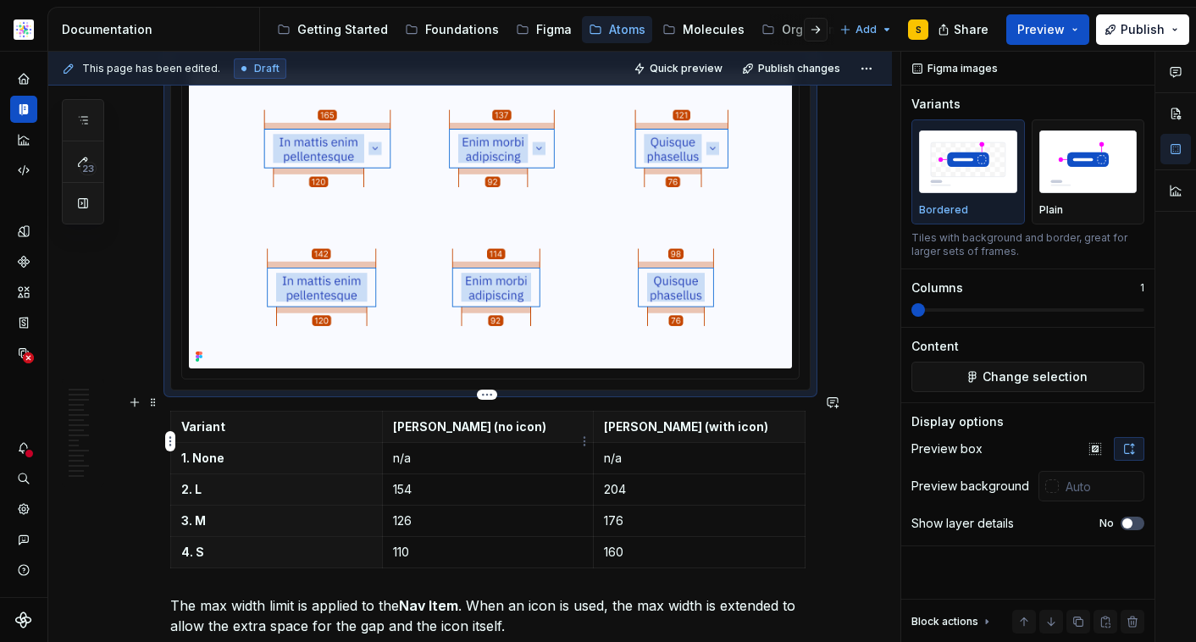
scroll to position [2852, 0]
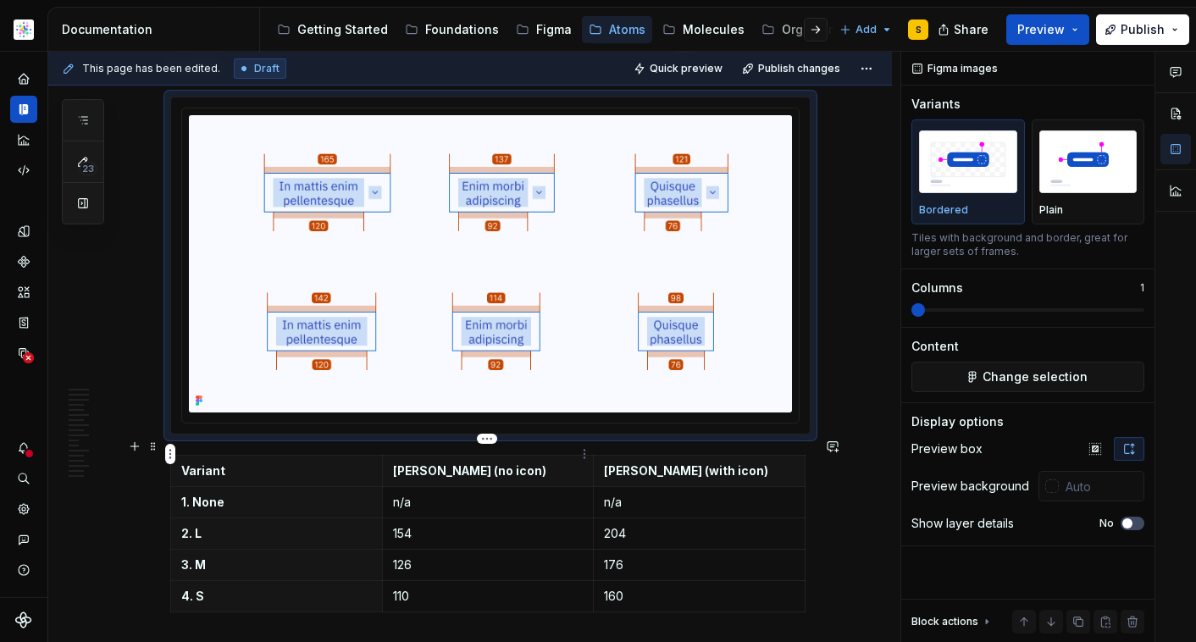
click at [487, 463] on p "[PERSON_NAME] (no icon)" at bounding box center [488, 471] width 191 height 17
click at [489, 463] on p "[PERSON_NAME] (no icon)" at bounding box center [488, 471] width 191 height 17
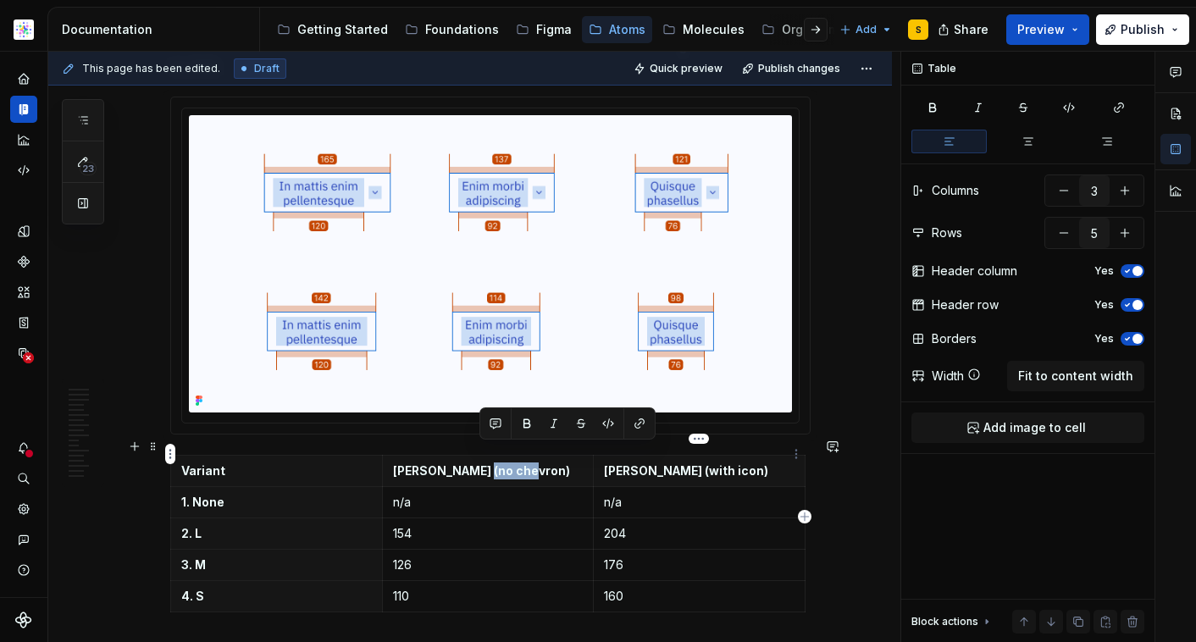
copy p "chevron"
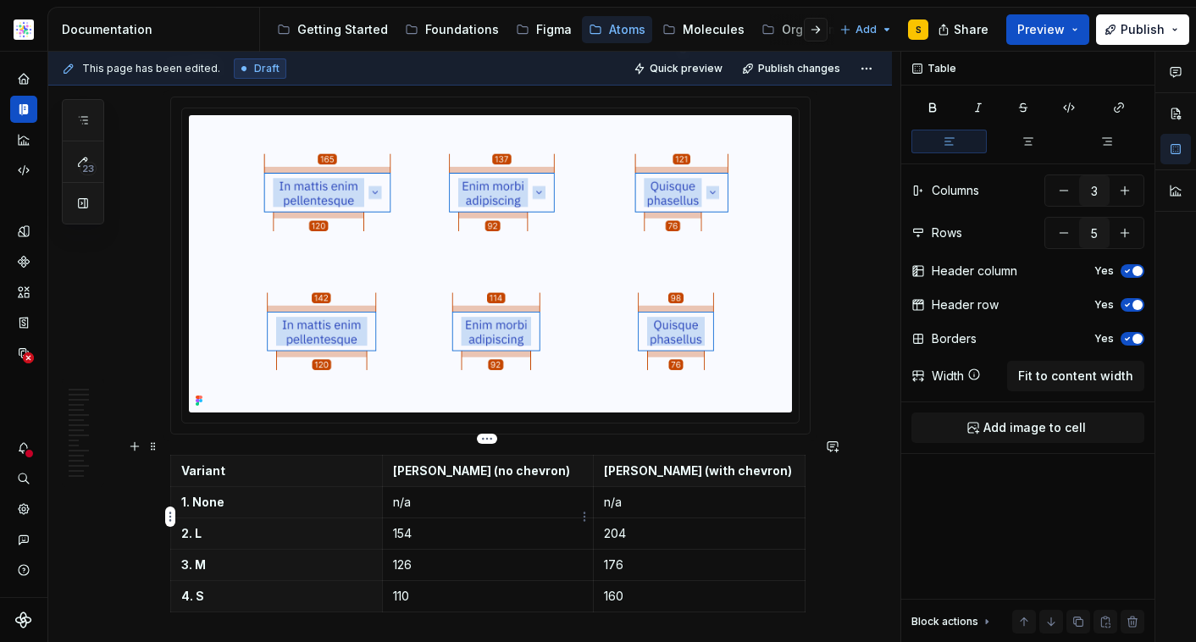
click at [403, 525] on p "154" at bounding box center [488, 533] width 191 height 17
click at [400, 588] on p "110" at bounding box center [488, 596] width 191 height 17
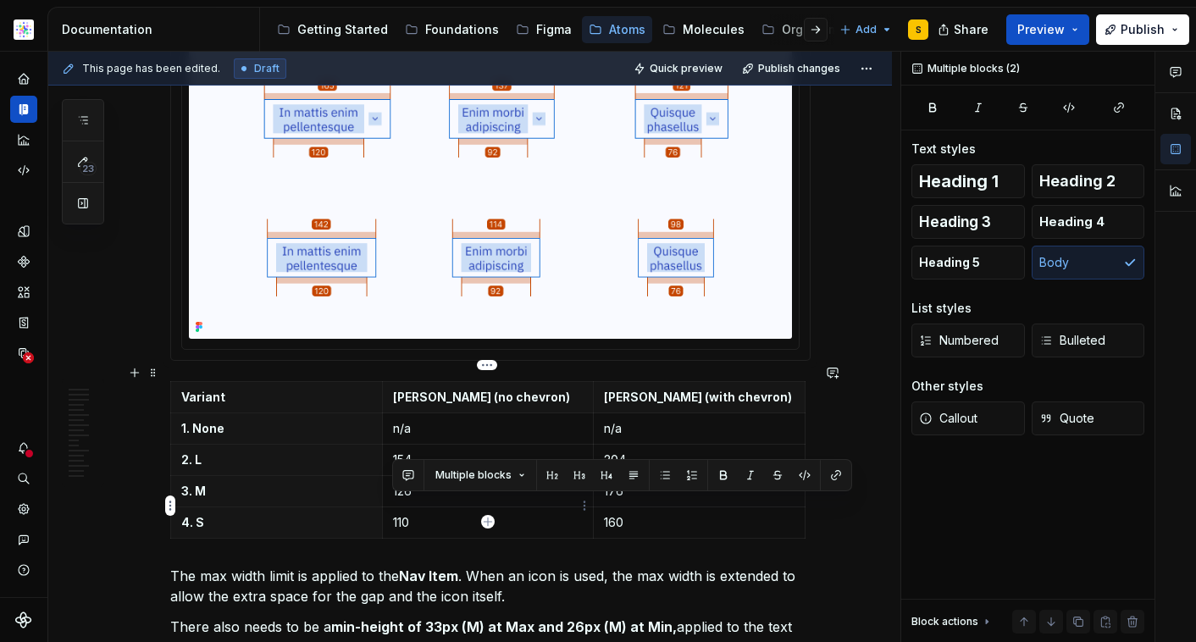
click at [399, 514] on p "110" at bounding box center [488, 522] width 191 height 17
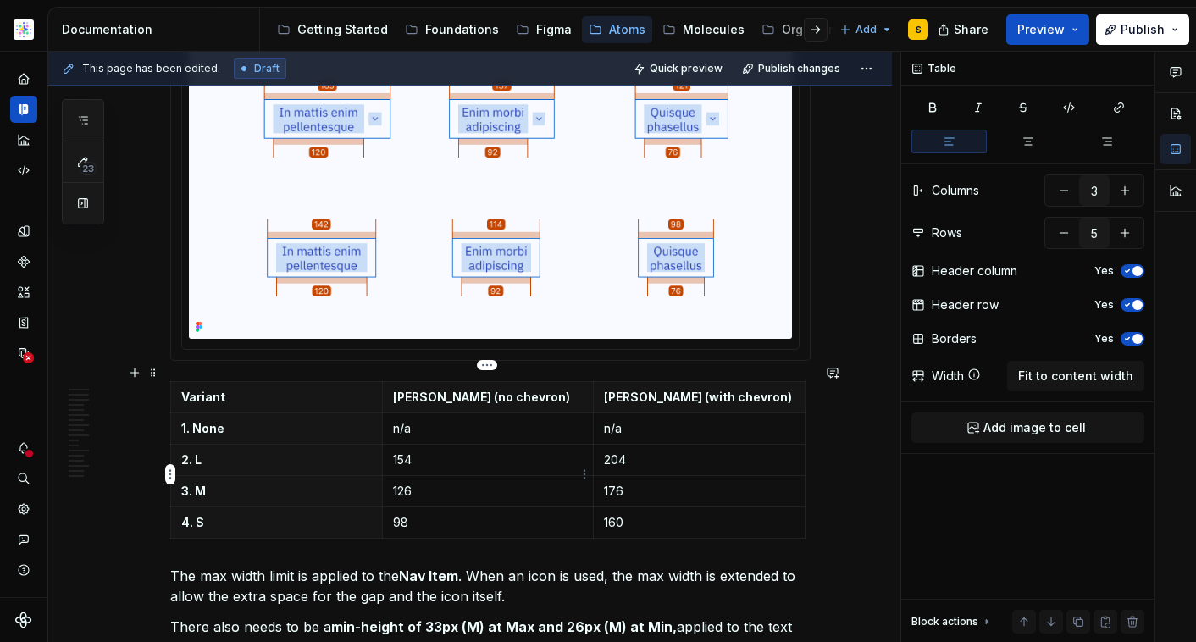
click at [404, 483] on p "126" at bounding box center [488, 491] width 191 height 17
click at [401, 452] on p "154" at bounding box center [488, 460] width 191 height 17
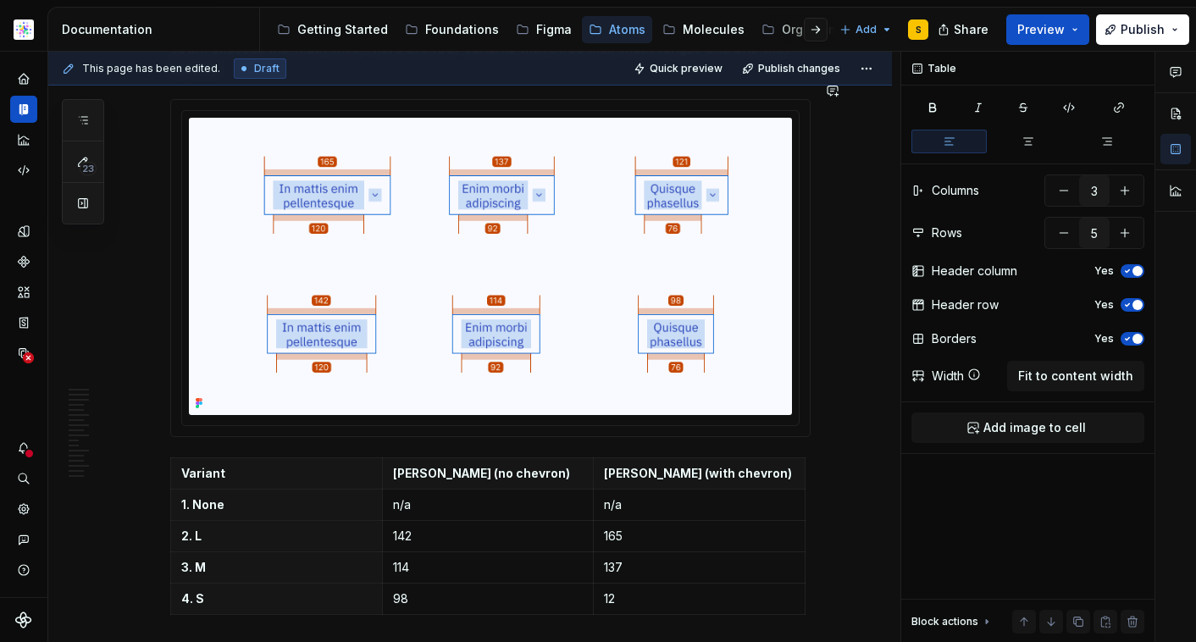
scroll to position [2881, 0]
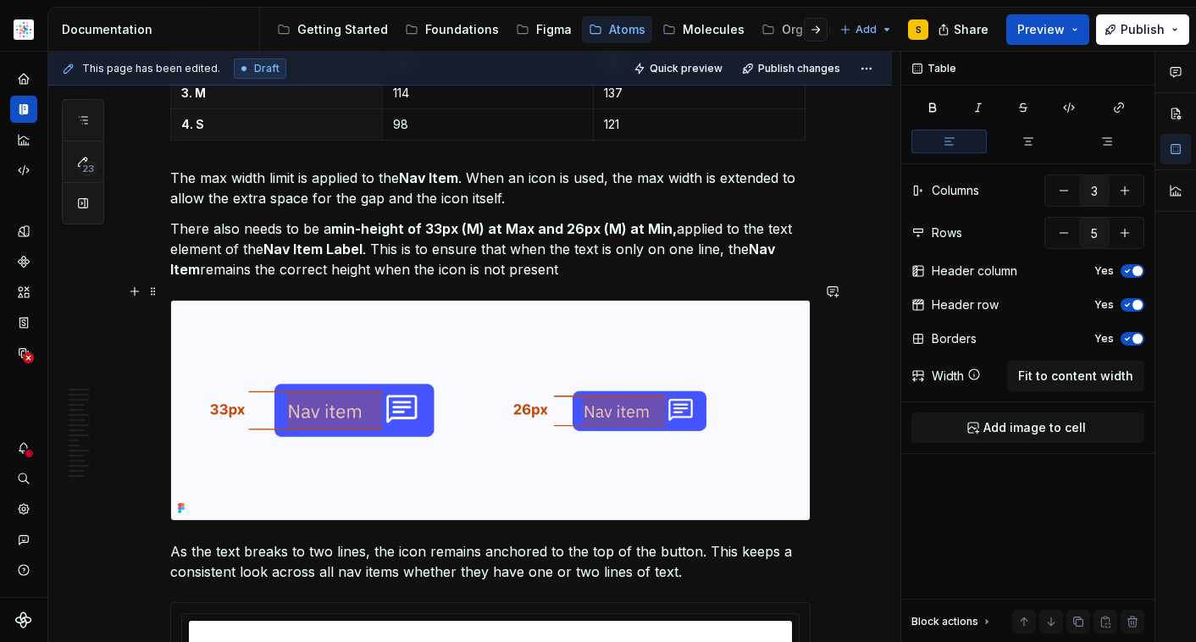
scroll to position [3325, 0]
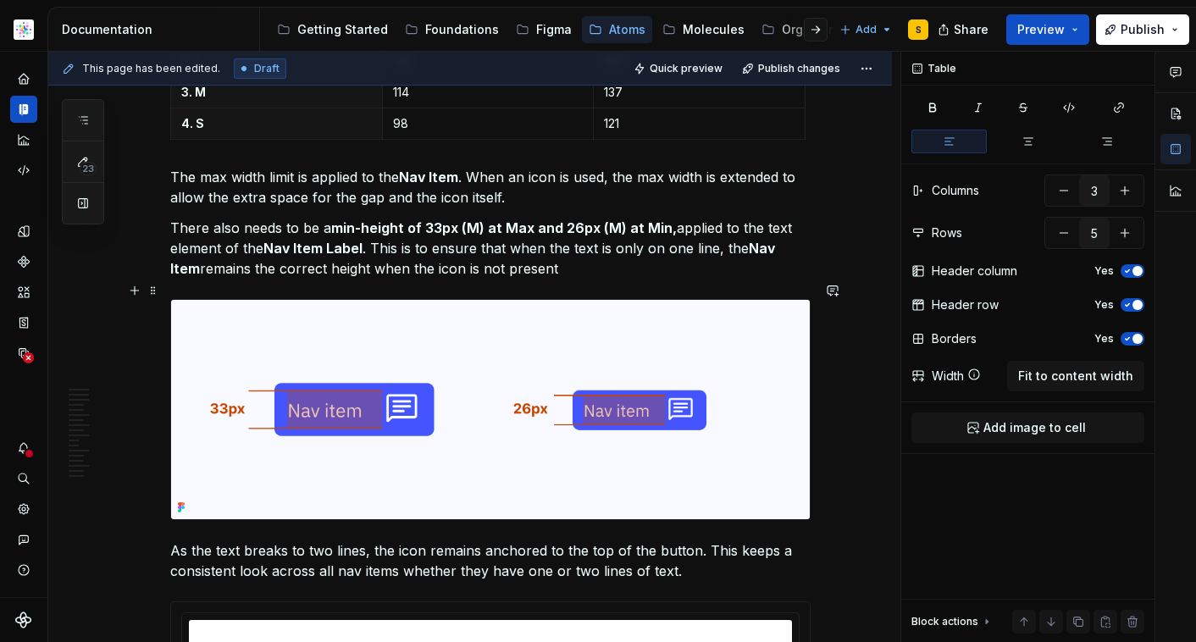
click at [655, 391] on img at bounding box center [490, 409] width 639 height 219
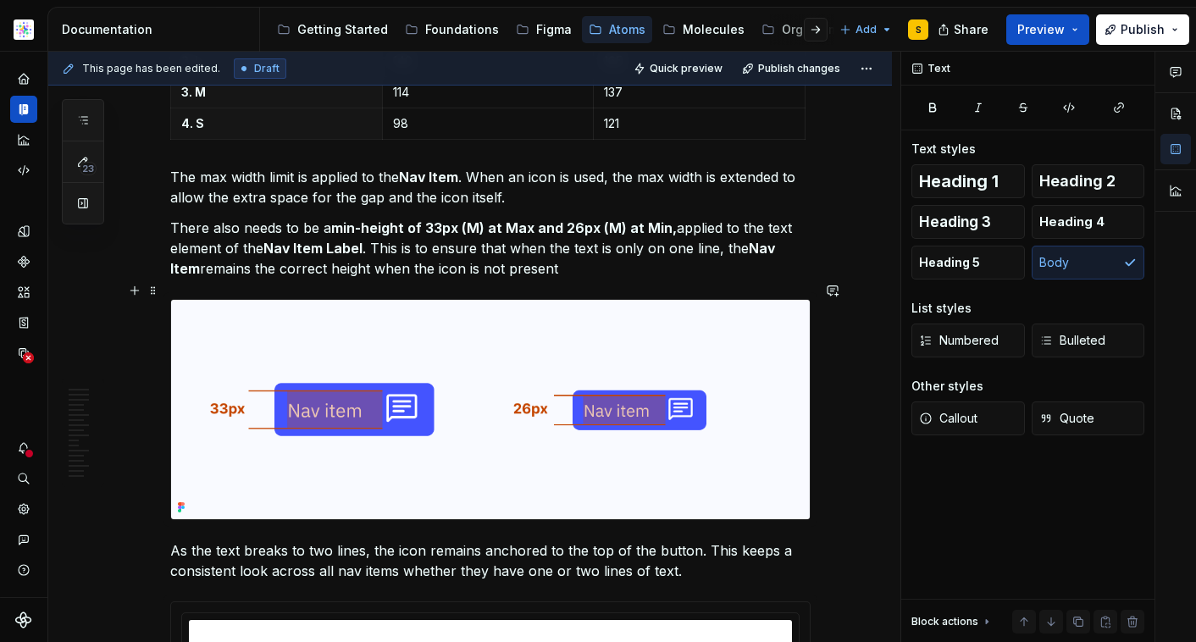
click at [239, 324] on img at bounding box center [490, 409] width 639 height 219
type textarea "*"
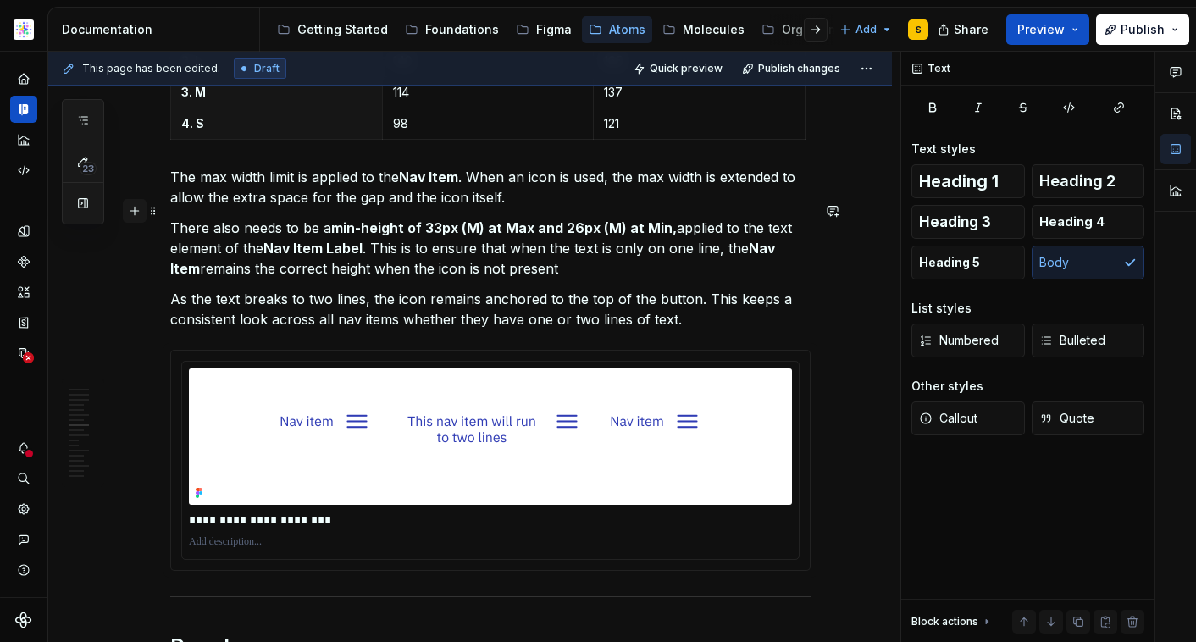
click at [132, 206] on button "button" at bounding box center [135, 211] width 24 height 24
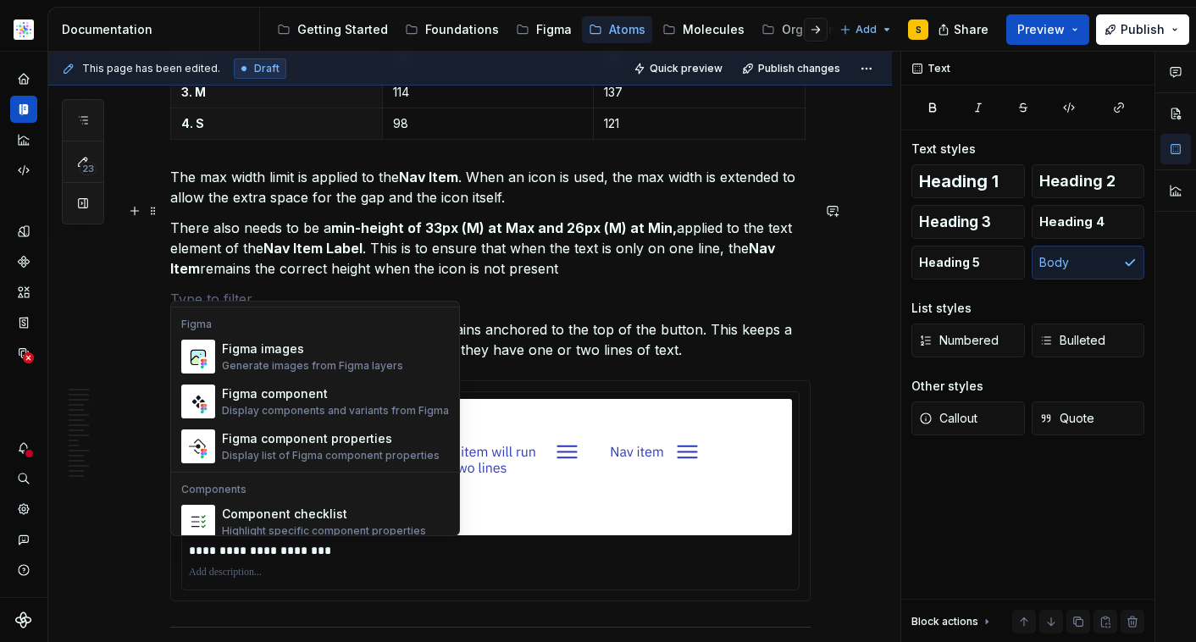
scroll to position [1545, 0]
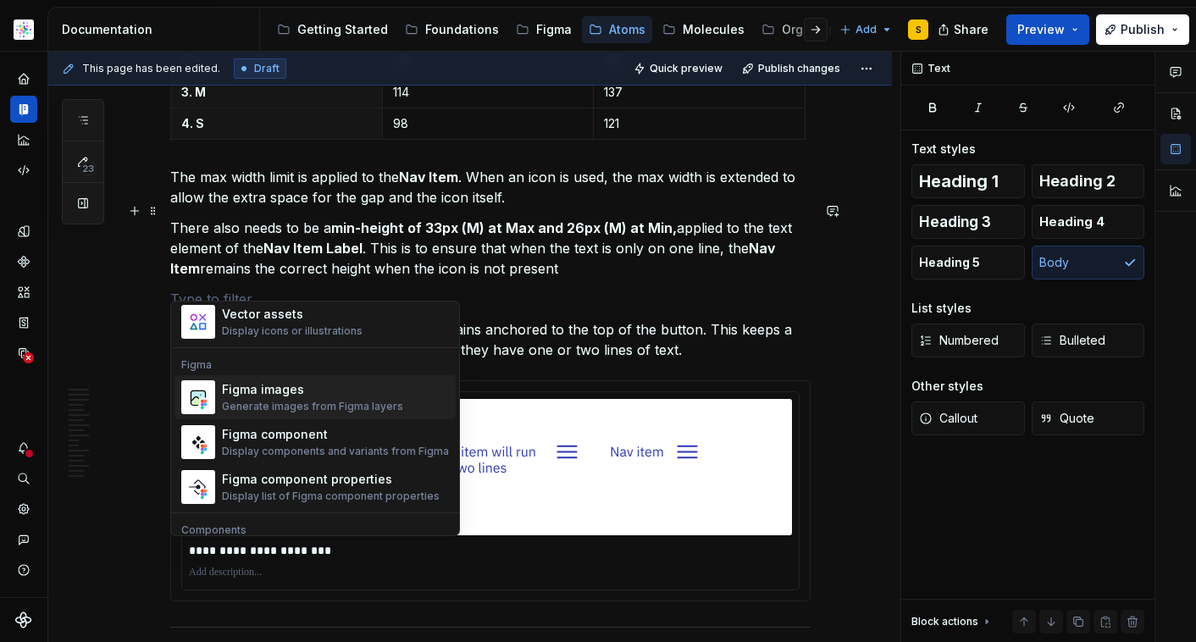
click at [267, 389] on div "Figma images" at bounding box center [312, 389] width 181 height 17
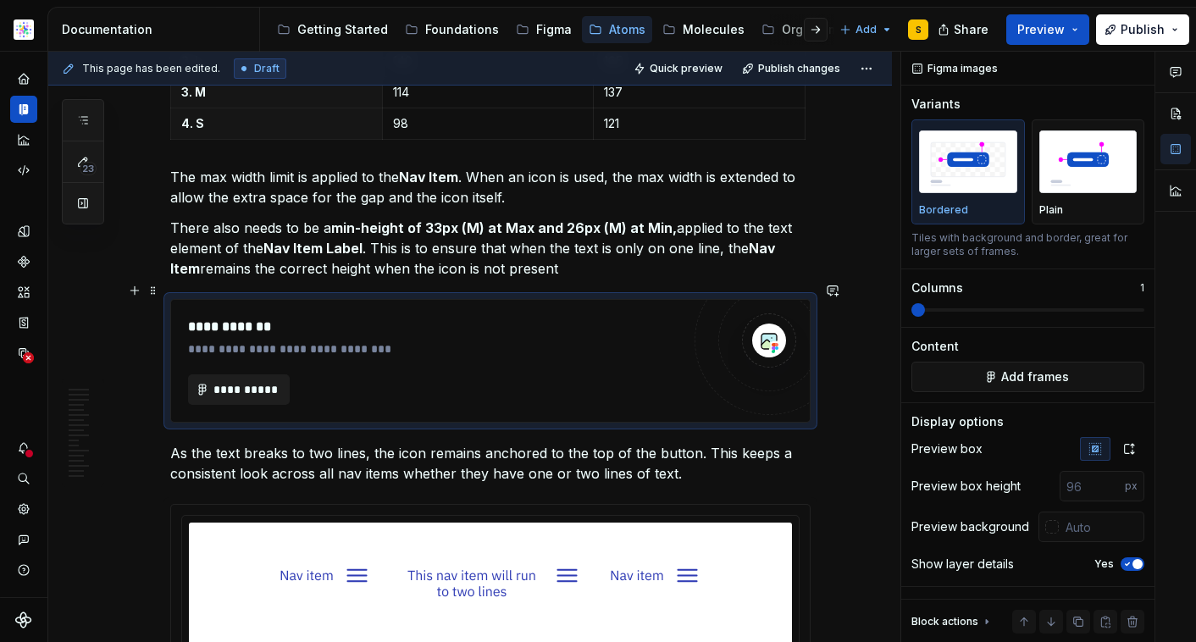
click at [223, 387] on button "**********" at bounding box center [239, 389] width 102 height 31
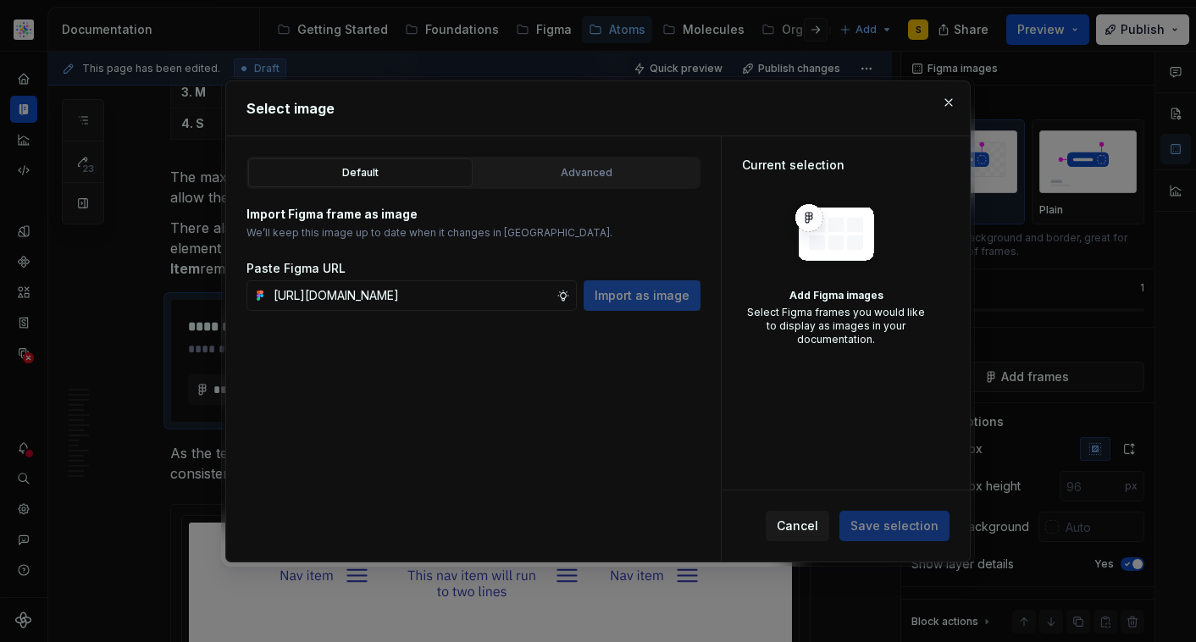
scroll to position [0, 439]
type input "[URL][DOMAIN_NAME]"
click at [641, 291] on span "Import as image" at bounding box center [642, 295] width 95 height 17
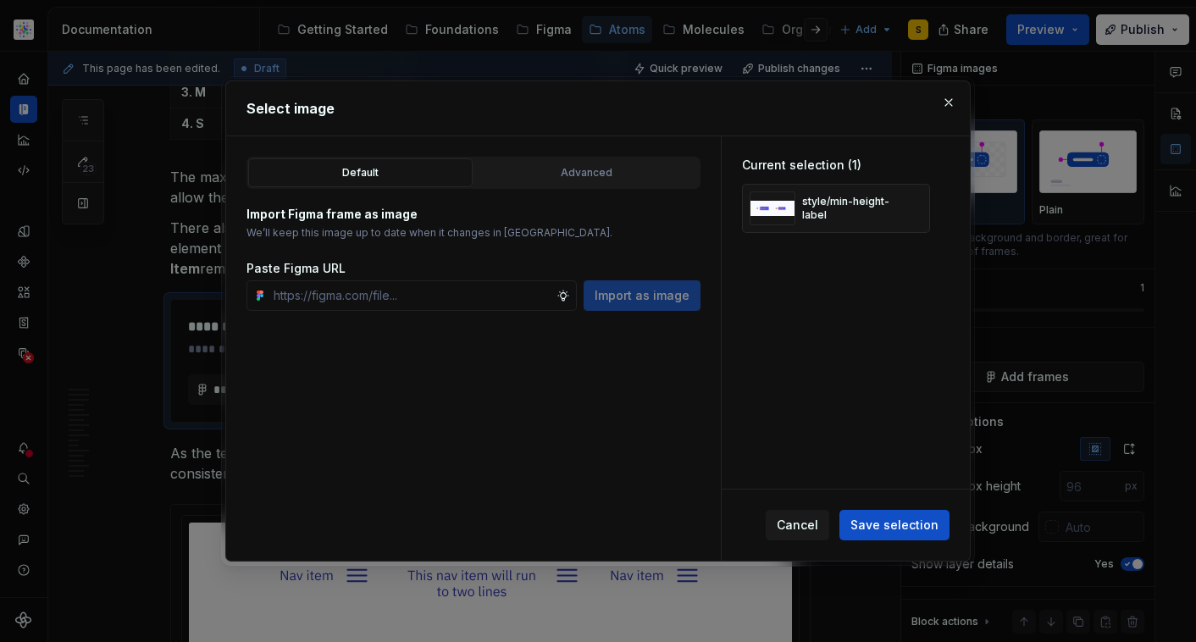
click at [899, 526] on span "Save selection" at bounding box center [895, 525] width 88 height 17
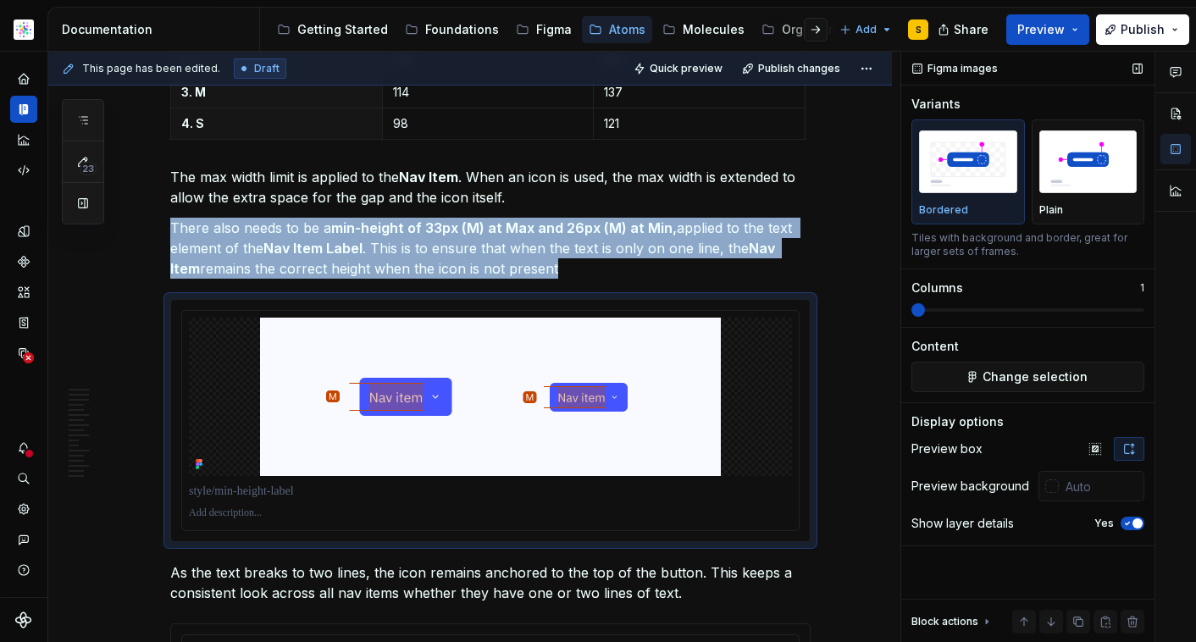
click at [1136, 524] on span "button" at bounding box center [1138, 524] width 10 height 10
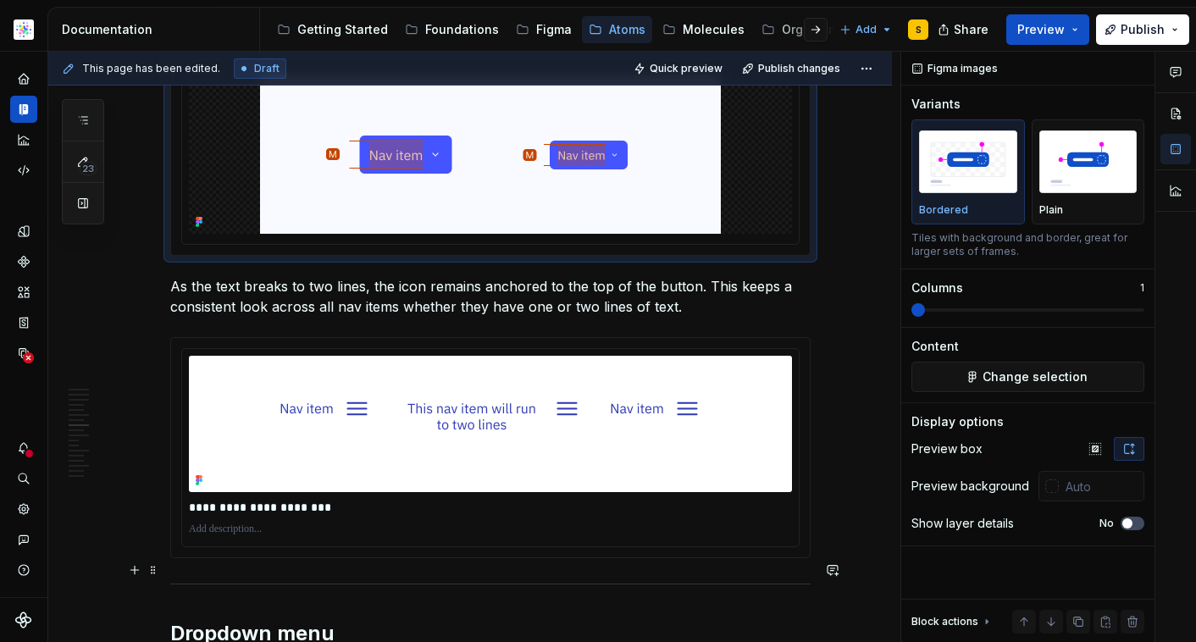
scroll to position [3565, 0]
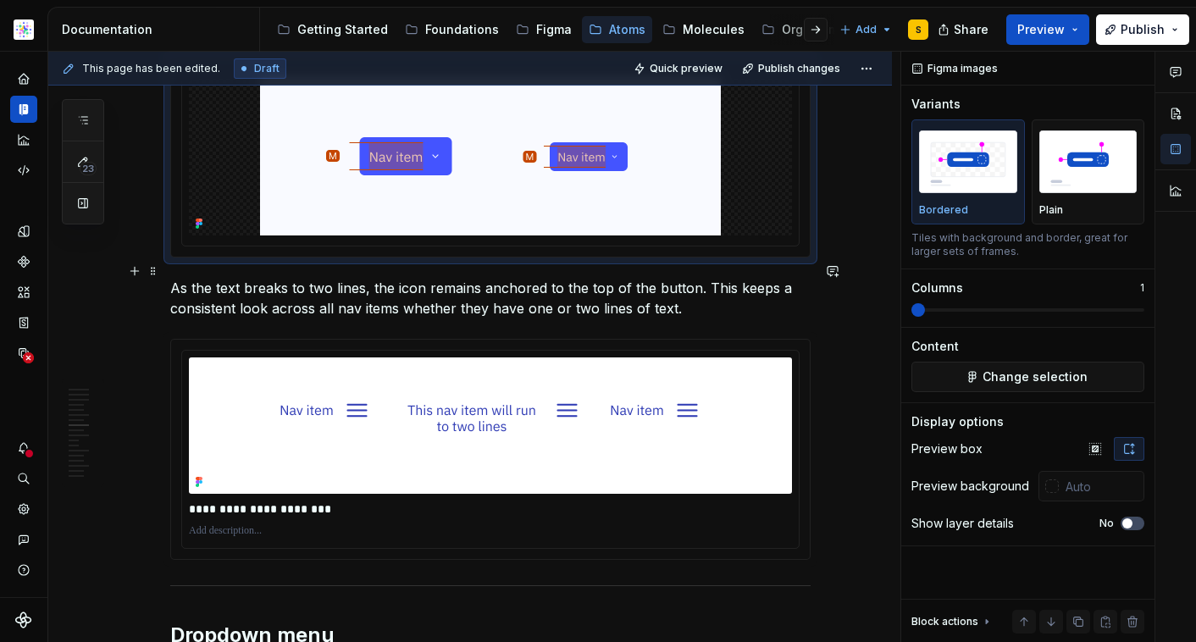
click at [505, 278] on p "As the text breaks to two lines, the icon remains anchored to the top of the bu…" at bounding box center [490, 298] width 641 height 41
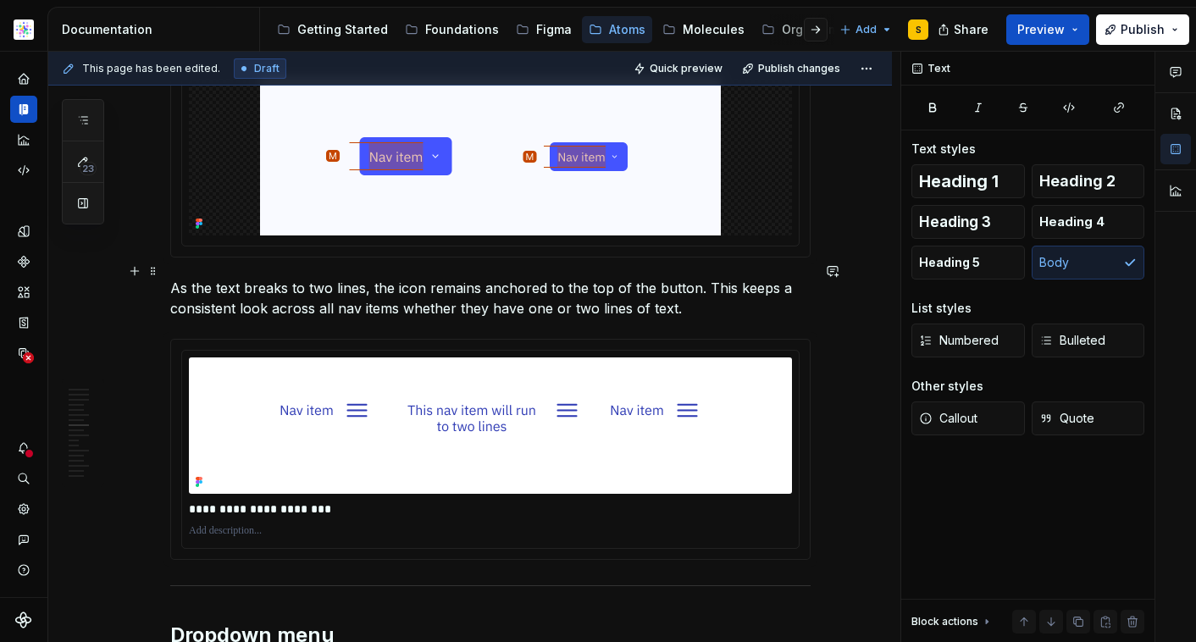
click at [505, 278] on p "As the text breaks to two lines, the icon remains anchored to the top of the bu…" at bounding box center [490, 298] width 641 height 41
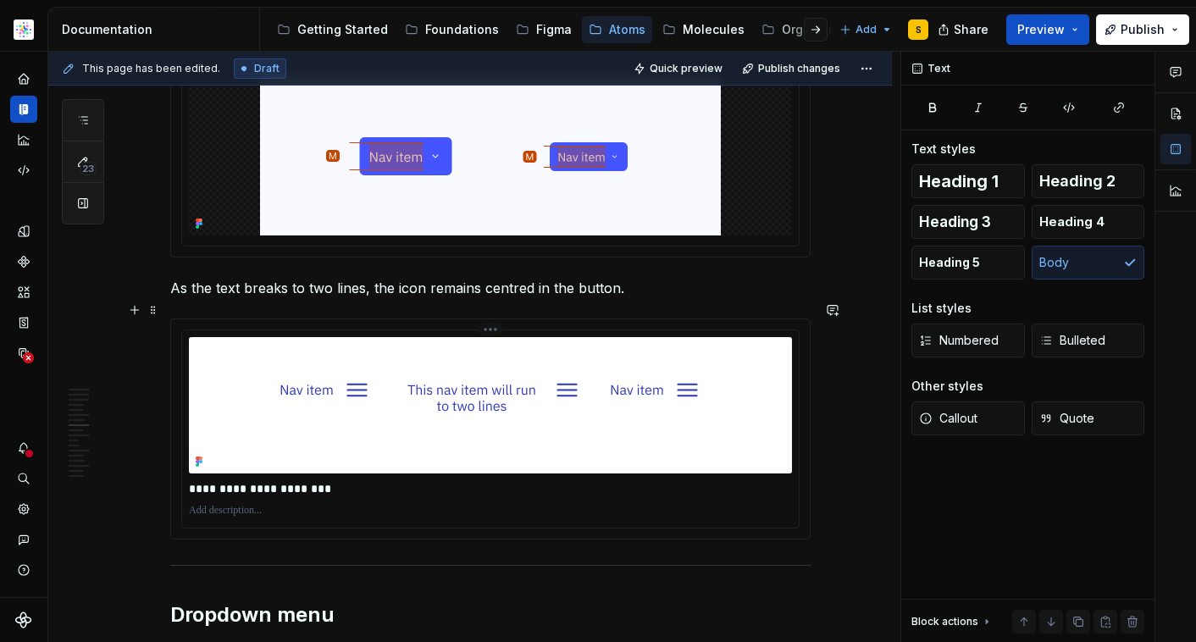
click at [488, 412] on img at bounding box center [490, 405] width 519 height 136
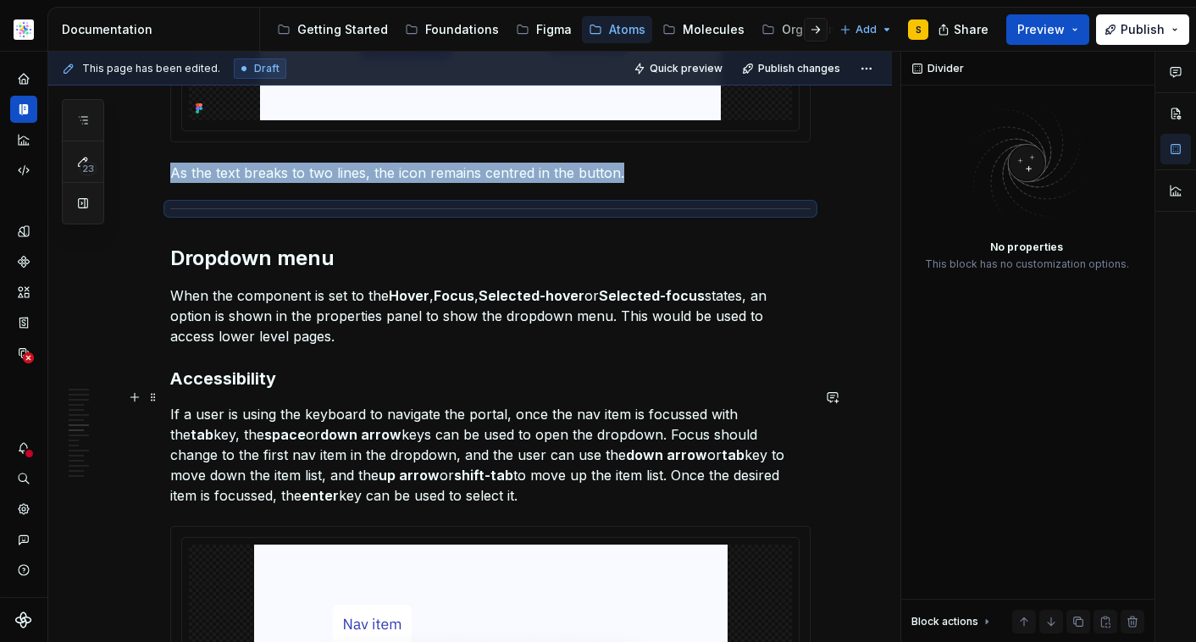
click at [604, 368] on h3 "Accessibility" at bounding box center [490, 379] width 641 height 24
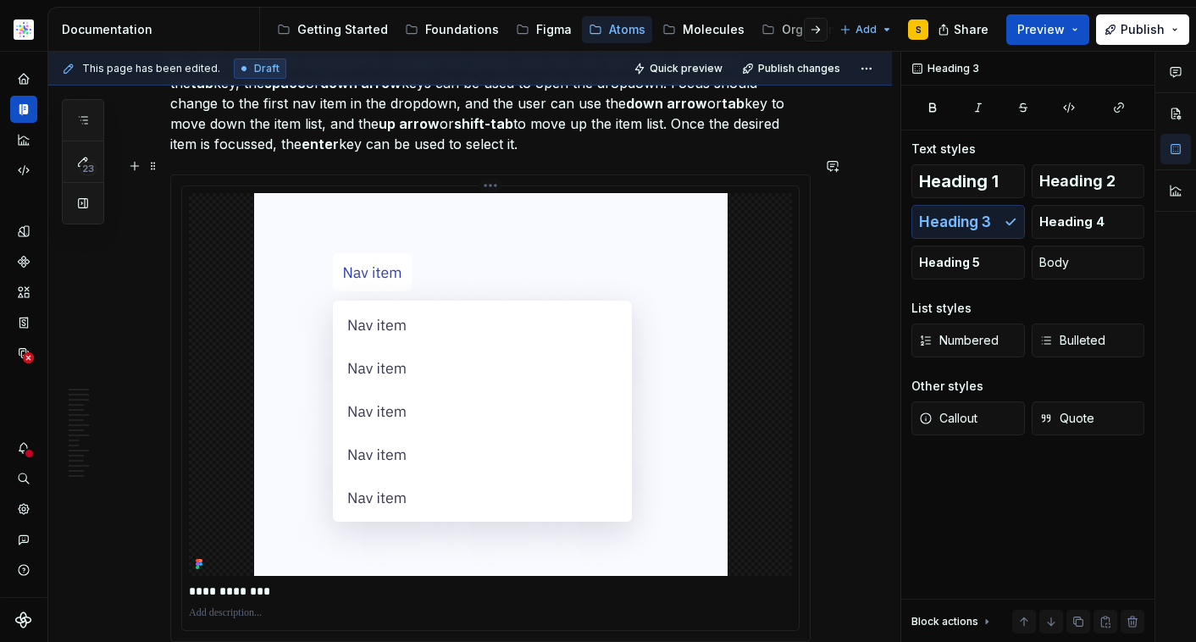
scroll to position [4033, 0]
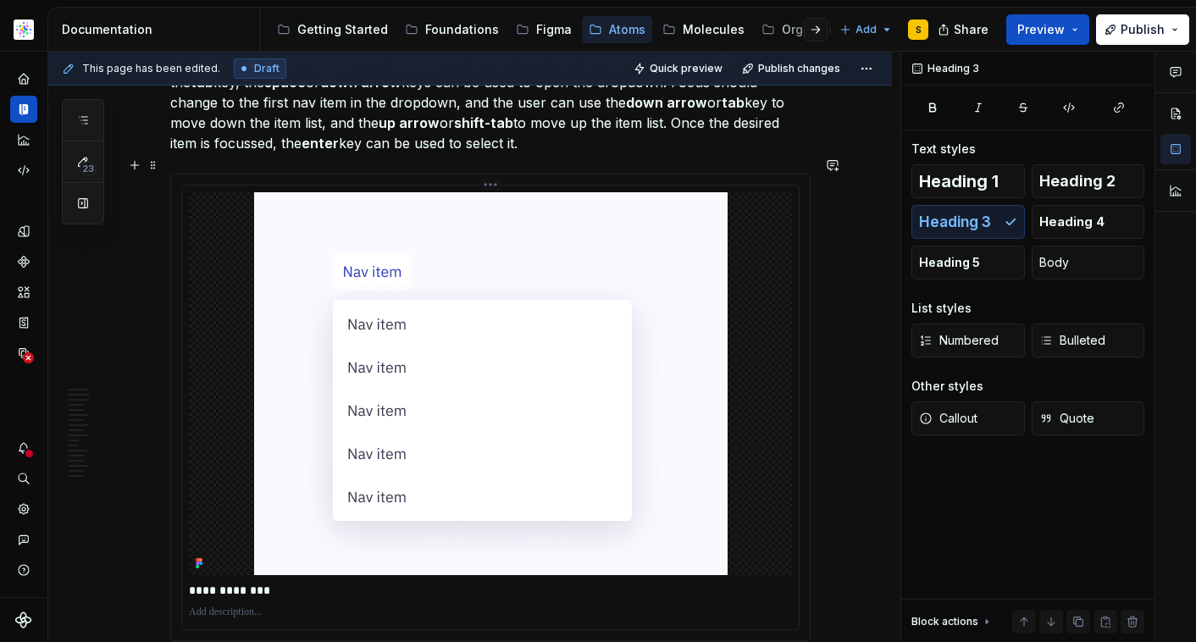
click at [634, 406] on img at bounding box center [491, 383] width 474 height 383
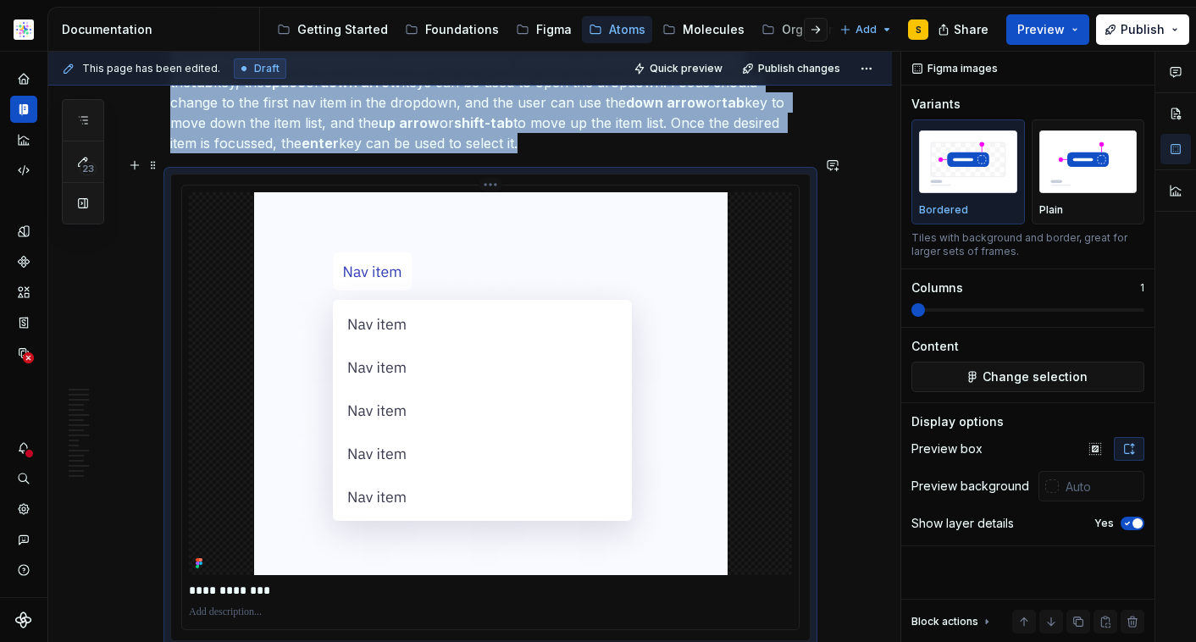
drag, startPoint x: 577, startPoint y: 358, endPoint x: 613, endPoint y: 358, distance: 35.6
click at [577, 358] on img at bounding box center [491, 383] width 474 height 383
click at [1035, 374] on span "Change selection" at bounding box center [1035, 377] width 105 height 17
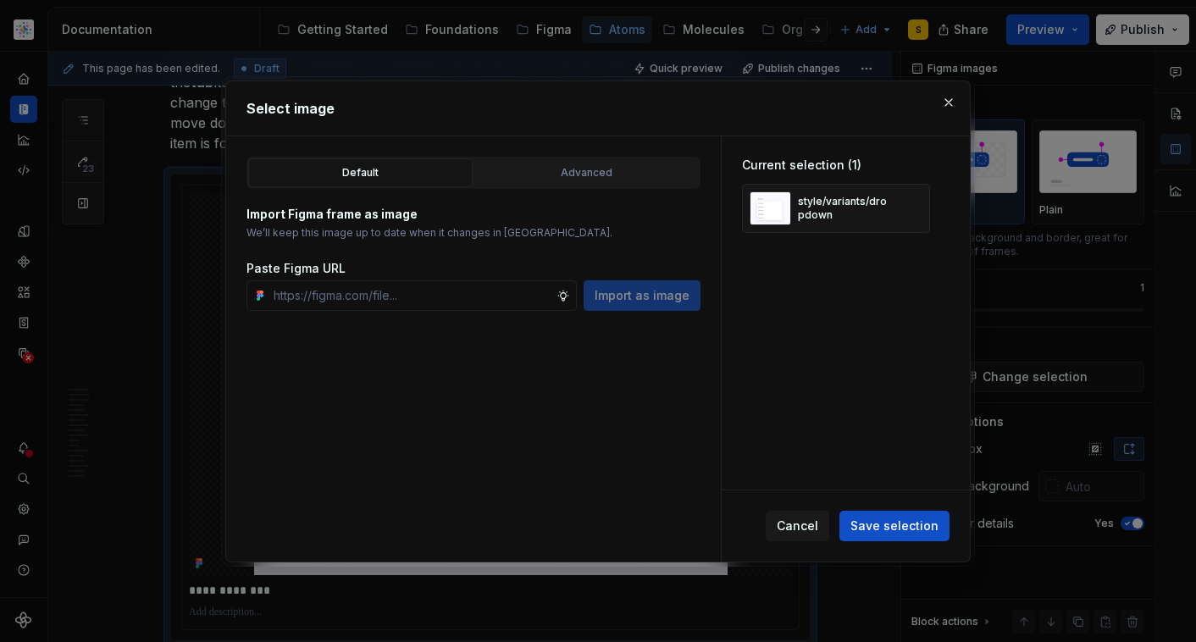
type textarea "*"
click at [910, 208] on button "button" at bounding box center [911, 209] width 24 height 24
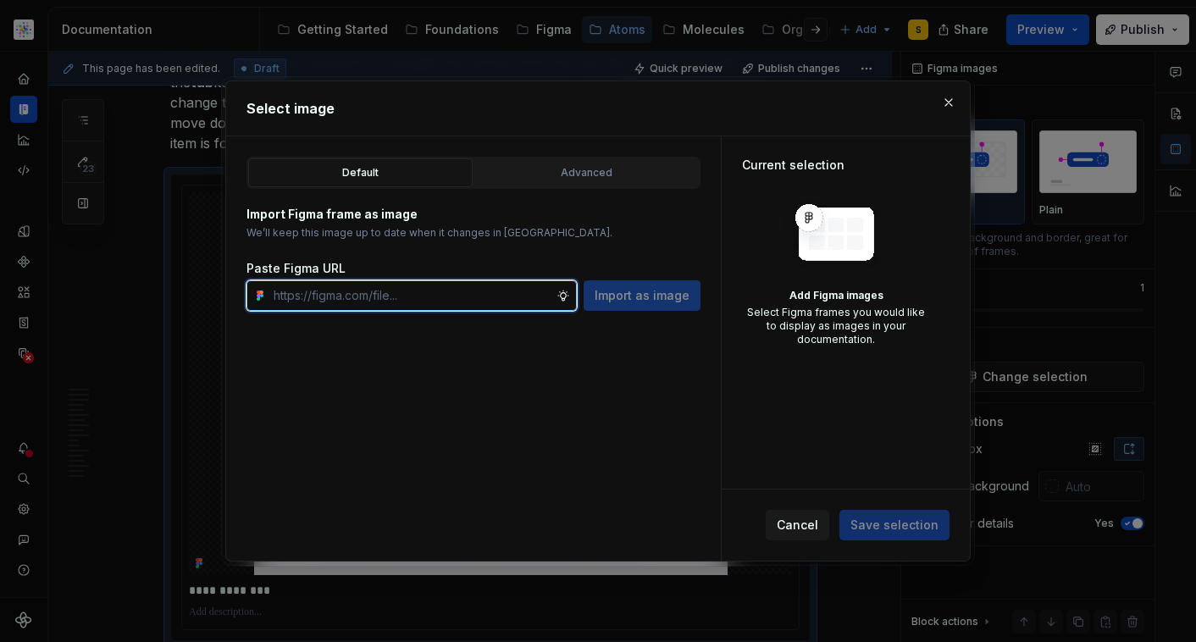
drag, startPoint x: 474, startPoint y: 297, endPoint x: 498, endPoint y: 296, distance: 23.8
click at [474, 296] on input "text" at bounding box center [412, 295] width 290 height 31
paste input "[URL][DOMAIN_NAME]"
type input "[URL][DOMAIN_NAME]"
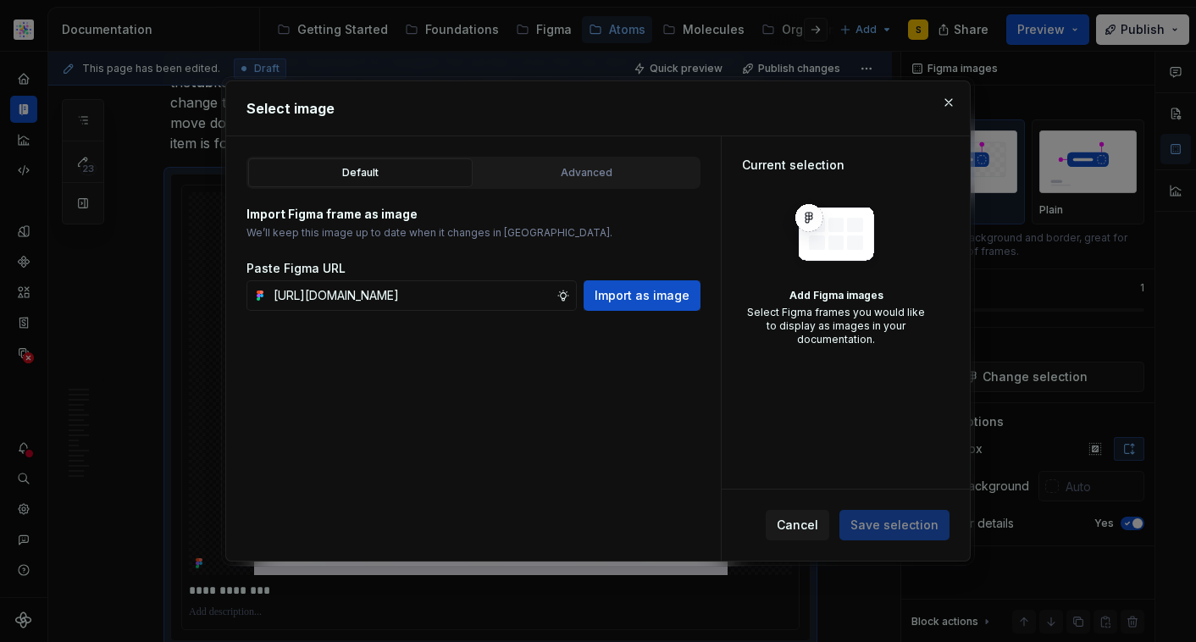
click at [643, 291] on span "Import as image" at bounding box center [642, 295] width 95 height 17
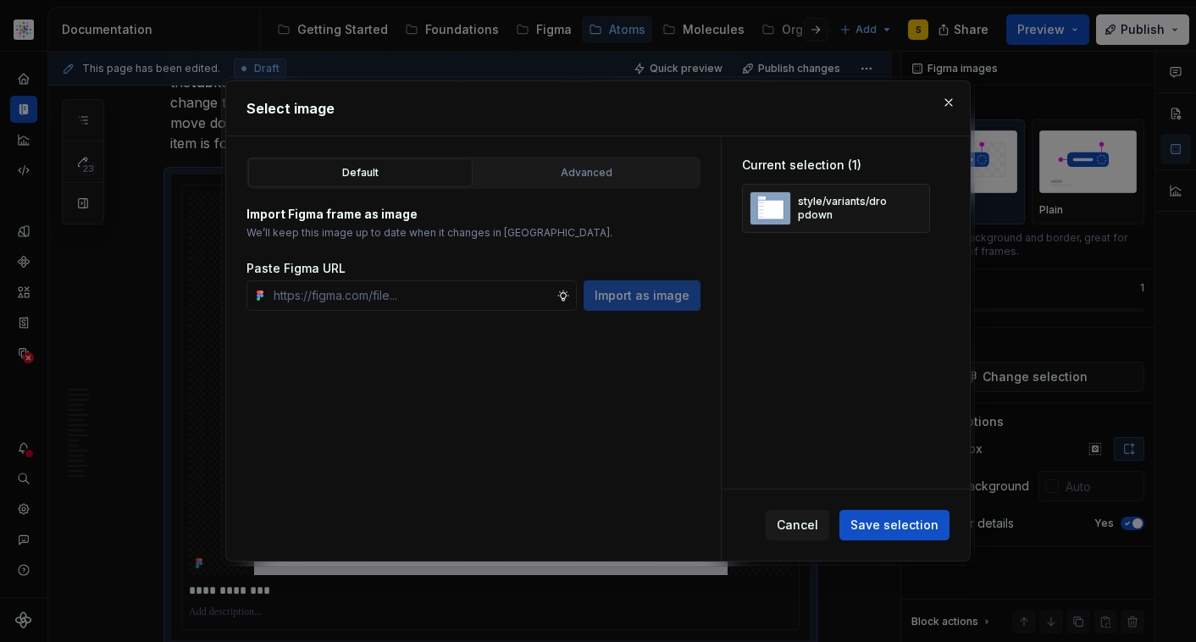
click at [901, 534] on button "Save selection" at bounding box center [895, 525] width 110 height 31
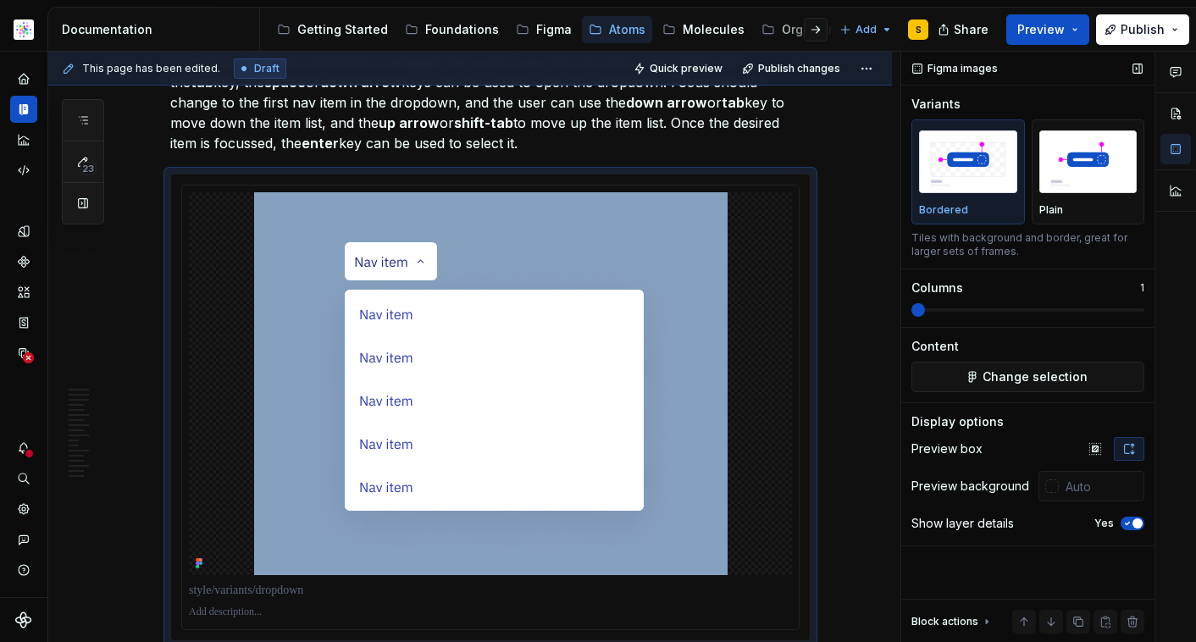
drag, startPoint x: 1135, startPoint y: 521, endPoint x: 1051, endPoint y: 505, distance: 85.4
click at [1135, 521] on span "button" at bounding box center [1138, 524] width 10 height 10
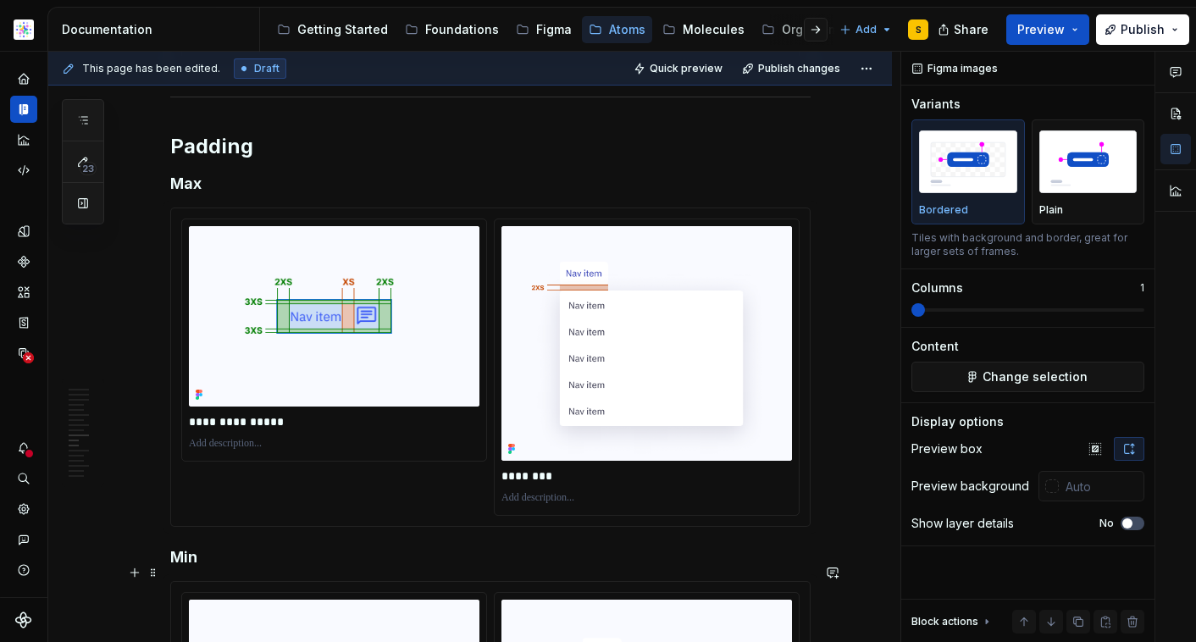
scroll to position [4558, 0]
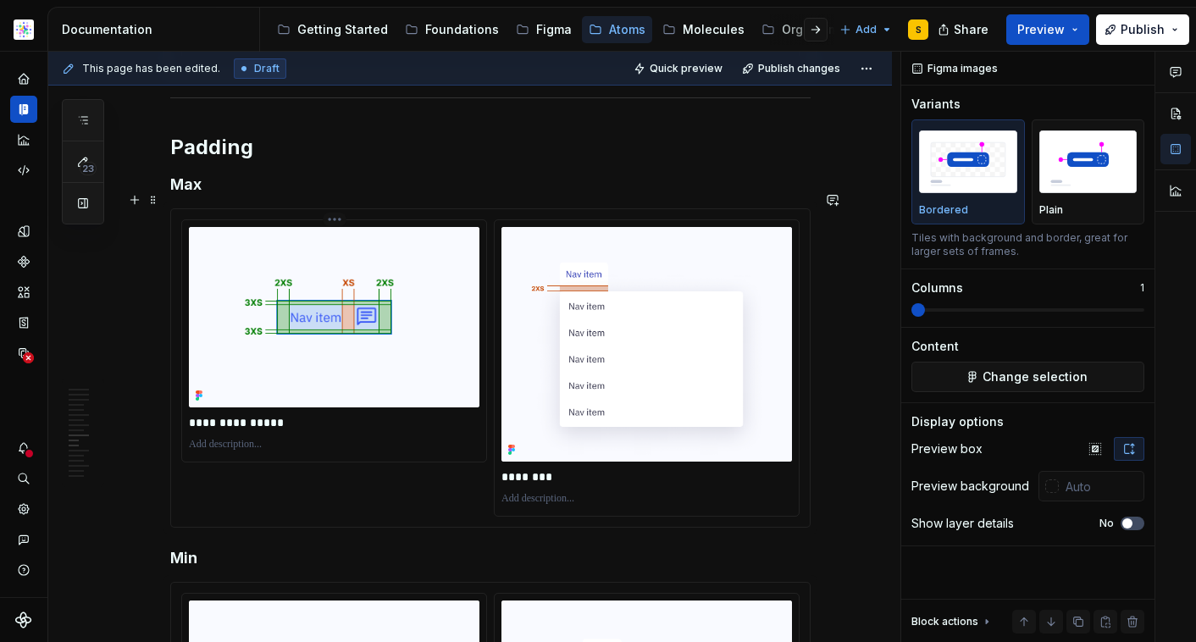
type input "#F9FAFF"
click at [396, 325] on img at bounding box center [334, 317] width 291 height 180
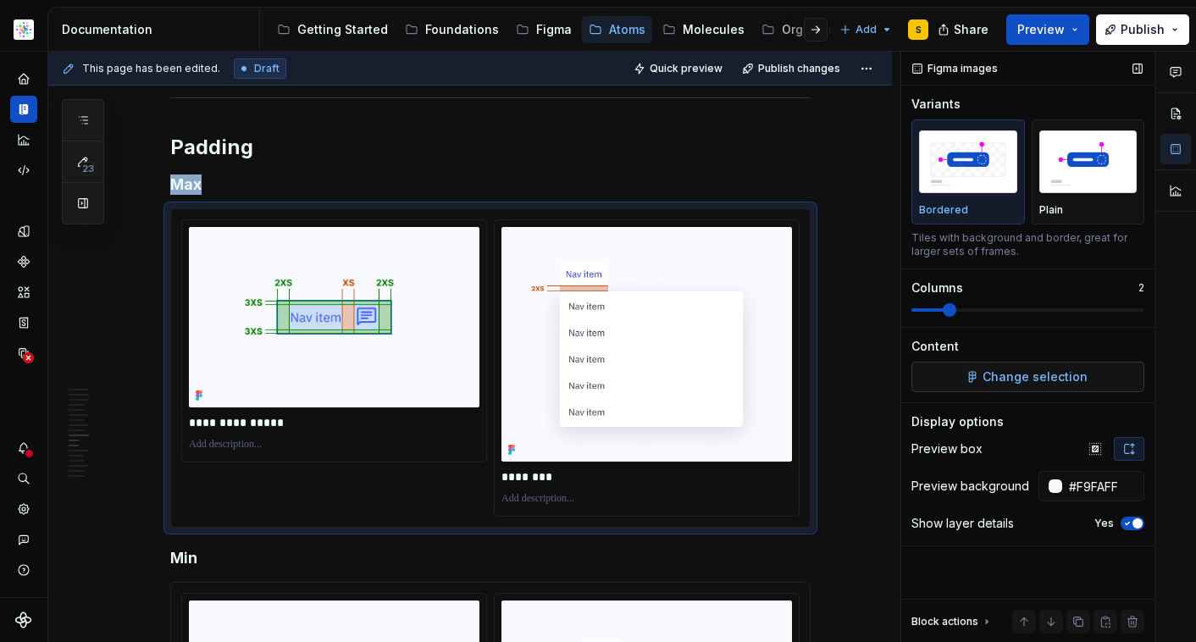
click at [998, 374] on span "Change selection" at bounding box center [1035, 377] width 105 height 17
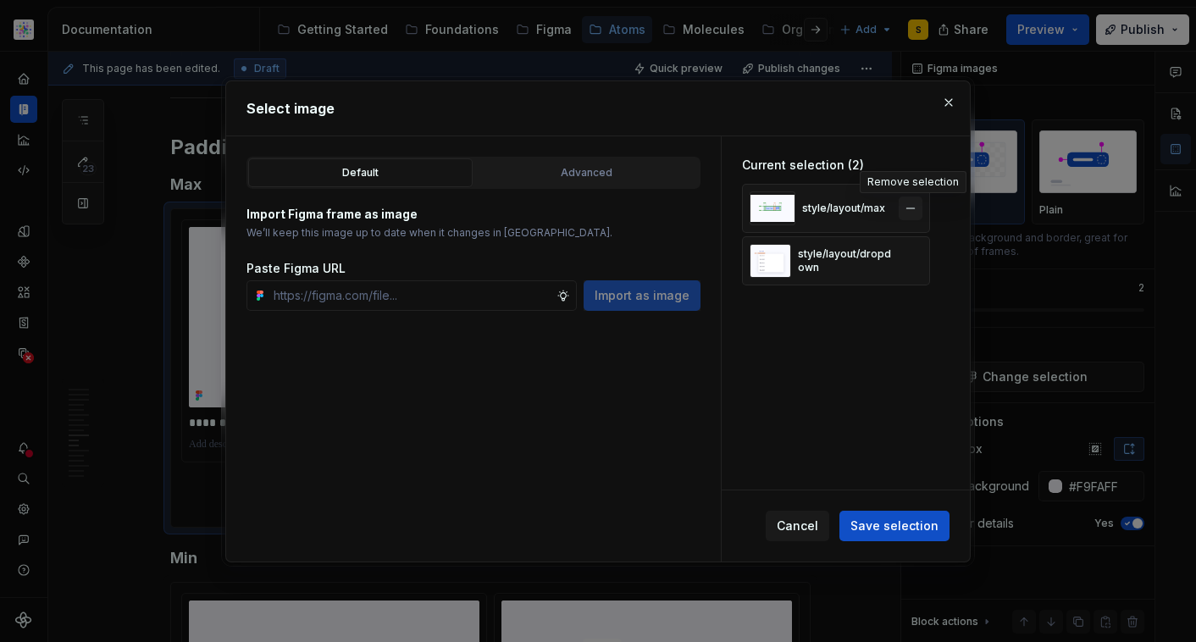
click at [910, 205] on button "button" at bounding box center [911, 209] width 24 height 24
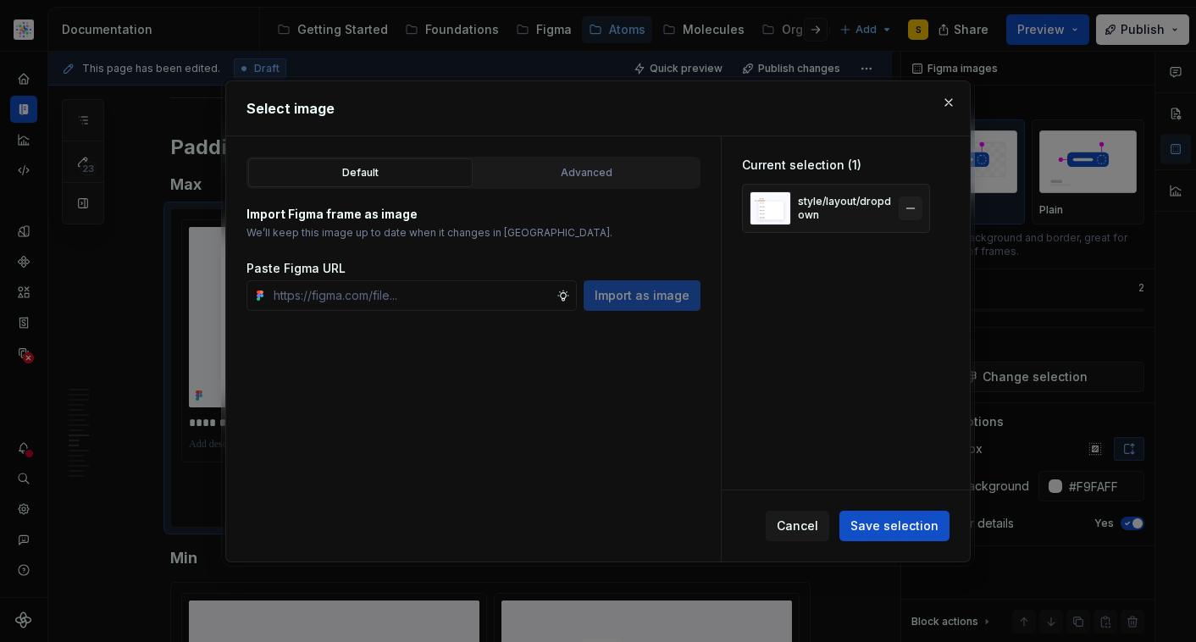
click at [910, 205] on button "button" at bounding box center [911, 209] width 24 height 24
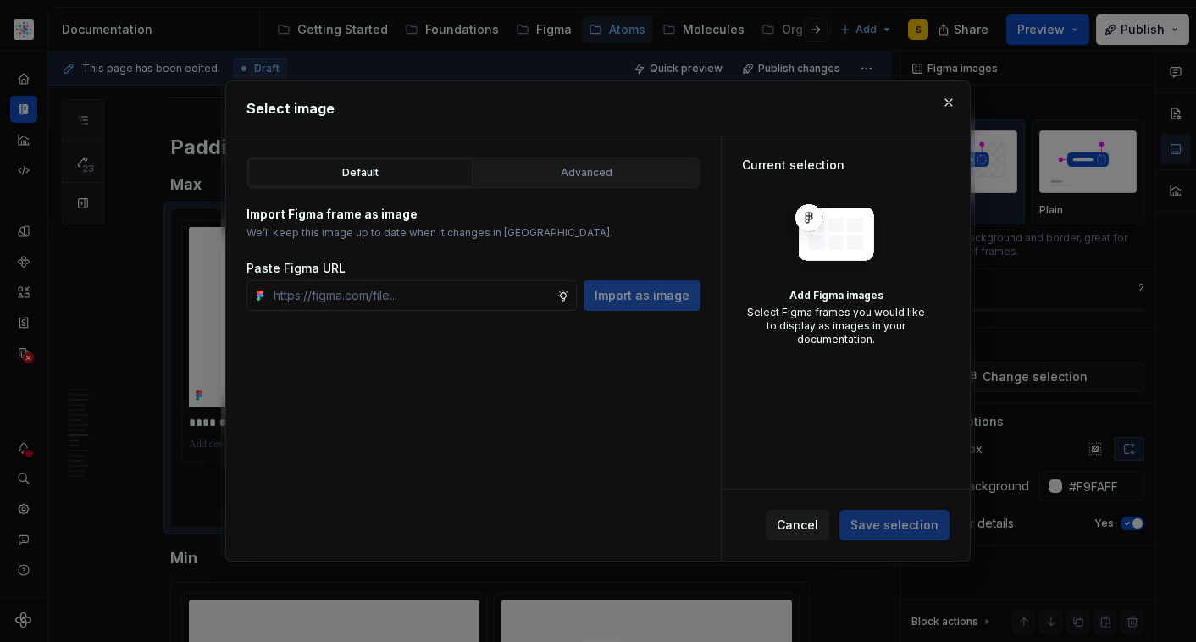
type textarea "*"
click at [397, 296] on input "text" at bounding box center [412, 295] width 290 height 31
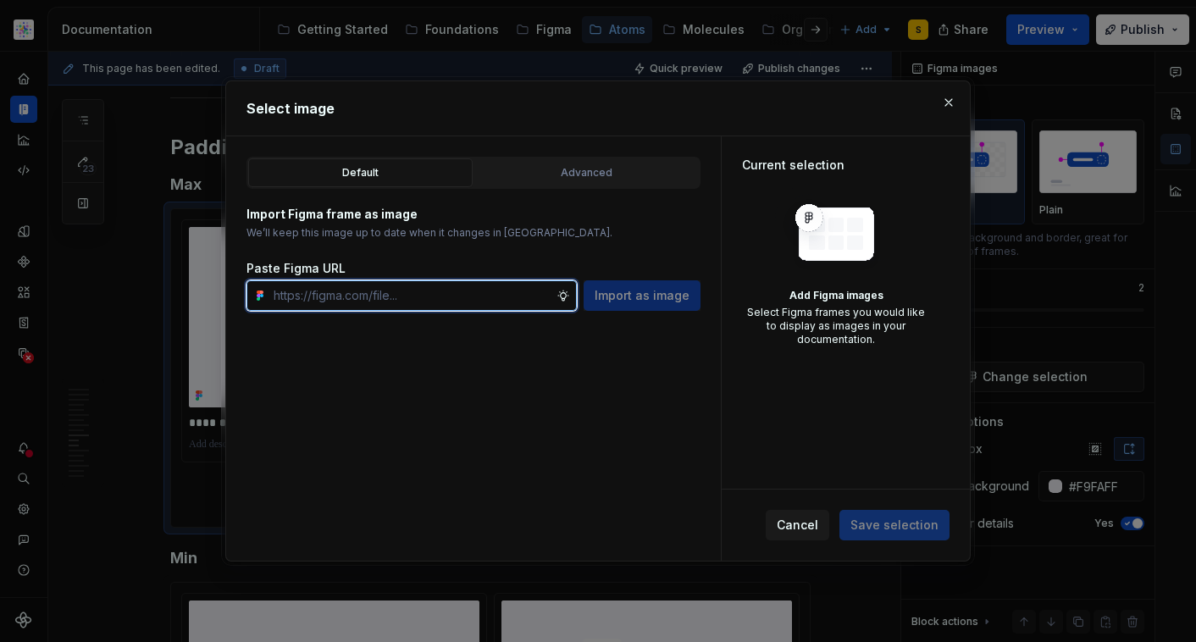
paste input "[URL][DOMAIN_NAME]"
type input "[URL][DOMAIN_NAME]"
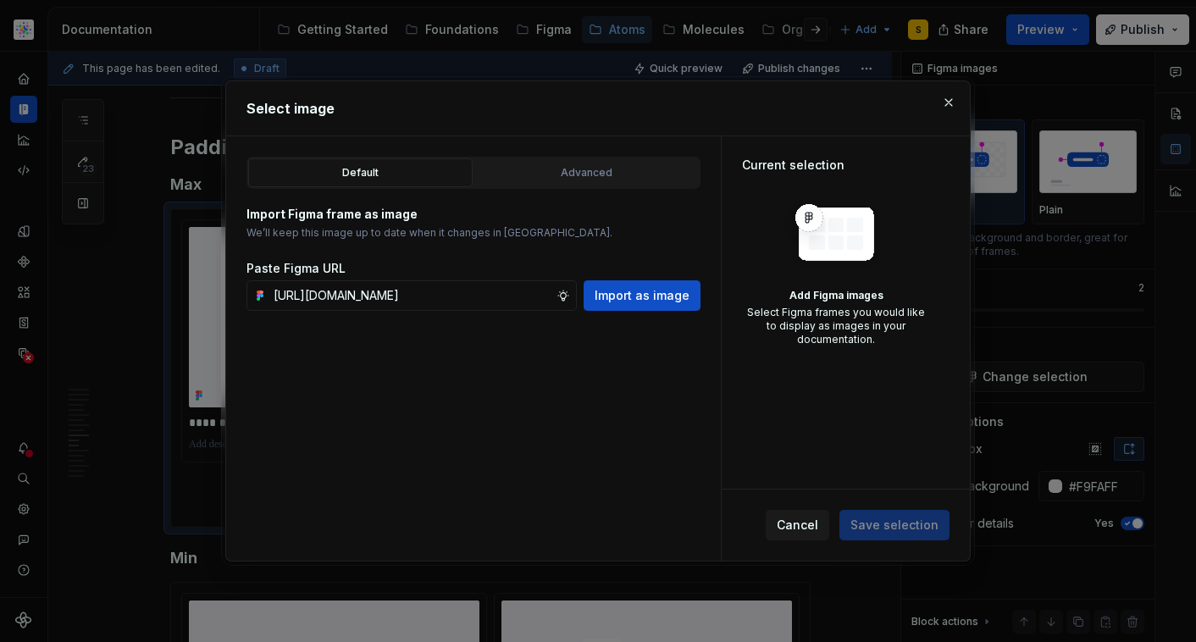
click at [635, 292] on span "Import as image" at bounding box center [642, 295] width 95 height 17
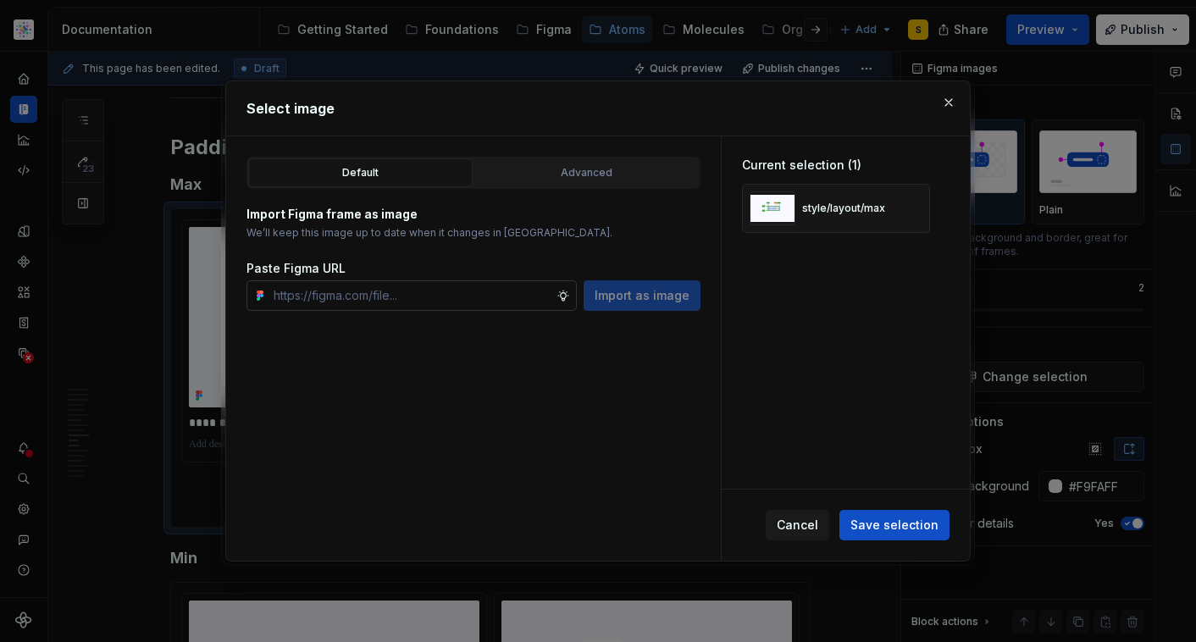
click at [478, 297] on input "text" at bounding box center [412, 295] width 290 height 31
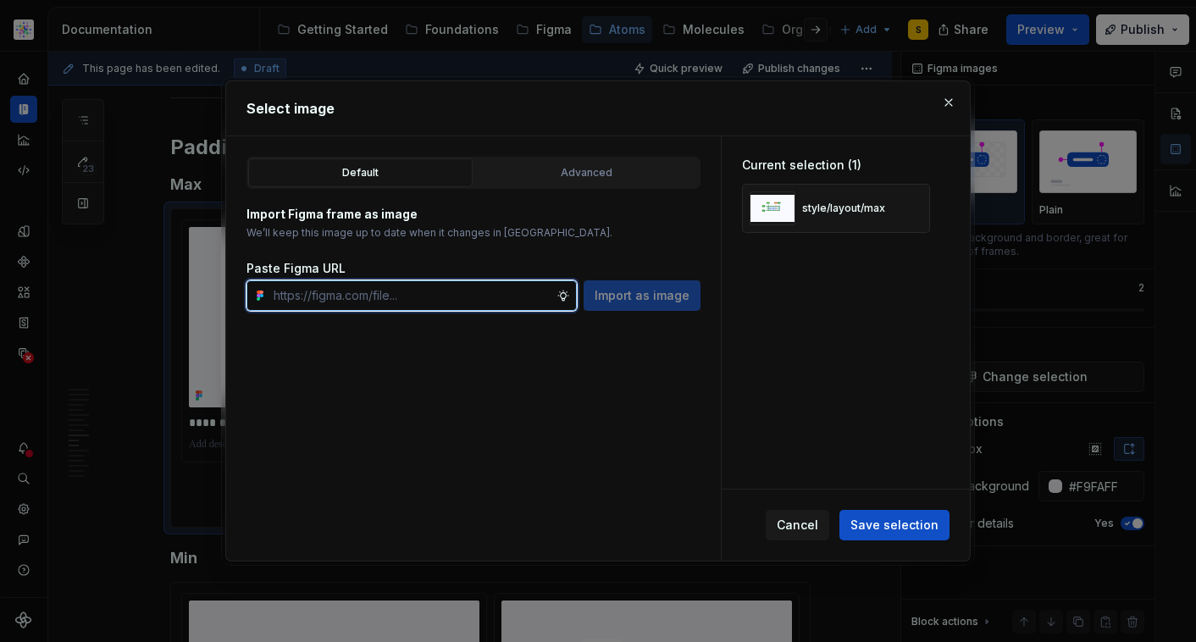
paste input "[URL][DOMAIN_NAME]"
type input "[URL][DOMAIN_NAME]"
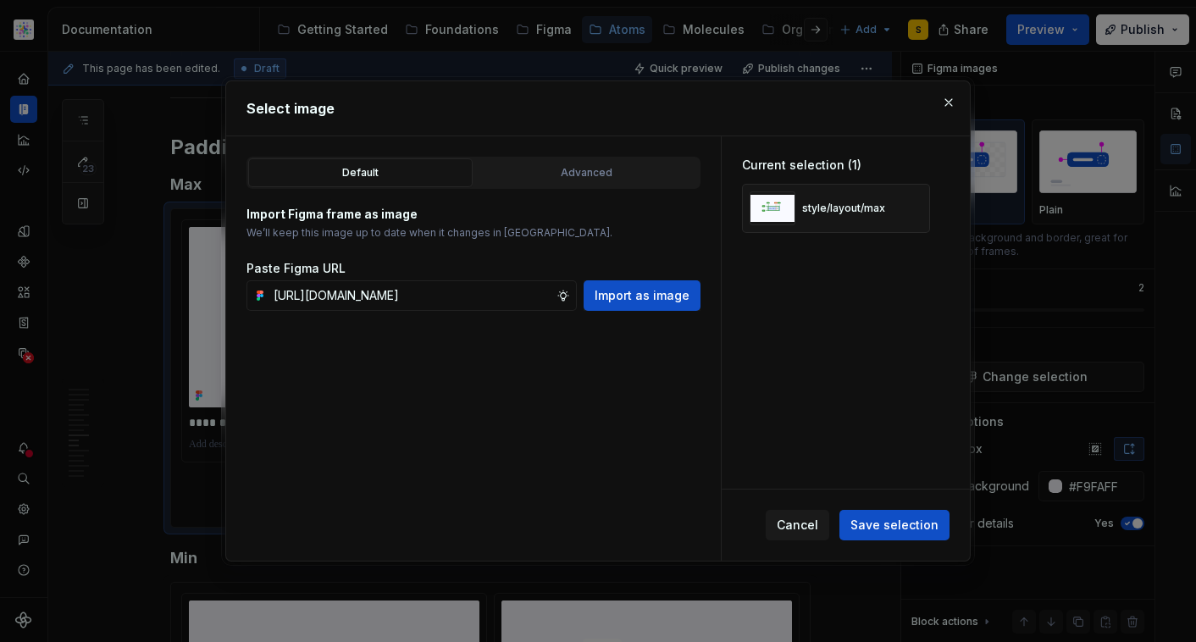
click at [690, 297] on button "Import as image" at bounding box center [642, 295] width 117 height 31
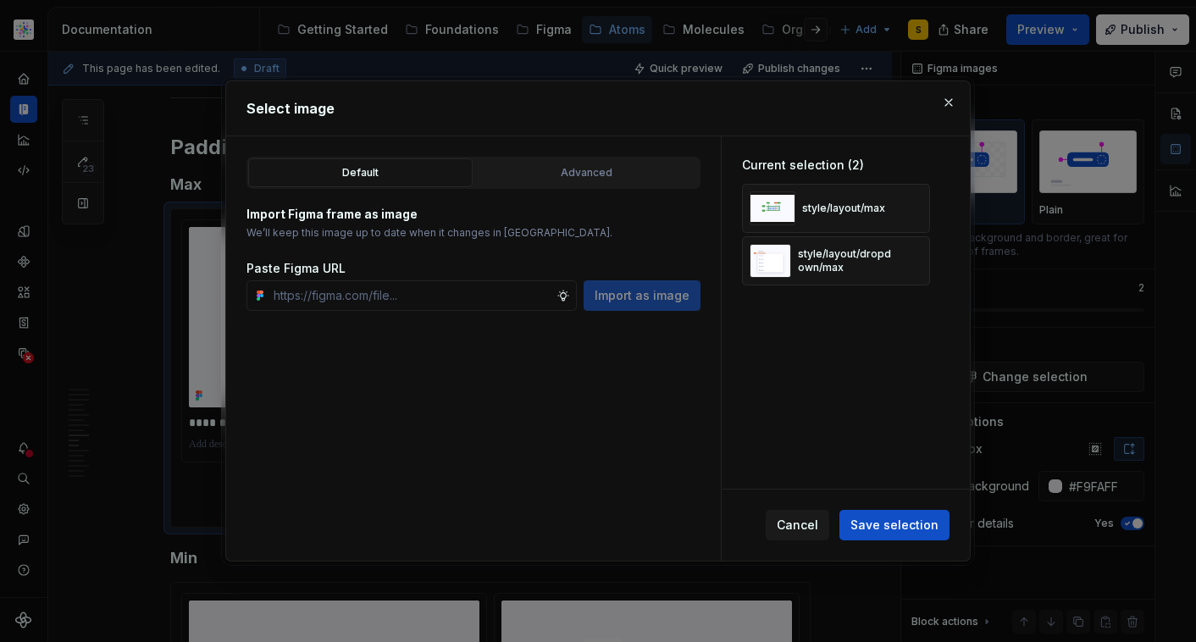
click at [895, 517] on span "Save selection" at bounding box center [895, 525] width 88 height 17
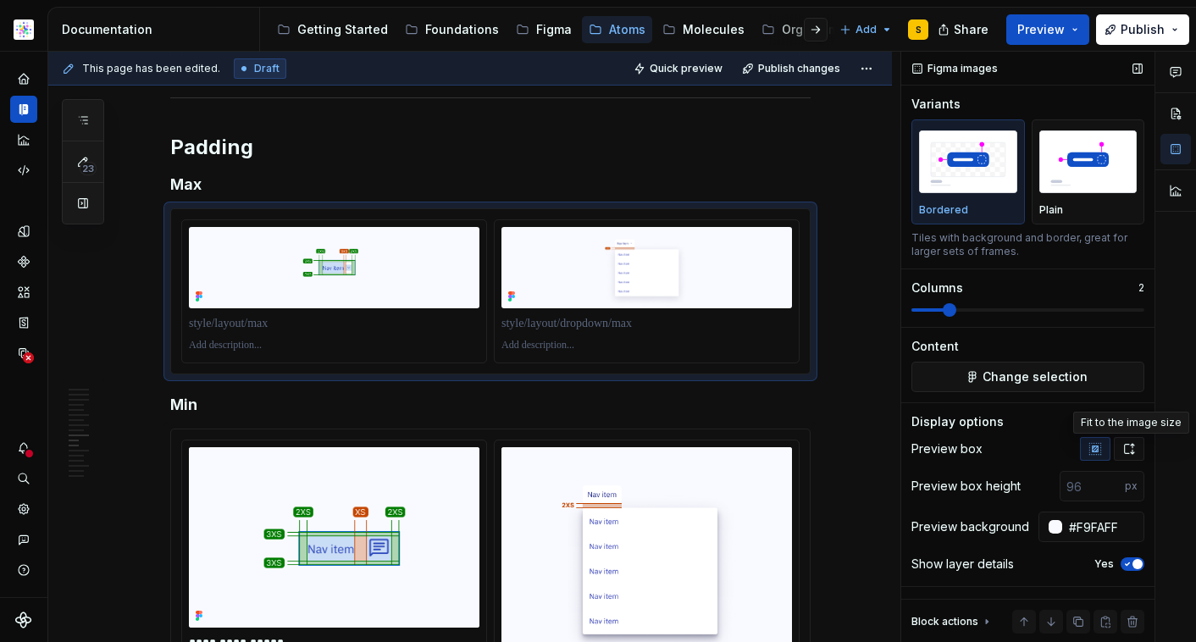
click at [1133, 446] on icon "button" at bounding box center [1129, 449] width 9 height 10
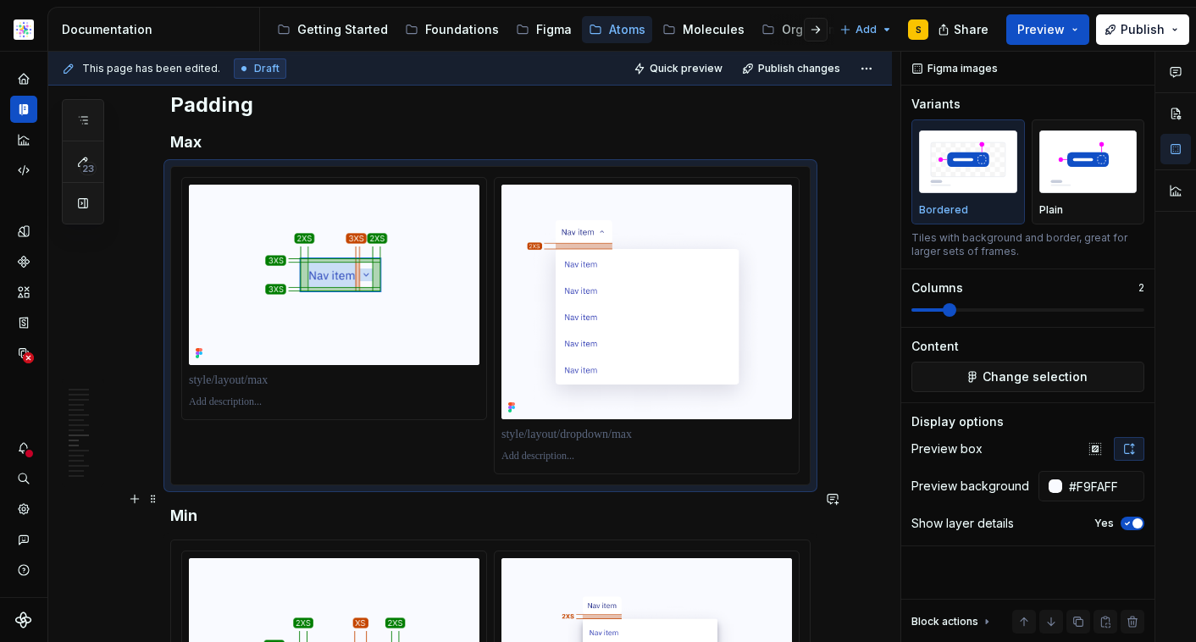
scroll to position [4606, 0]
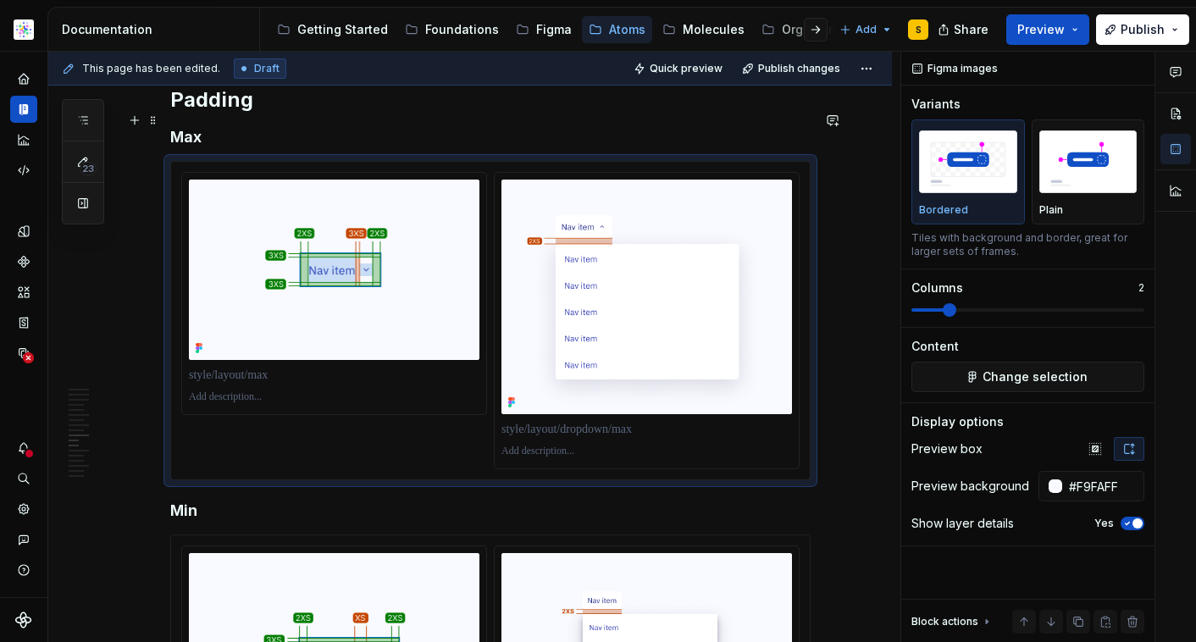
click at [202, 127] on h4 "Max" at bounding box center [490, 137] width 641 height 20
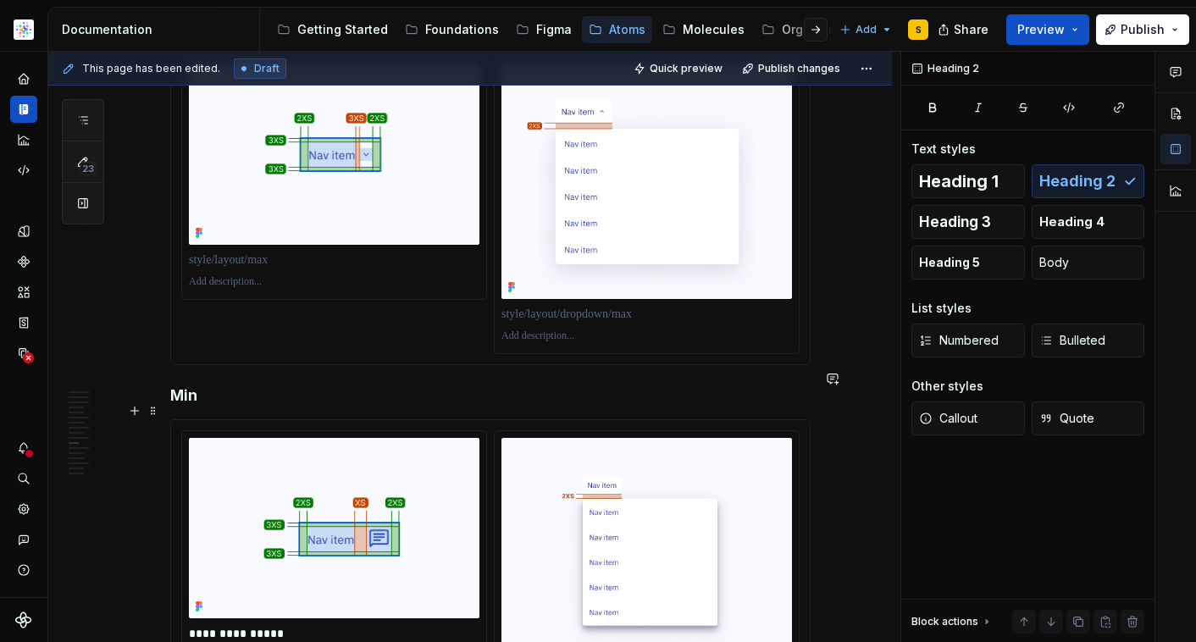
scroll to position [4697, 0]
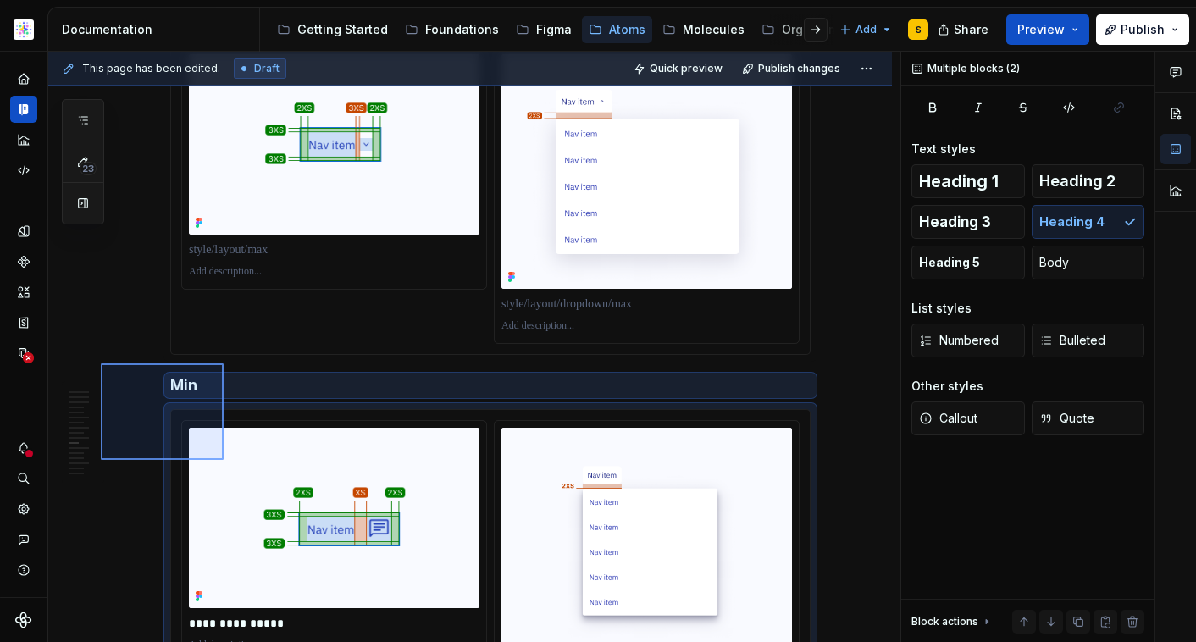
drag, startPoint x: 101, startPoint y: 363, endPoint x: 223, endPoint y: 470, distance: 162.1
click at [226, 472] on div "This page has been edited. Draft Quick preview Publish changes Navigation 2.0 |…" at bounding box center [474, 347] width 852 height 591
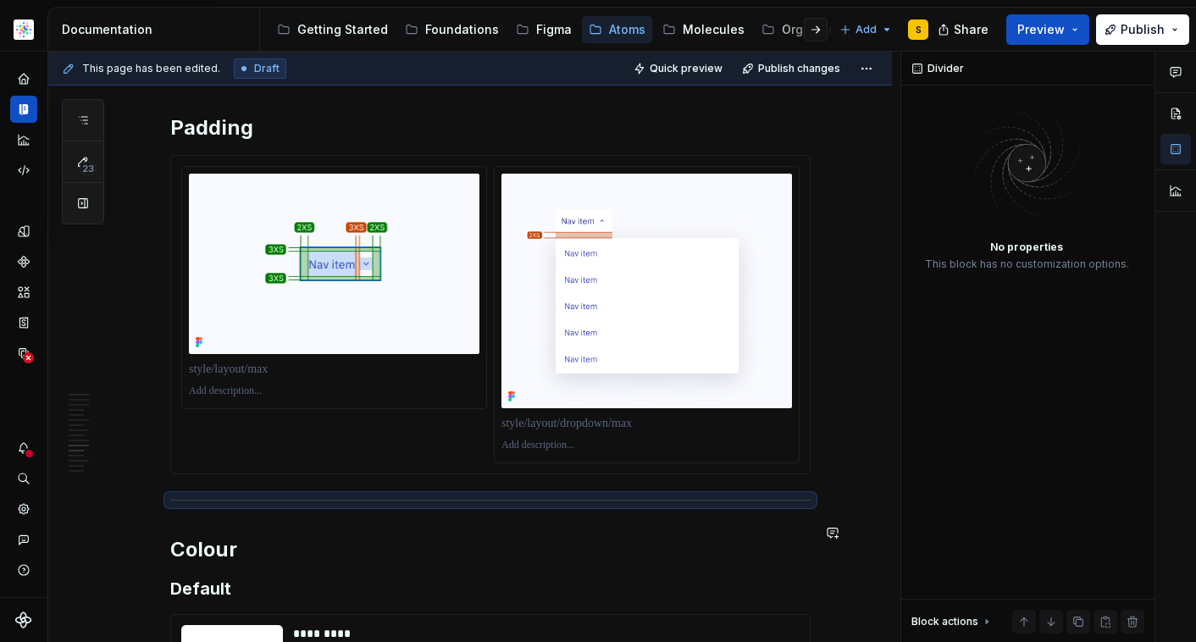
scroll to position [4567, 0]
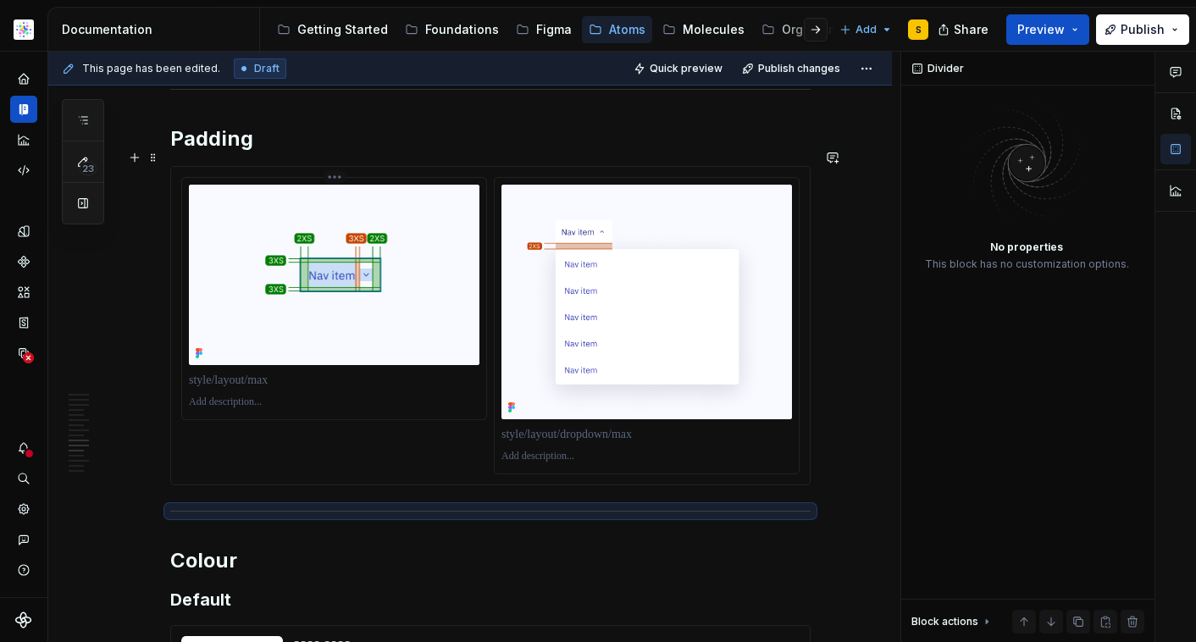
click at [294, 372] on p at bounding box center [334, 380] width 291 height 17
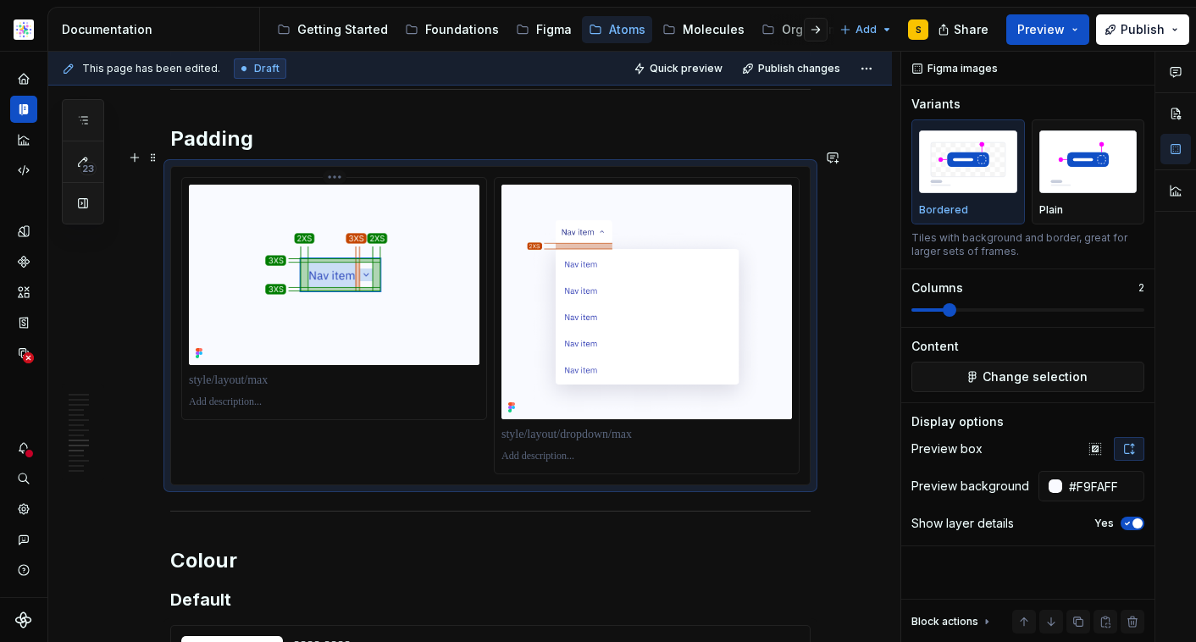
type textarea "*"
click at [599, 426] on p at bounding box center [647, 434] width 291 height 17
click at [828, 535] on button "button" at bounding box center [833, 544] width 24 height 24
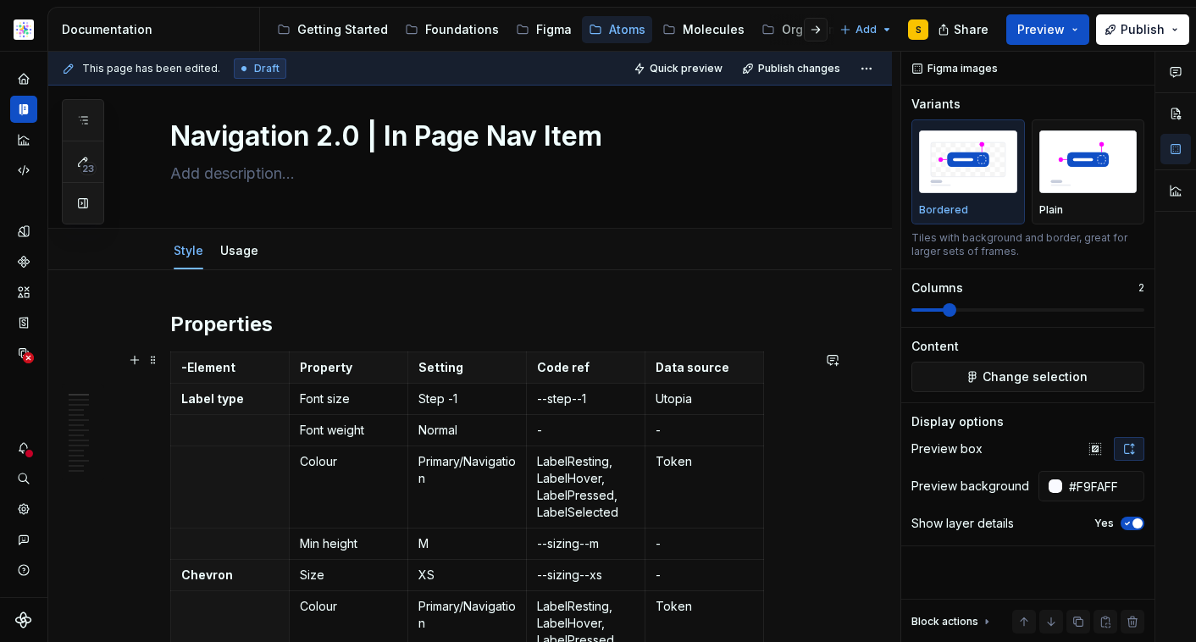
scroll to position [0, 0]
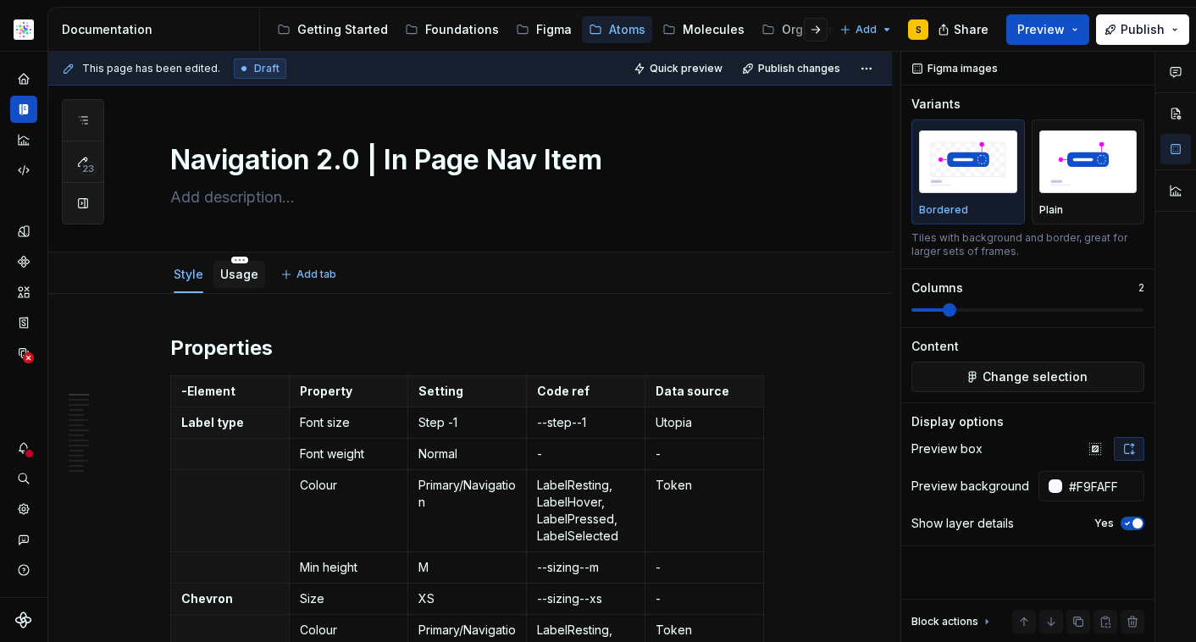
click at [247, 272] on link "Usage" at bounding box center [239, 274] width 38 height 14
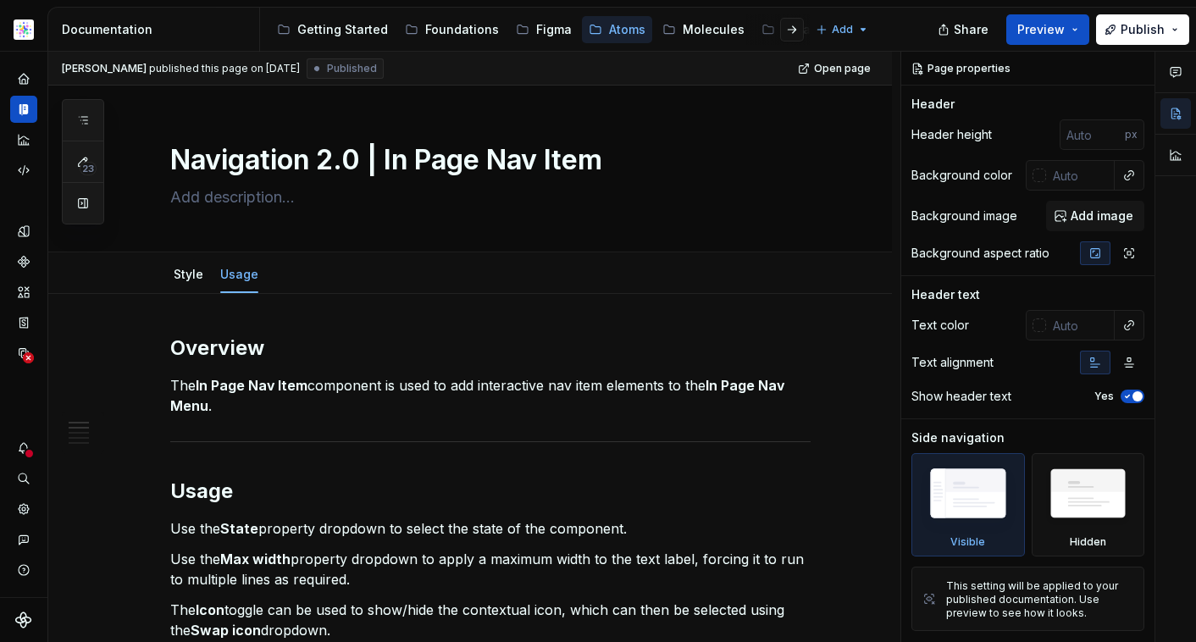
type textarea "*"
